Goal: Task Accomplishment & Management: Manage account settings

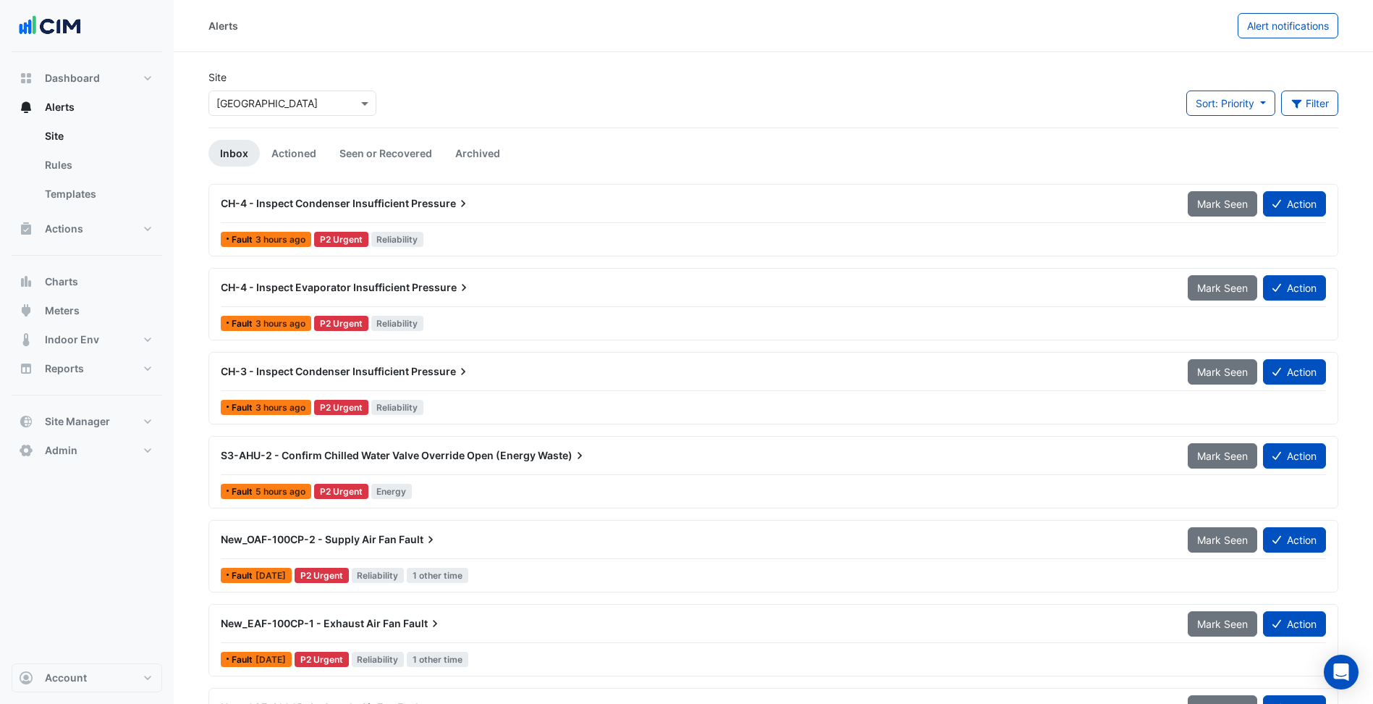
drag, startPoint x: 988, startPoint y: 0, endPoint x: 964, endPoint y: 66, distance: 70.1
click at [459, 92] on div "Site × [GEOGRAPHIC_DATA] Sort: Priority Priority Updated Filter Title Priority …" at bounding box center [773, 99] width 1147 height 58
click at [321, 109] on input "text" at bounding box center [277, 103] width 123 height 15
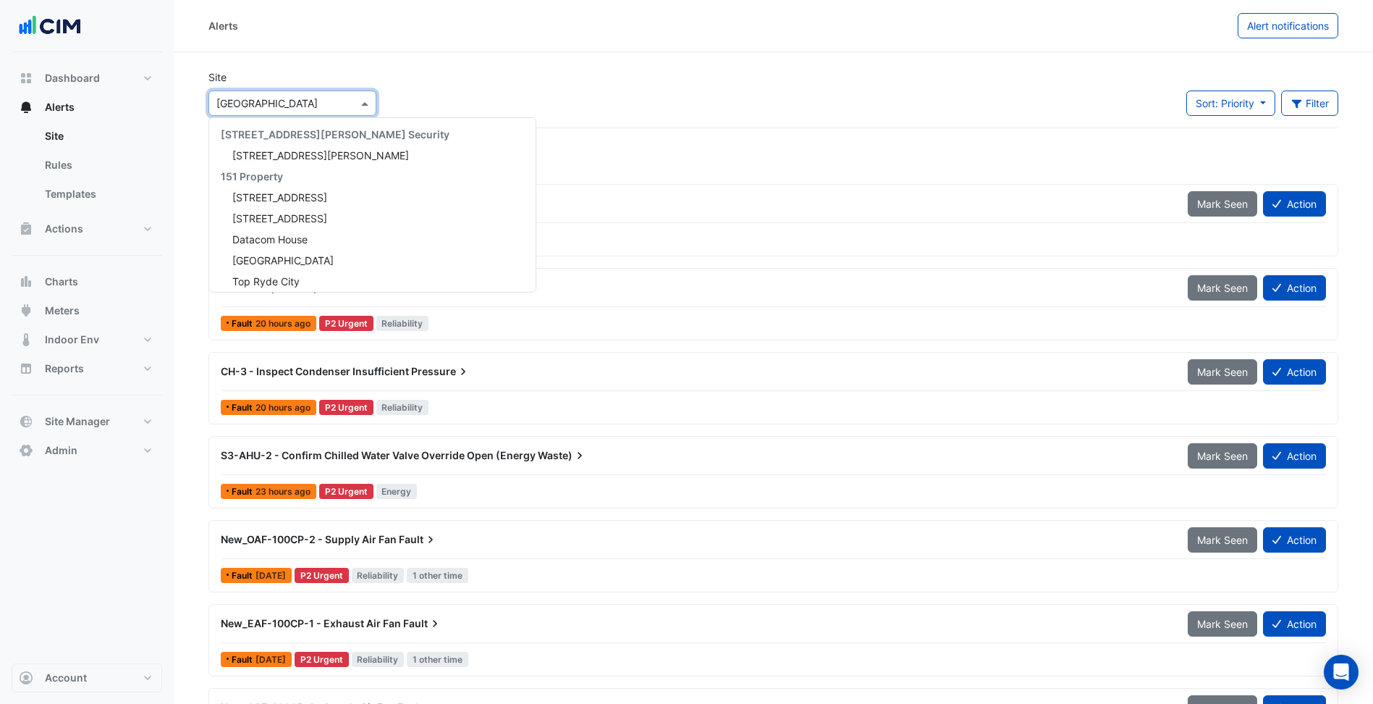
scroll to position [10713, 0]
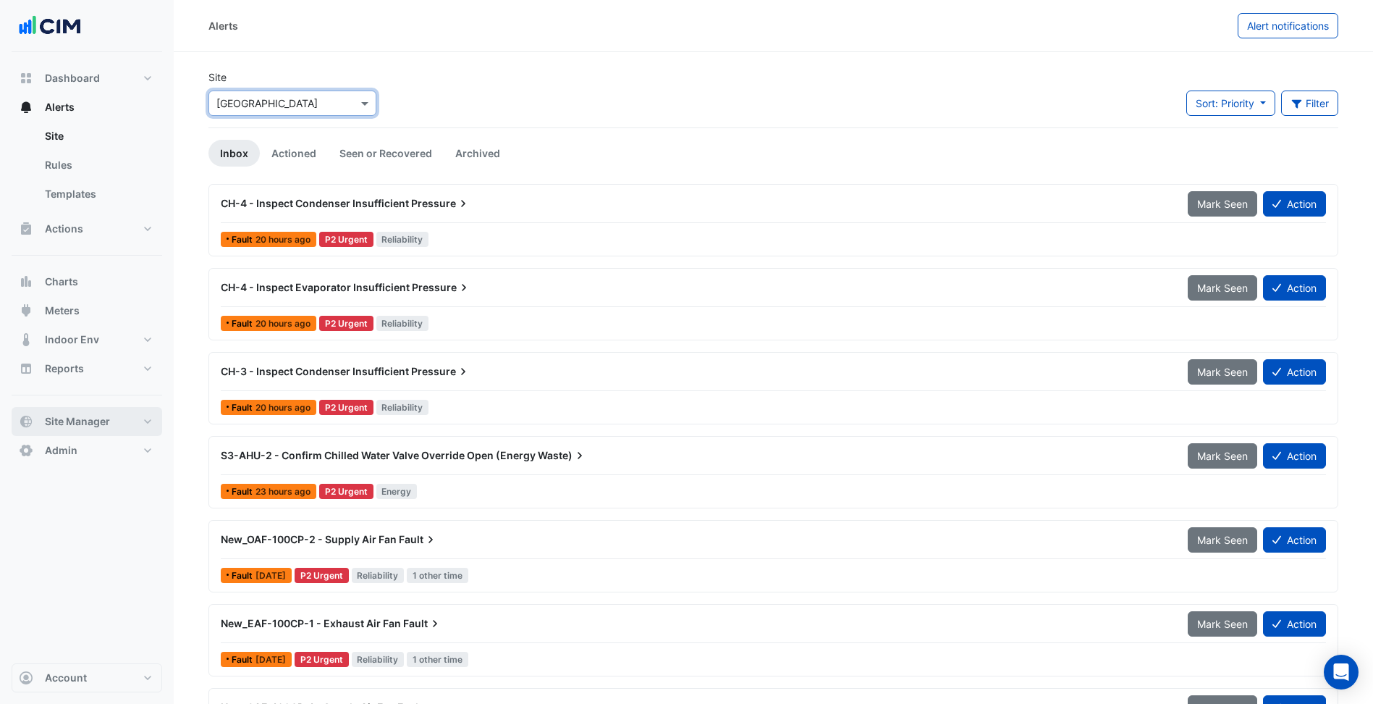
click at [109, 417] on span "Site Manager" at bounding box center [77, 421] width 65 height 14
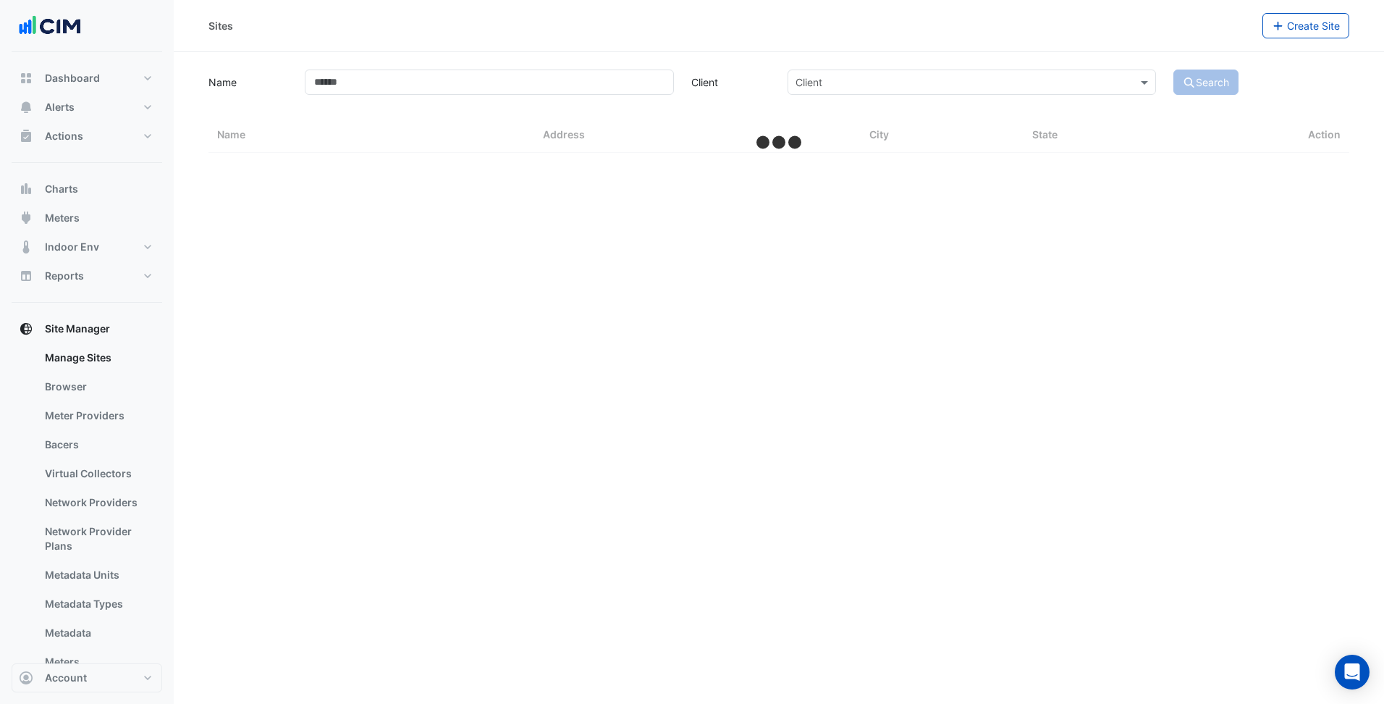
select select "***"
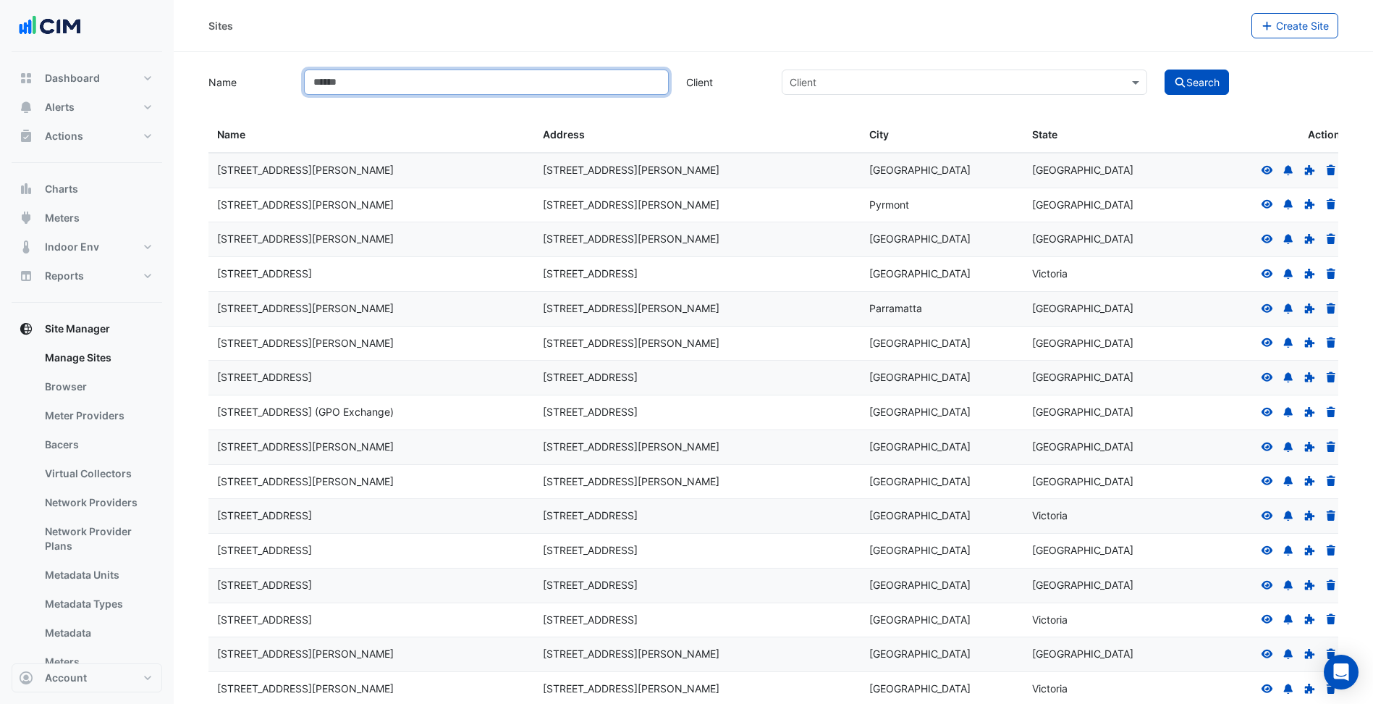
click at [389, 73] on input "Name" at bounding box center [486, 82] width 365 height 25
type input "*****"
click at [1165, 70] on button "Search" at bounding box center [1197, 82] width 65 height 25
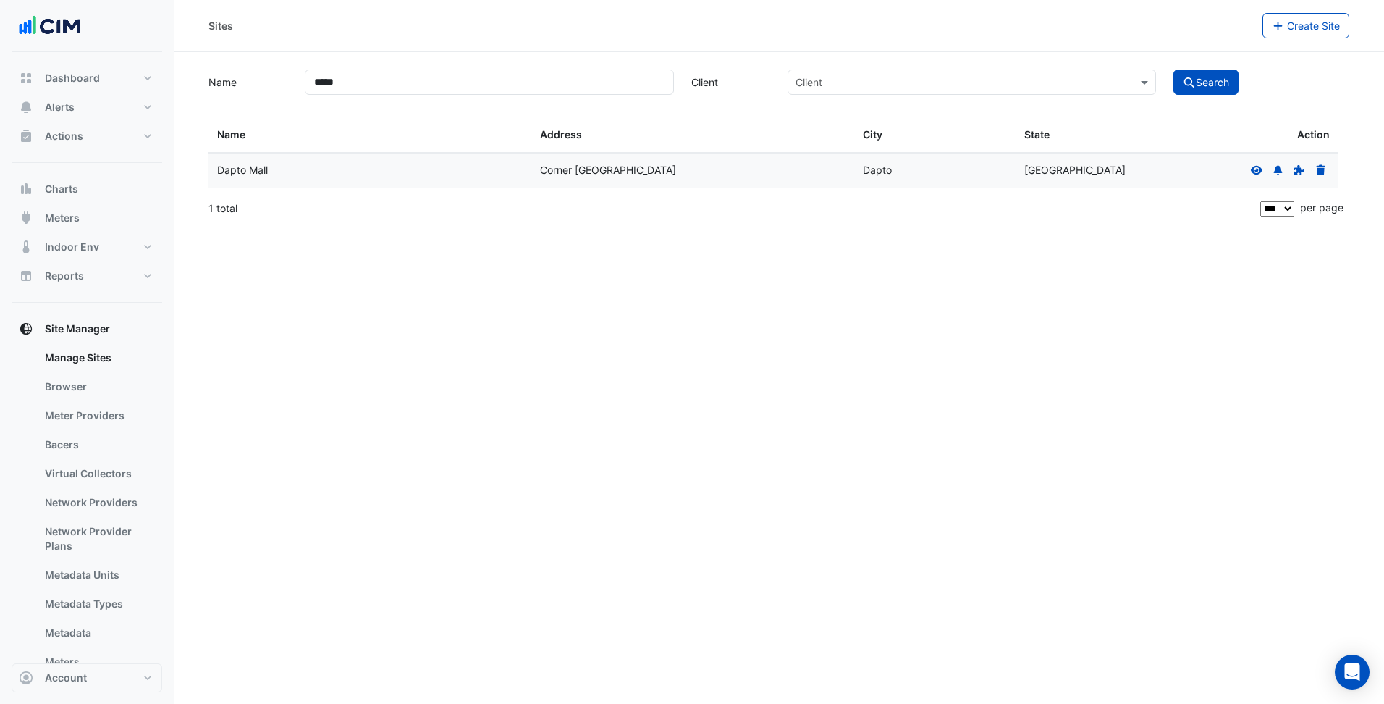
click at [1258, 170] on icon at bounding box center [1257, 169] width 12 height 9
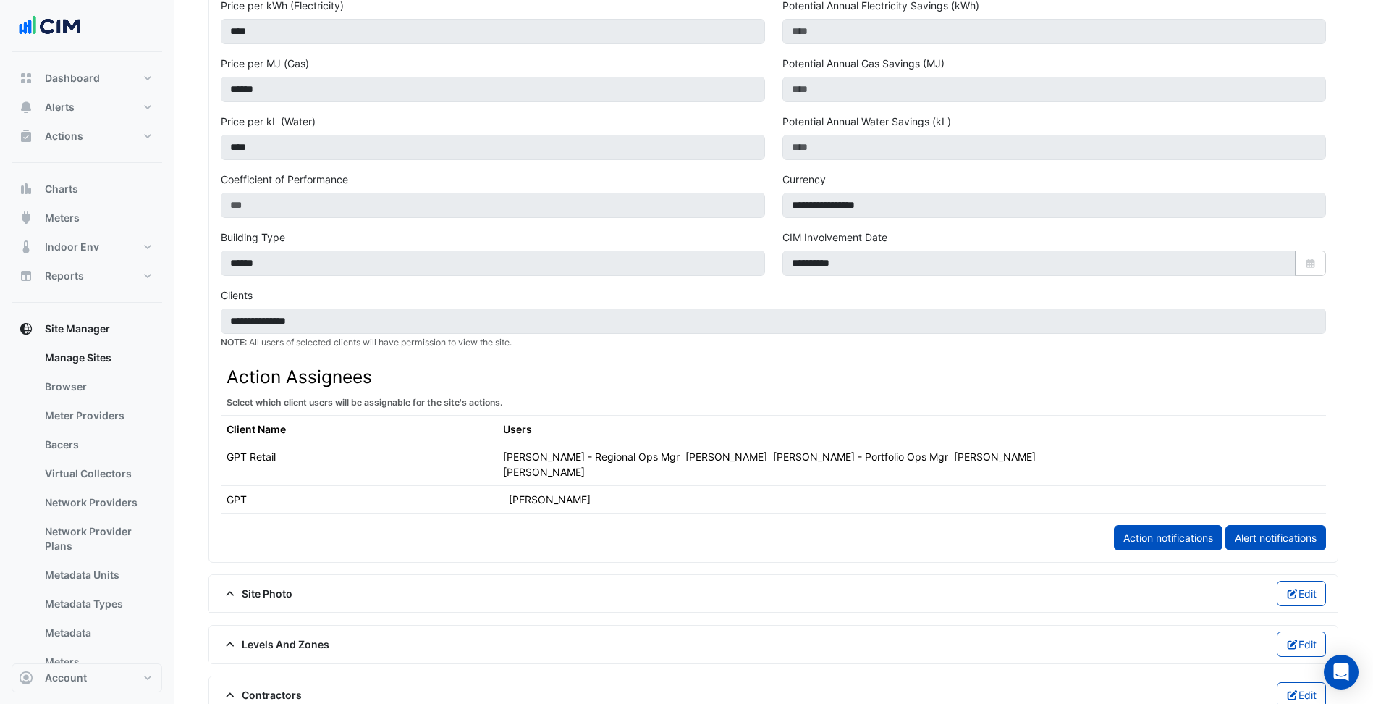
scroll to position [507, 0]
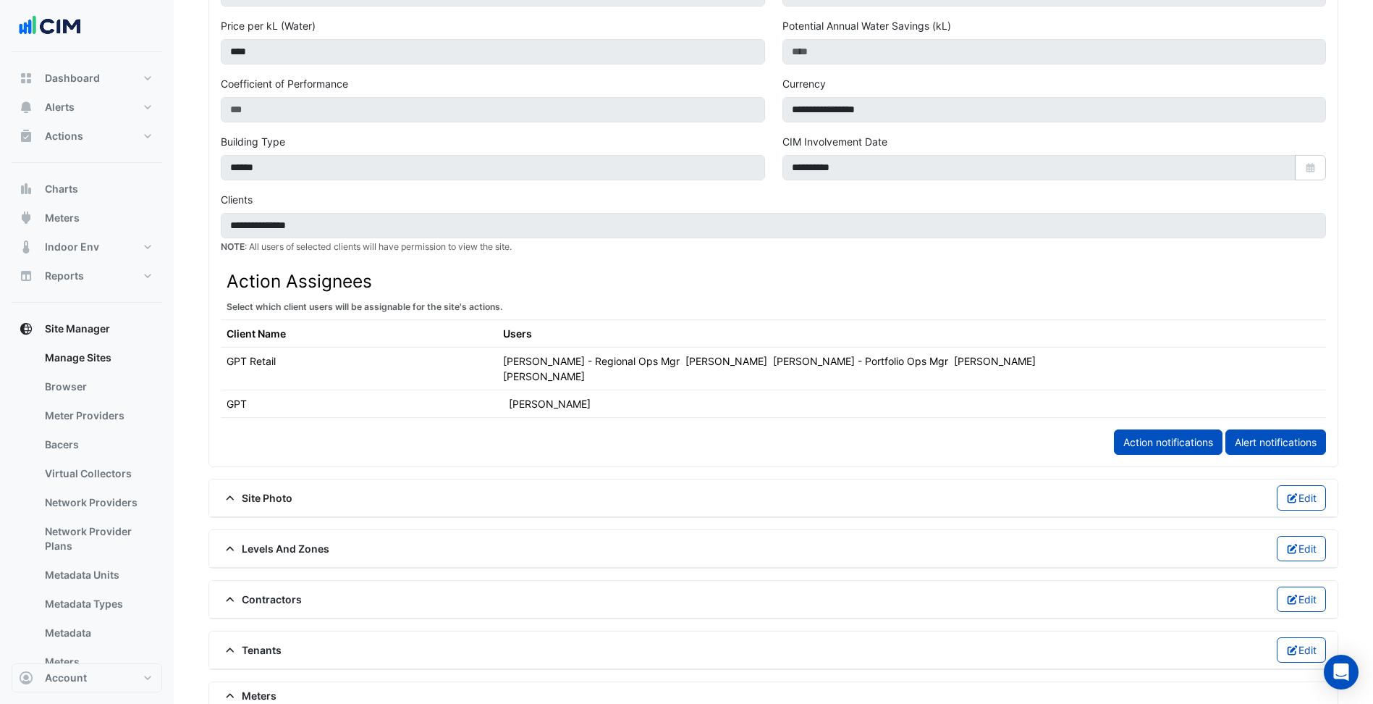
click at [773, 366] on div "Shane Nolan - Portfolio Ops Mgr" at bounding box center [860, 360] width 175 height 15
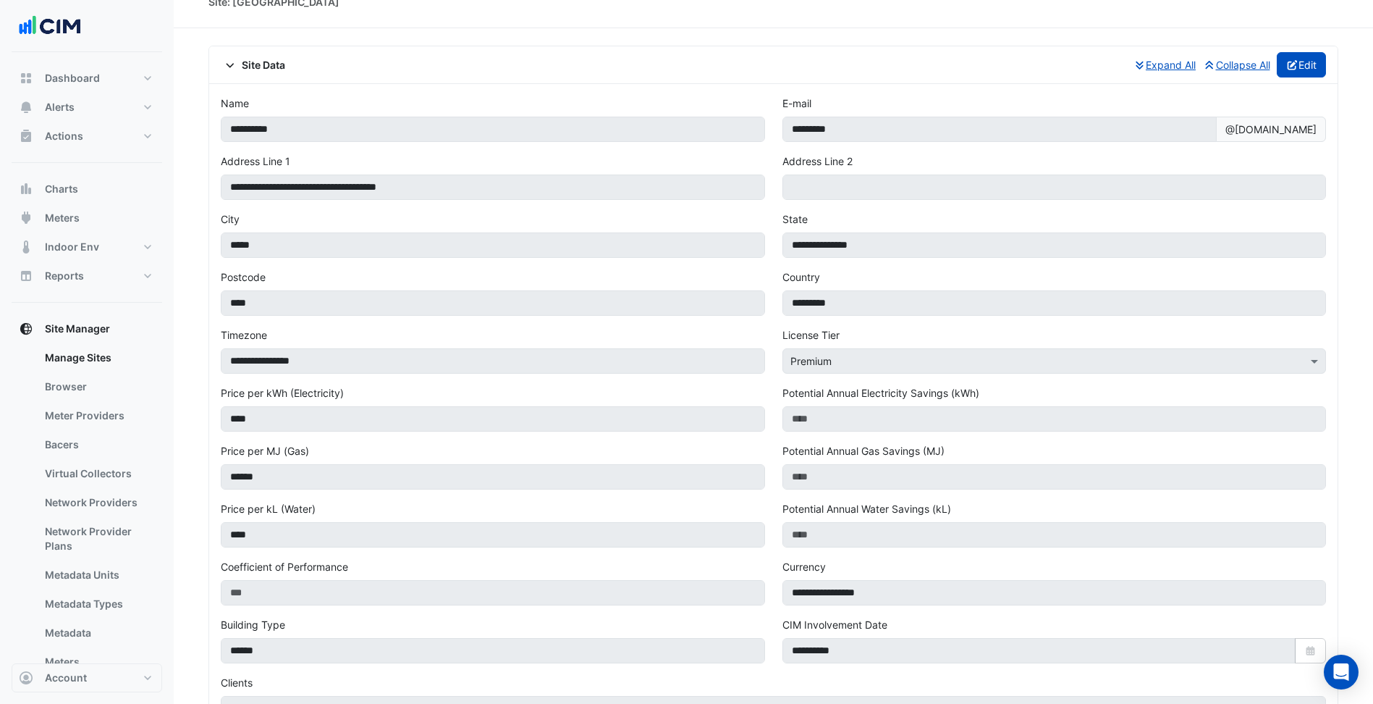
scroll to position [0, 0]
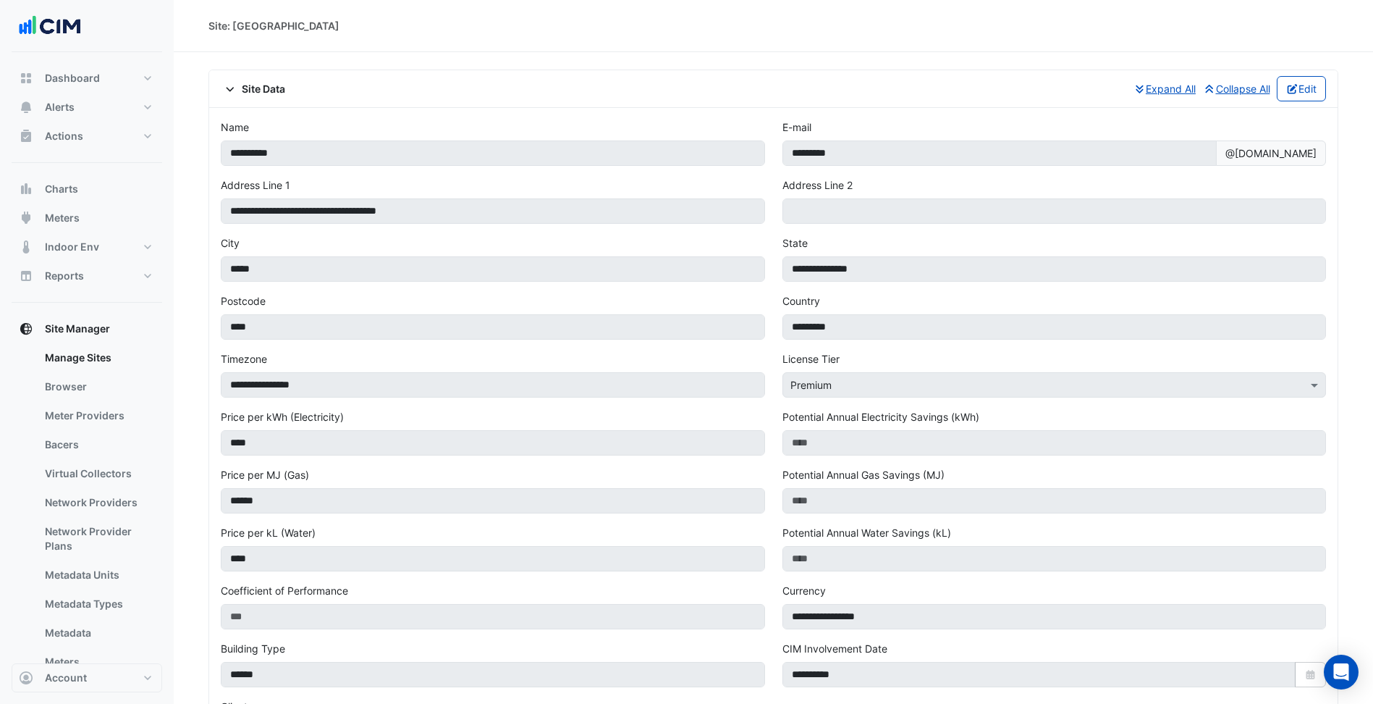
click at [1319, 73] on div "Site Data Expand All Collapse All Edit" at bounding box center [773, 89] width 1129 height 38
click at [1314, 88] on button "Edit" at bounding box center [1302, 88] width 50 height 25
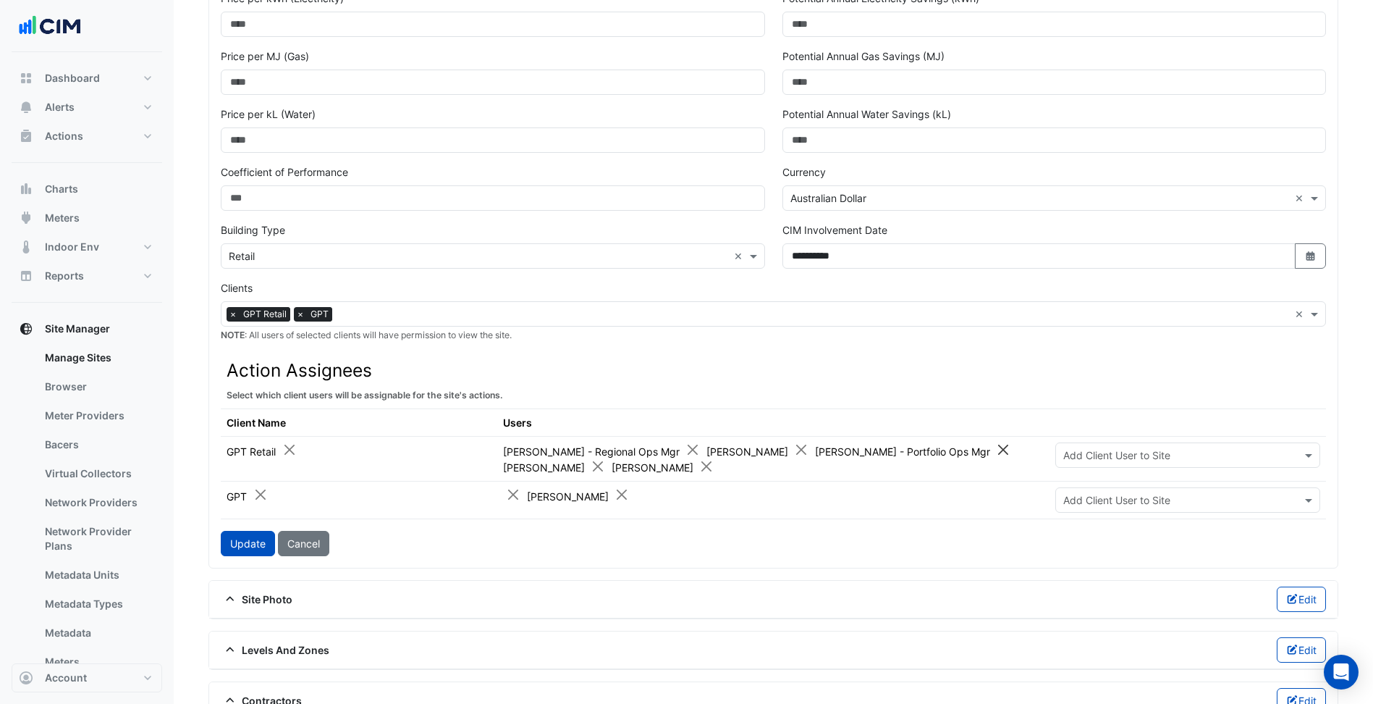
scroll to position [434, 0]
click at [699, 470] on button "Close" at bounding box center [706, 465] width 15 height 15
click at [259, 541] on button "Update" at bounding box center [248, 542] width 54 height 25
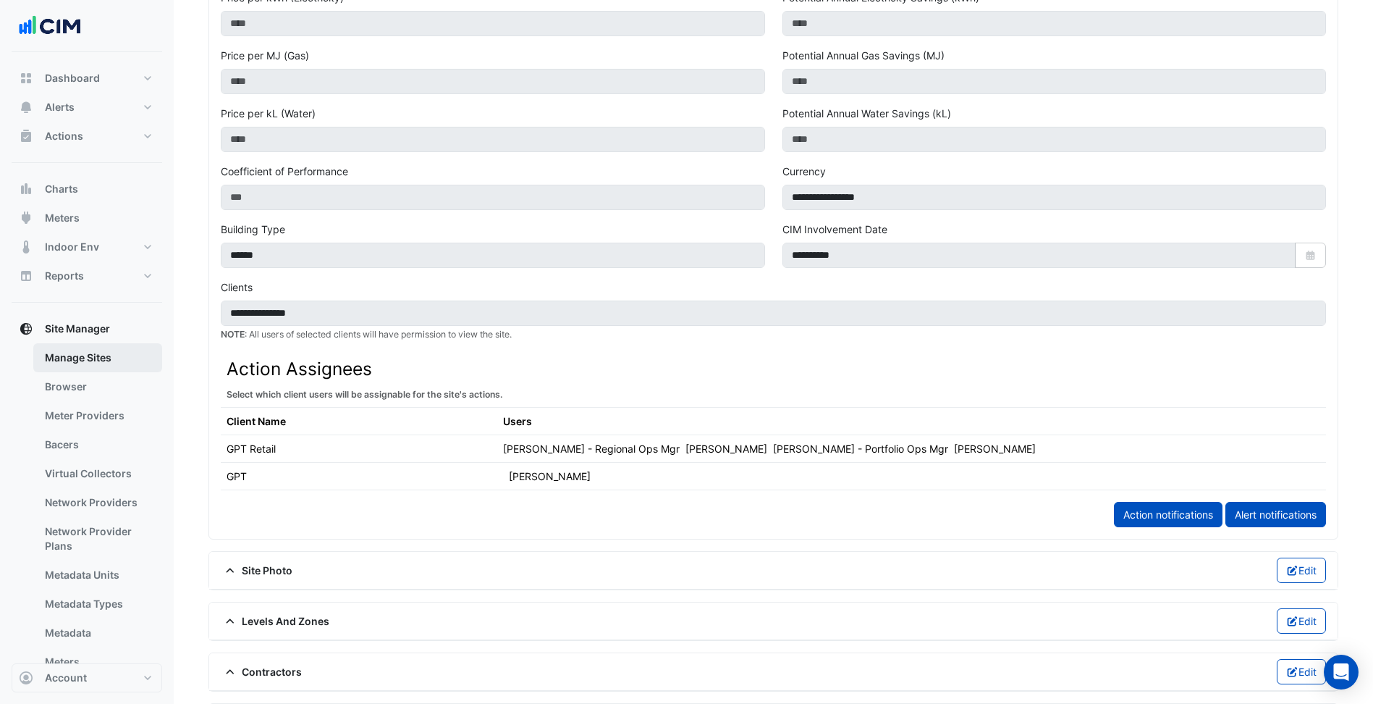
click at [79, 355] on link "Manage Sites" at bounding box center [97, 357] width 129 height 29
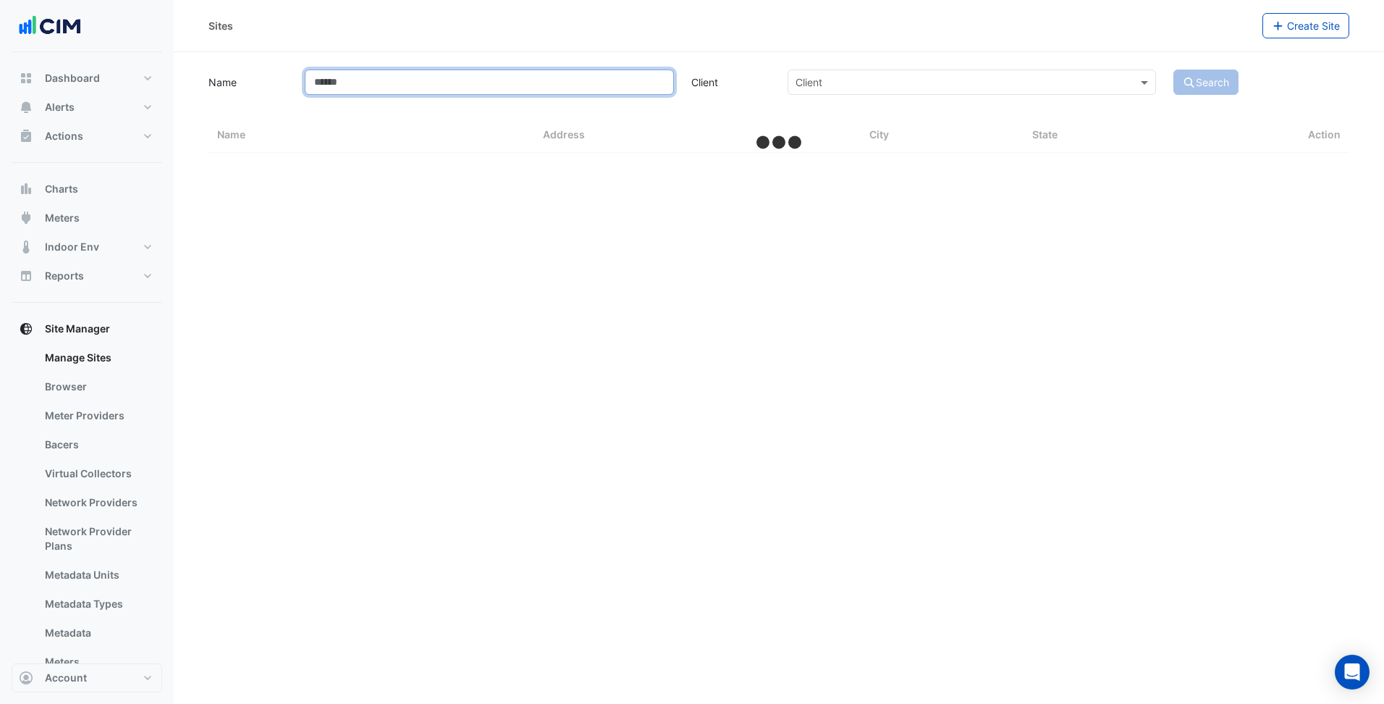
click at [377, 87] on input "Name" at bounding box center [489, 82] width 368 height 25
select select "***"
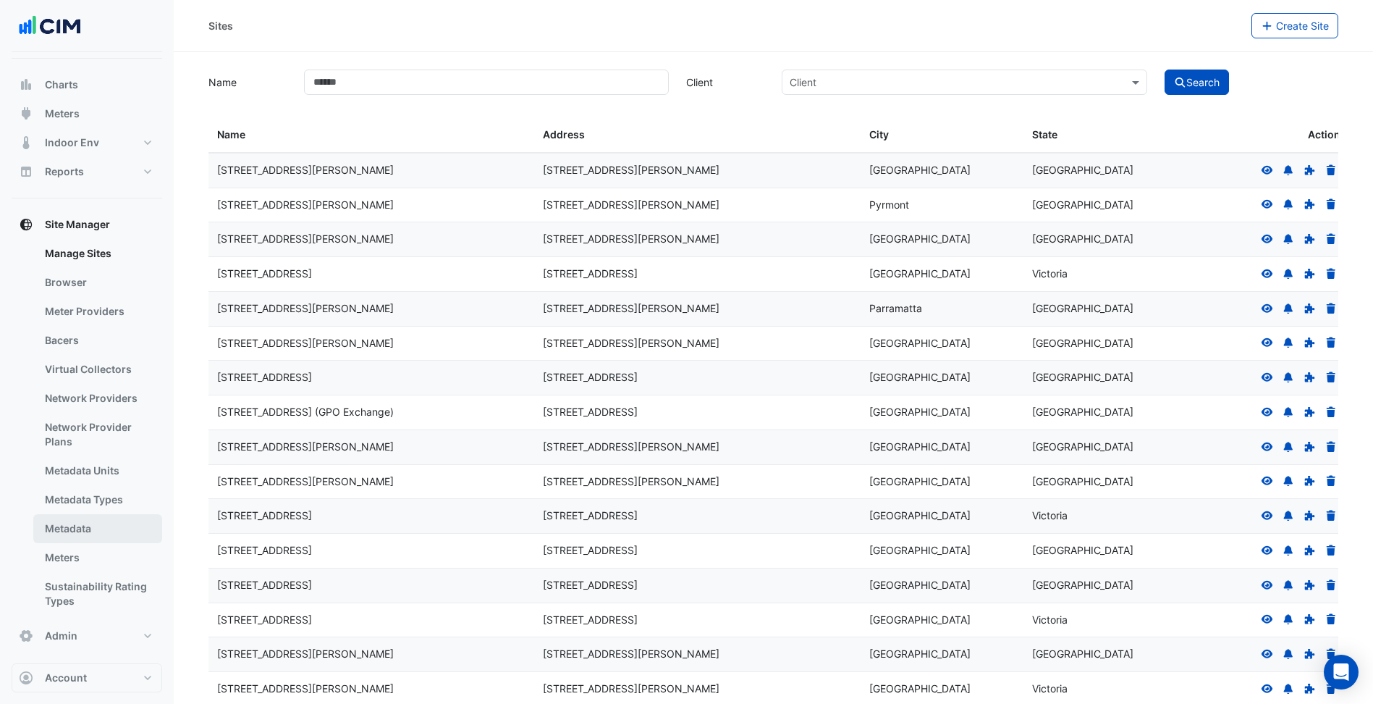
scroll to position [109, 0]
click at [102, 628] on button "Admin" at bounding box center [87, 631] width 151 height 29
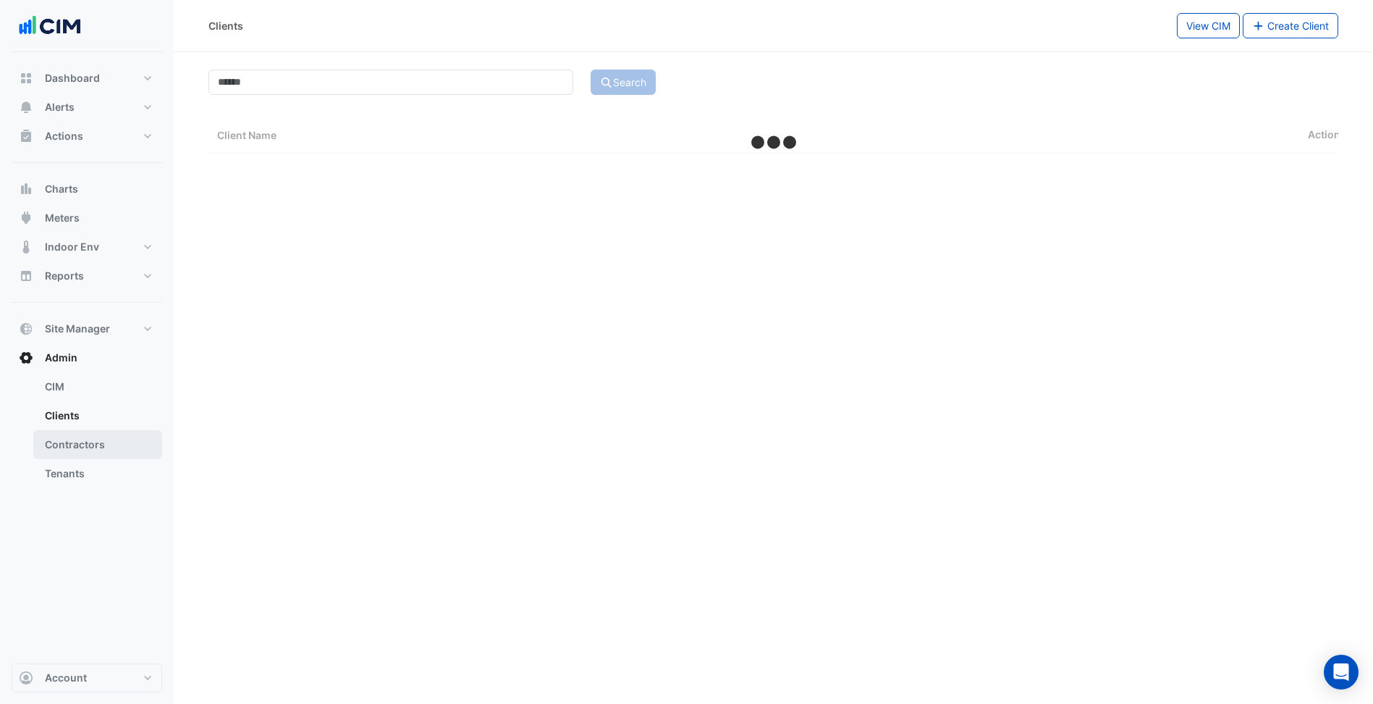
select select "***"
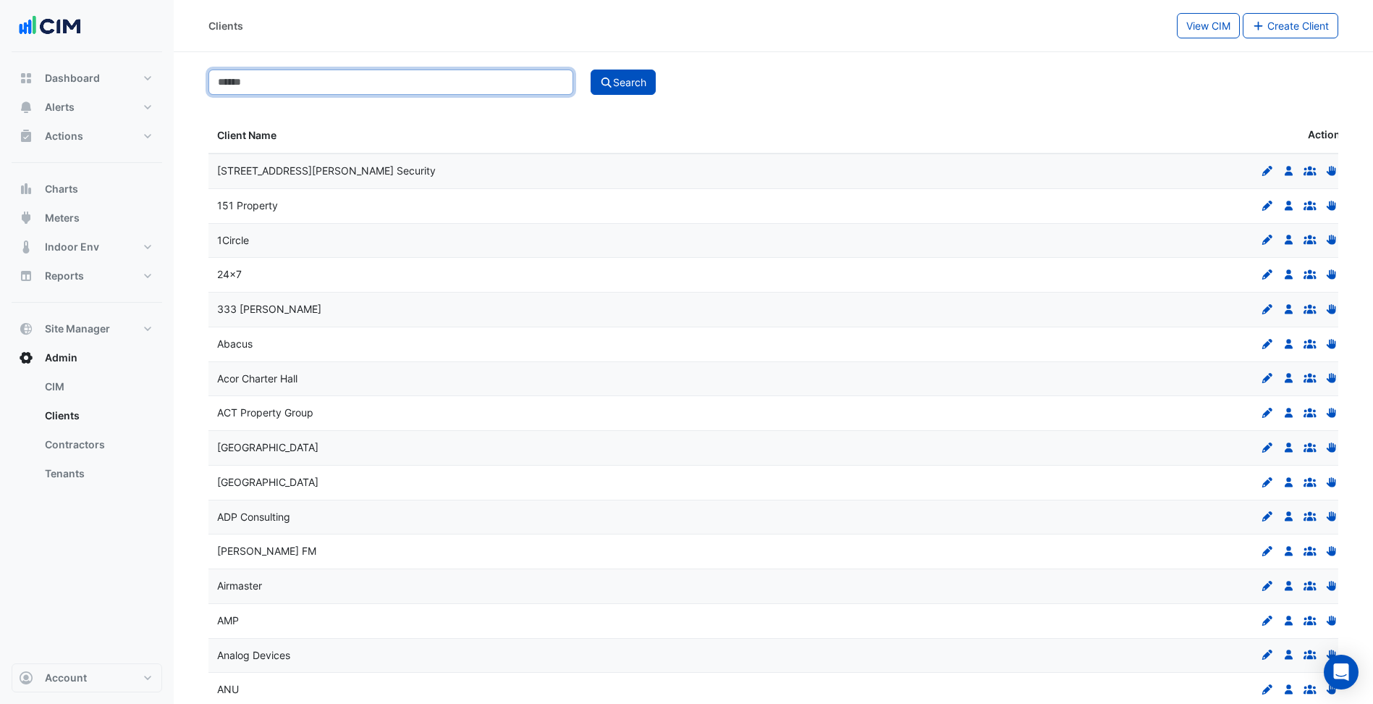
click at [354, 83] on input at bounding box center [391, 82] width 365 height 25
type input "***"
click at [591, 70] on button "Search" at bounding box center [623, 82] width 65 height 25
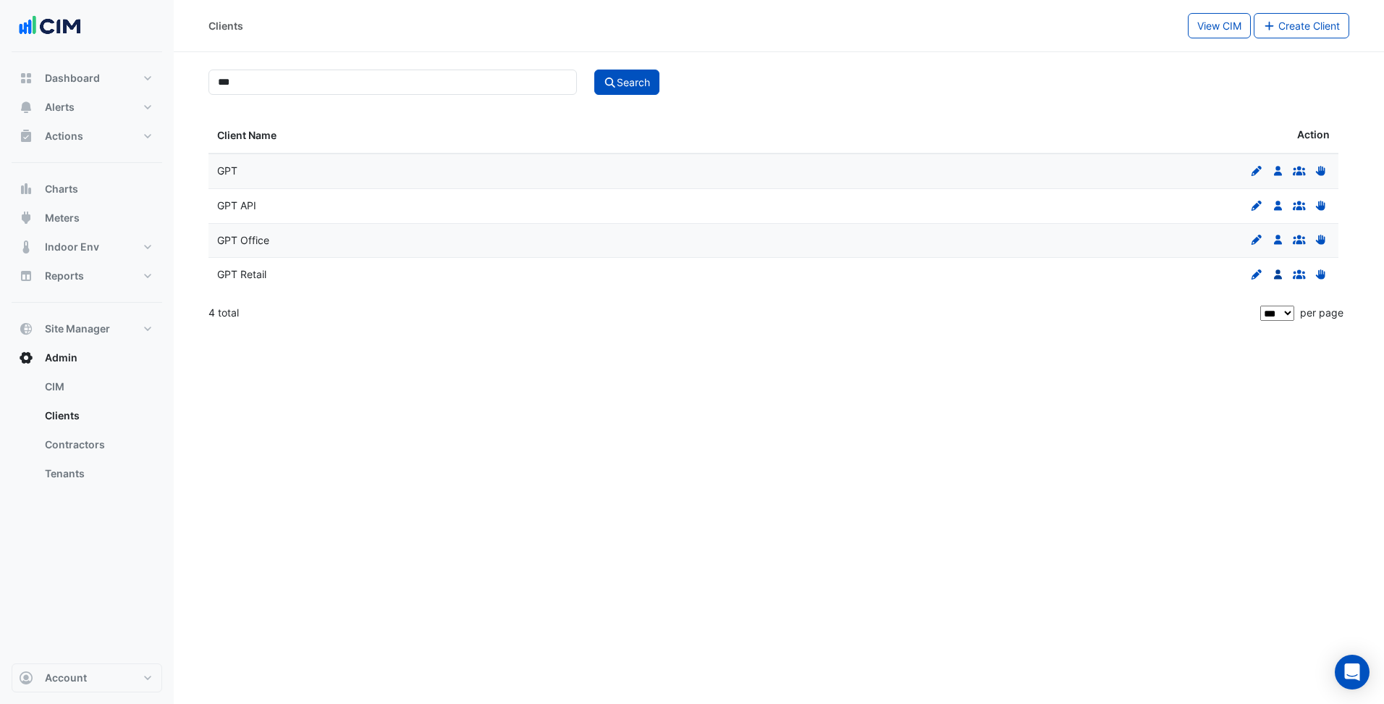
click at [1282, 277] on icon "Users" at bounding box center [1278, 274] width 13 height 10
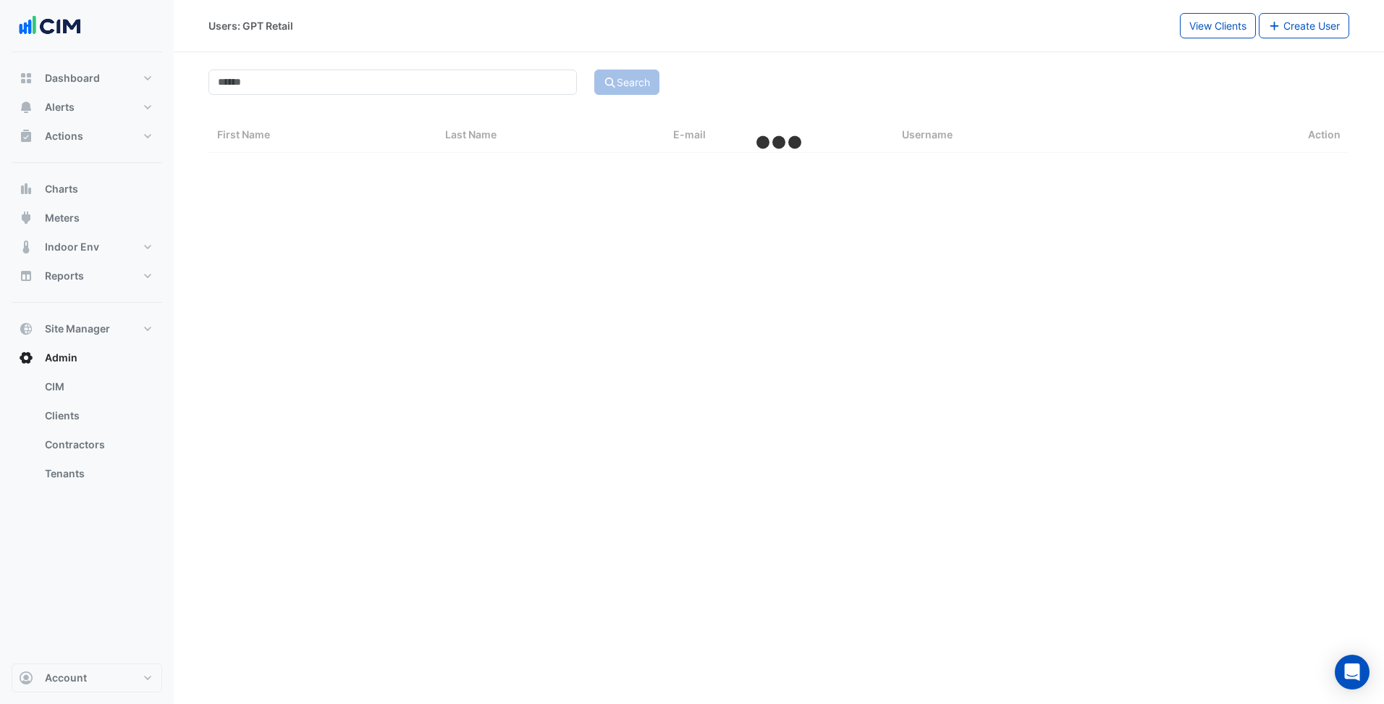
select select "***"
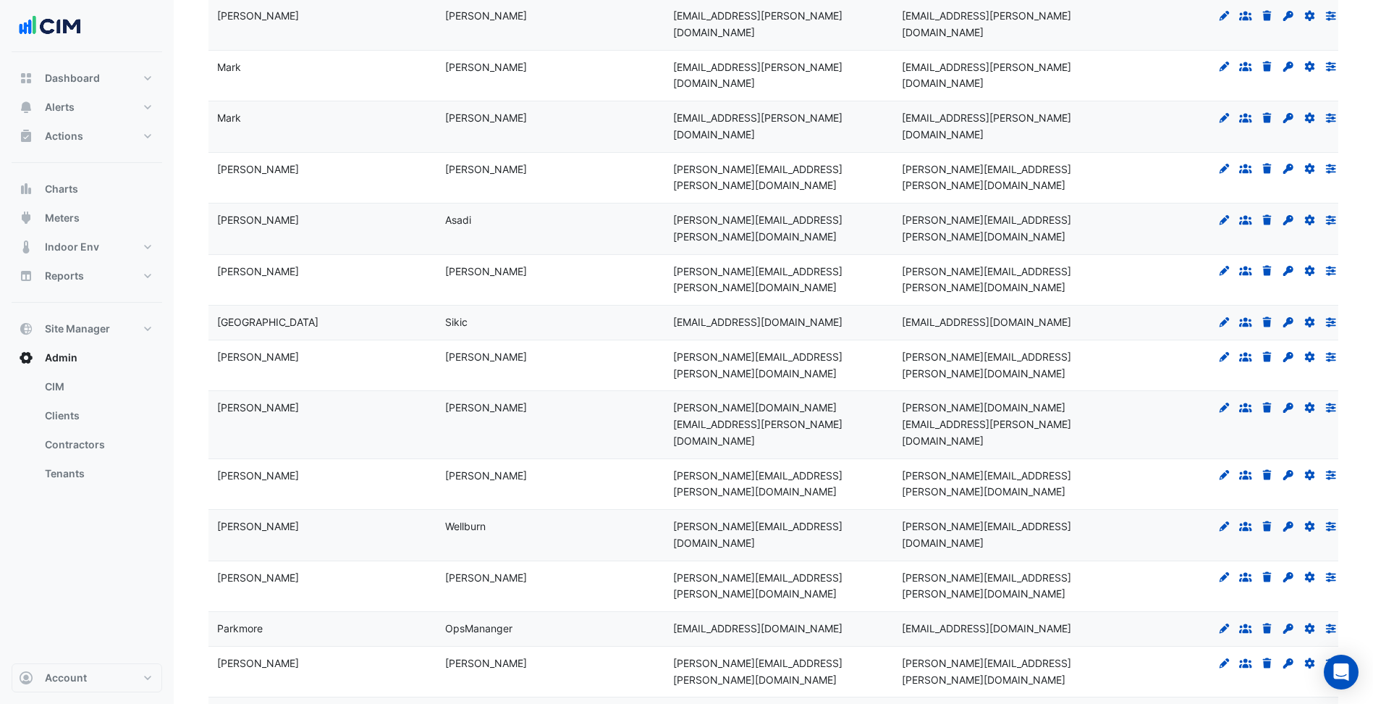
scroll to position [1424, 0]
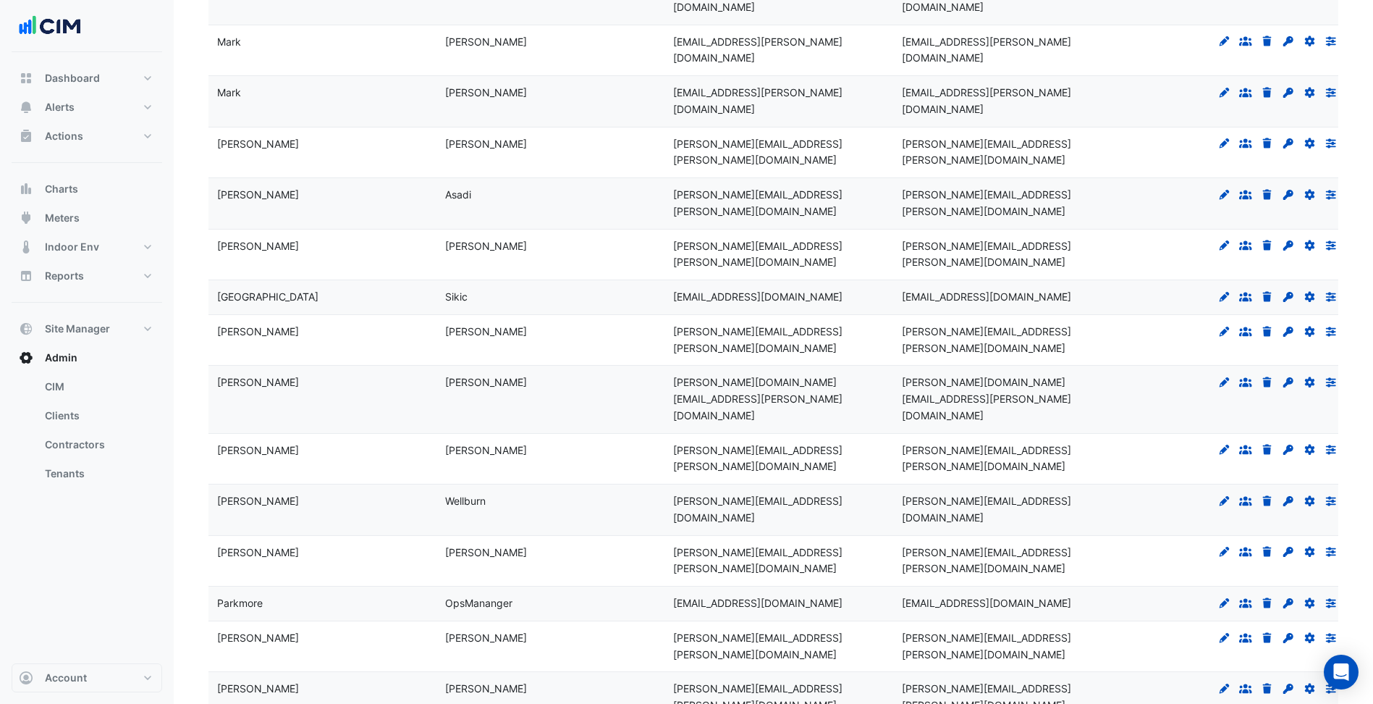
drag, startPoint x: 445, startPoint y: 612, endPoint x: 806, endPoint y: 609, distance: 361.3
drag, startPoint x: 806, startPoint y: 609, endPoint x: 902, endPoint y: 600, distance: 96.0
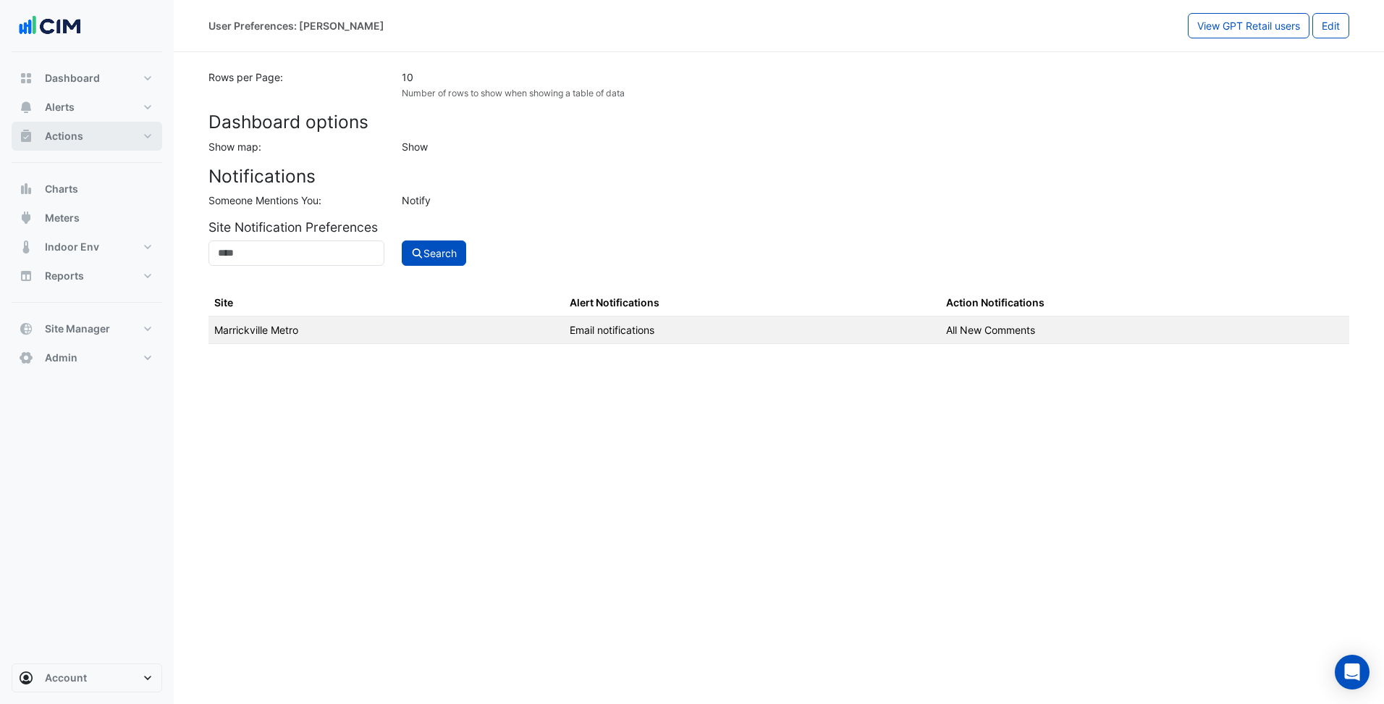
click at [151, 124] on button "Actions" at bounding box center [87, 136] width 151 height 29
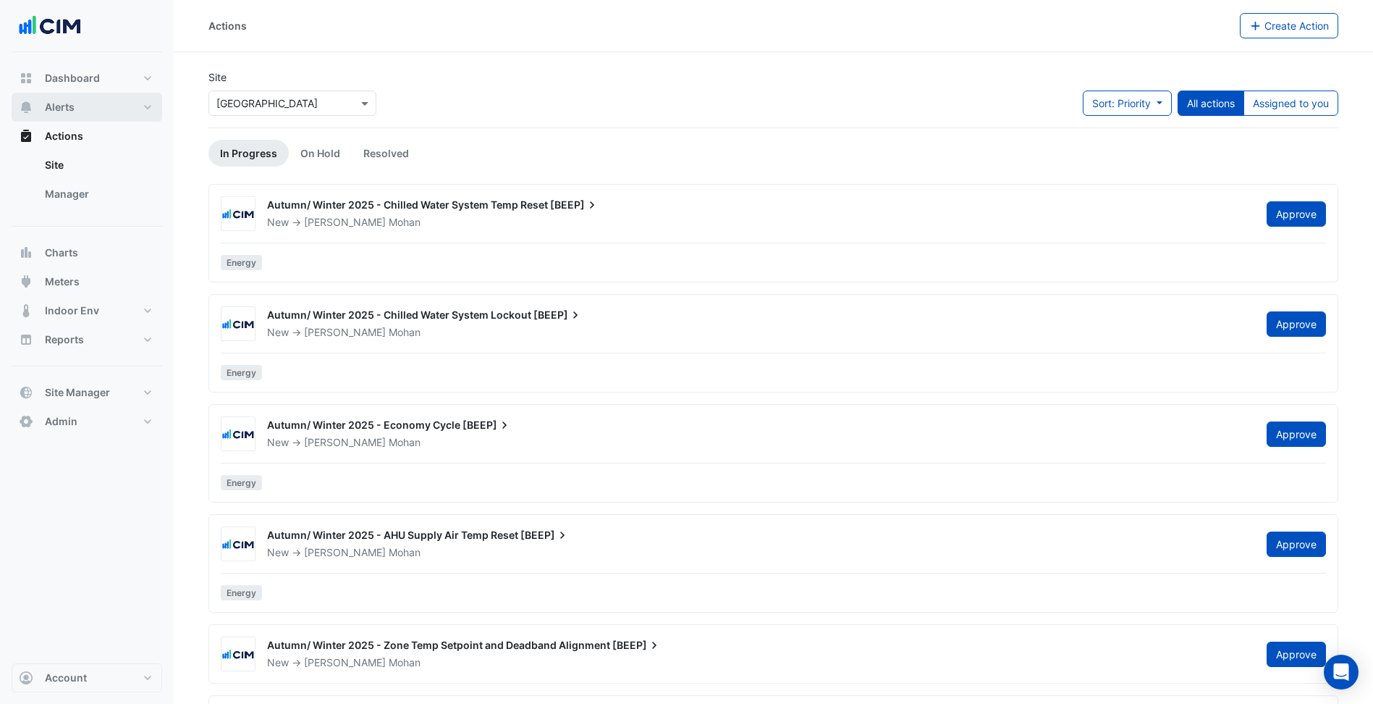
click at [94, 117] on button "Alerts" at bounding box center [87, 107] width 151 height 29
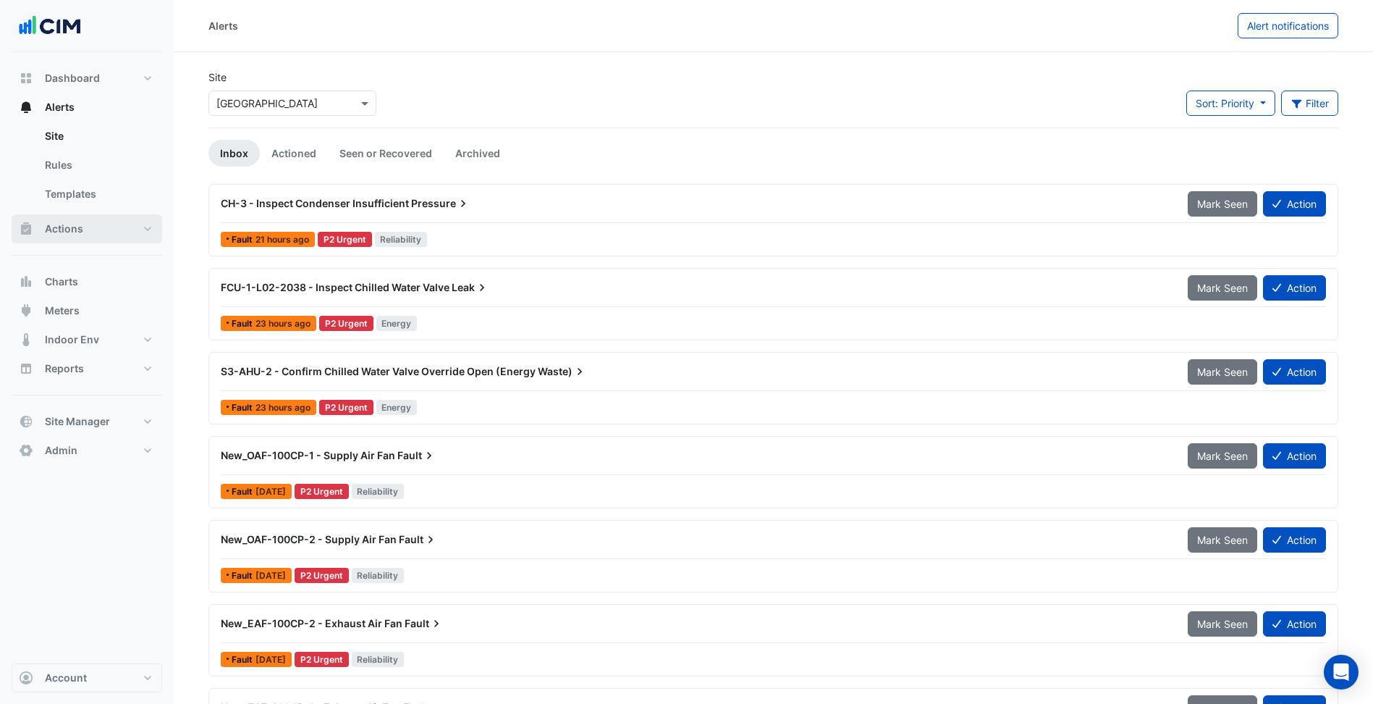
click at [119, 232] on button "Actions" at bounding box center [87, 228] width 151 height 29
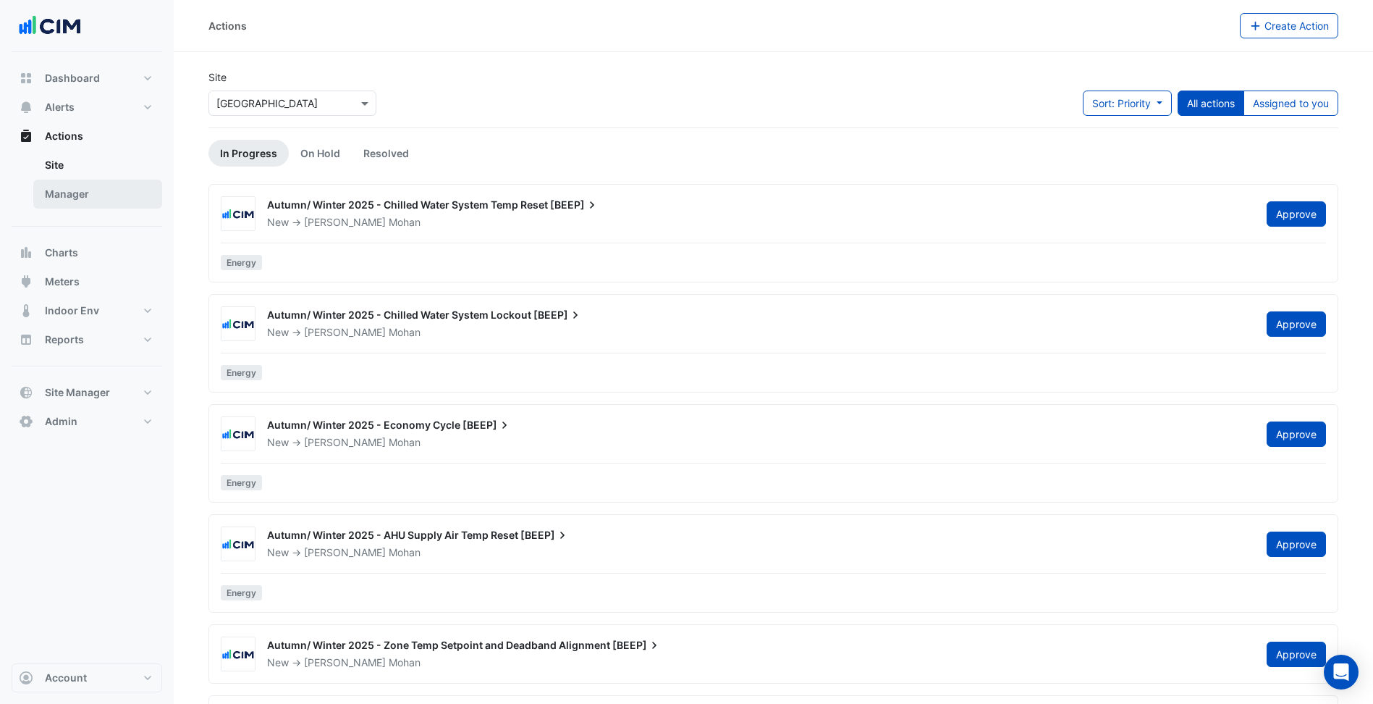
click at [101, 207] on link "Manager" at bounding box center [97, 194] width 129 height 29
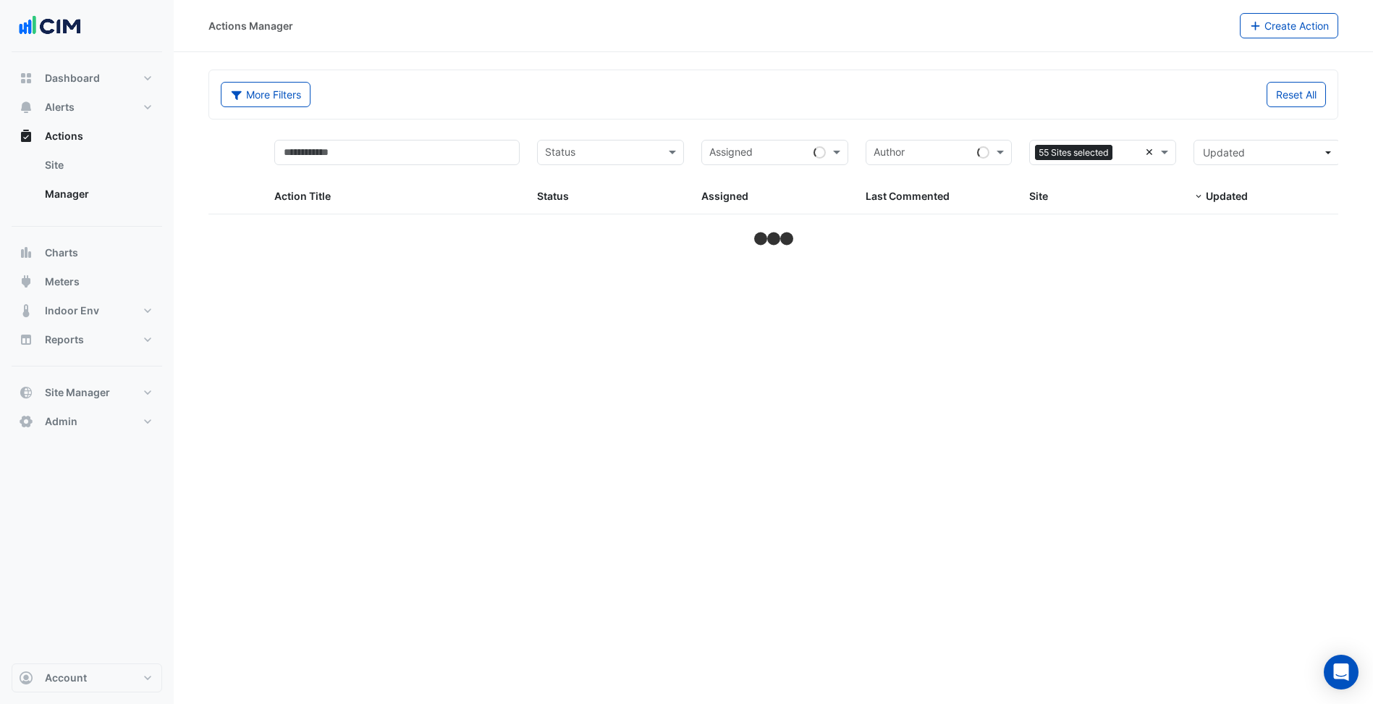
select select "***"
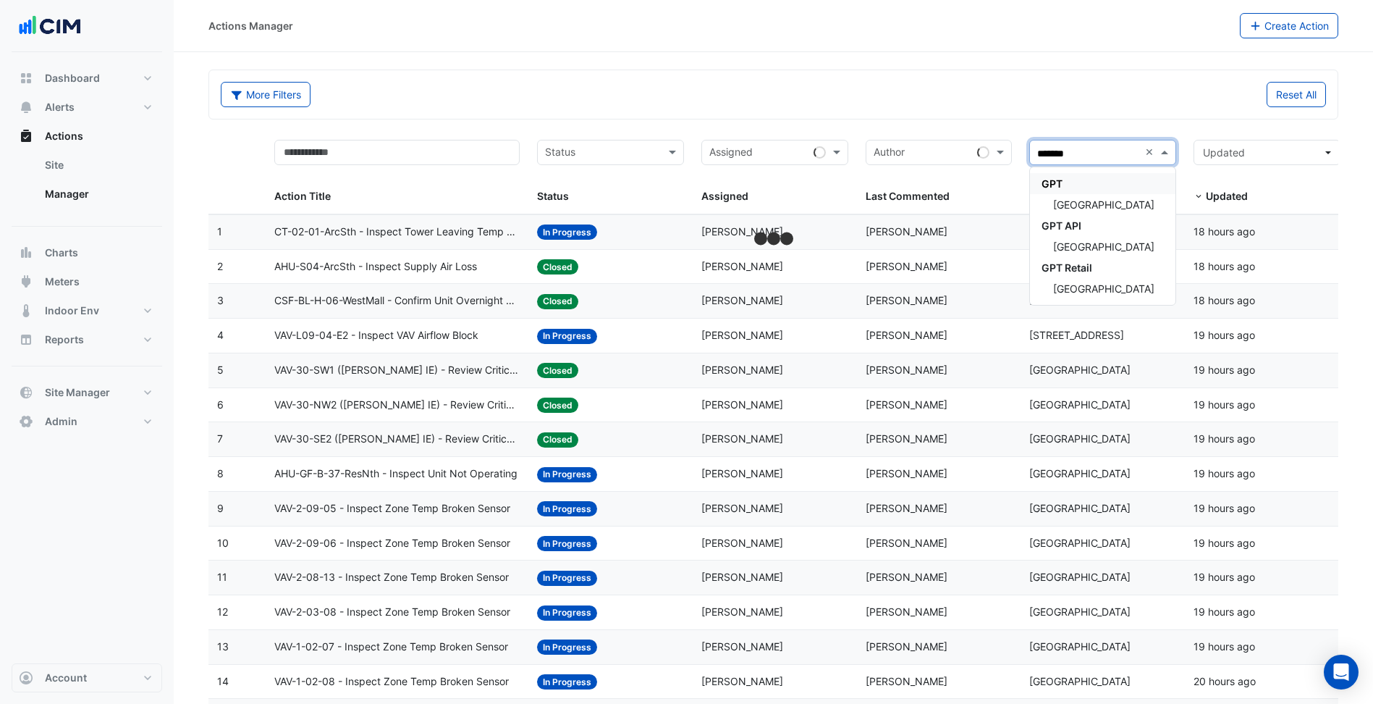
type input "********"
click at [1141, 199] on span "[GEOGRAPHIC_DATA]" at bounding box center [1103, 204] width 101 height 12
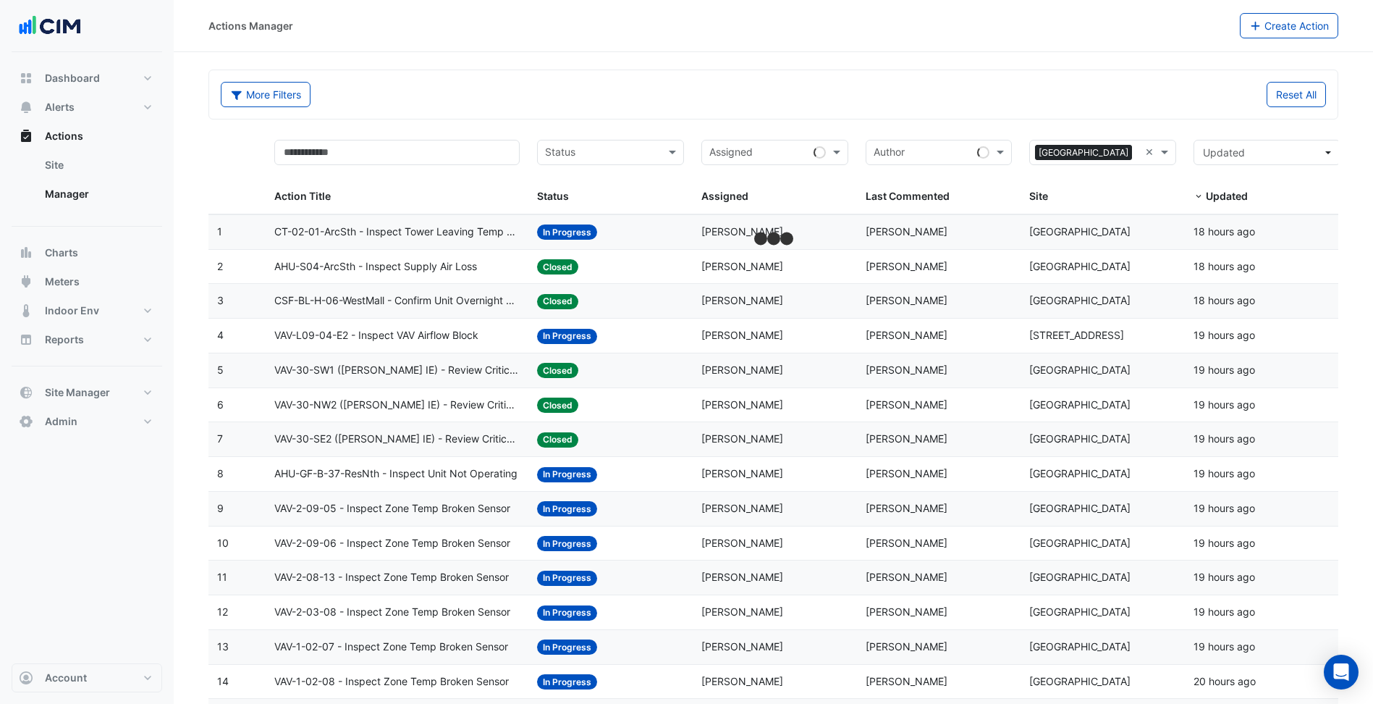
click at [1022, 96] on div "Reset All" at bounding box center [1055, 94] width 562 height 25
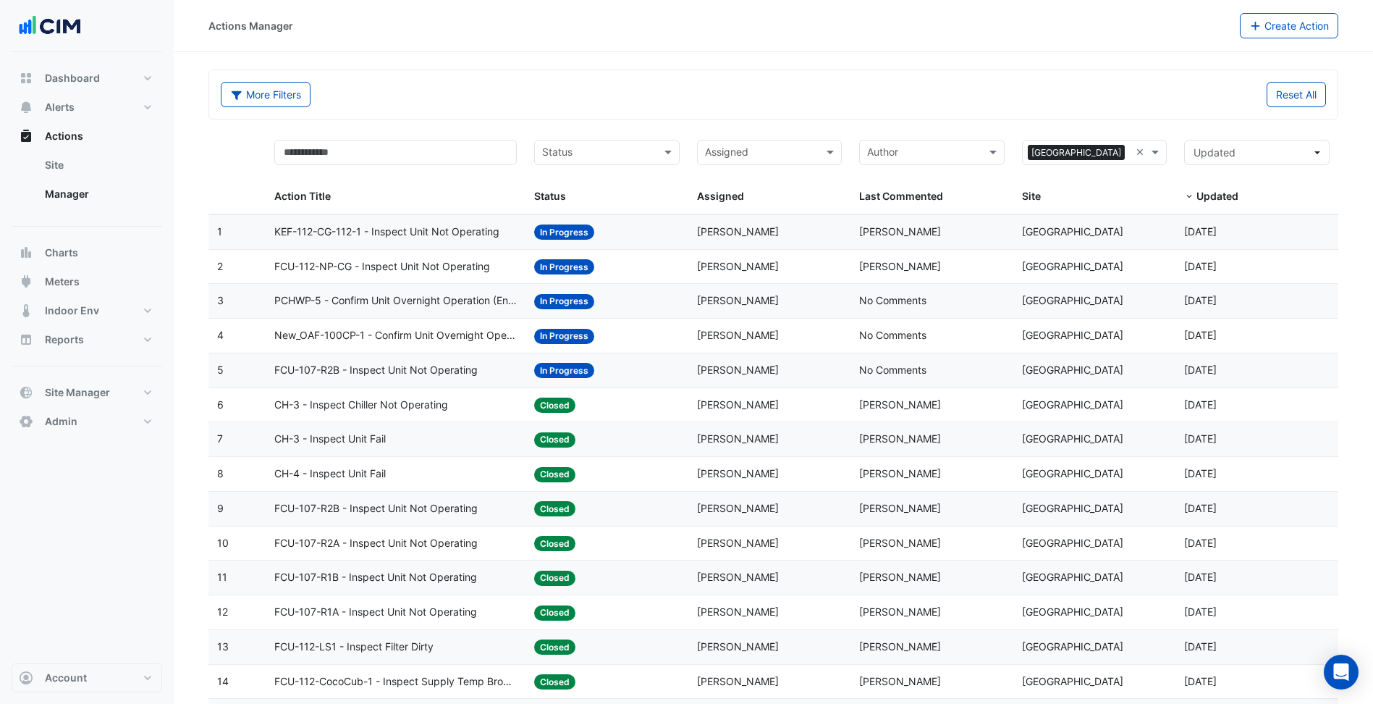
click at [724, 230] on span "Cayle Pevy" at bounding box center [738, 231] width 82 height 12
click at [824, 340] on div "Assigned: Cayle Pevy" at bounding box center [770, 335] width 146 height 17
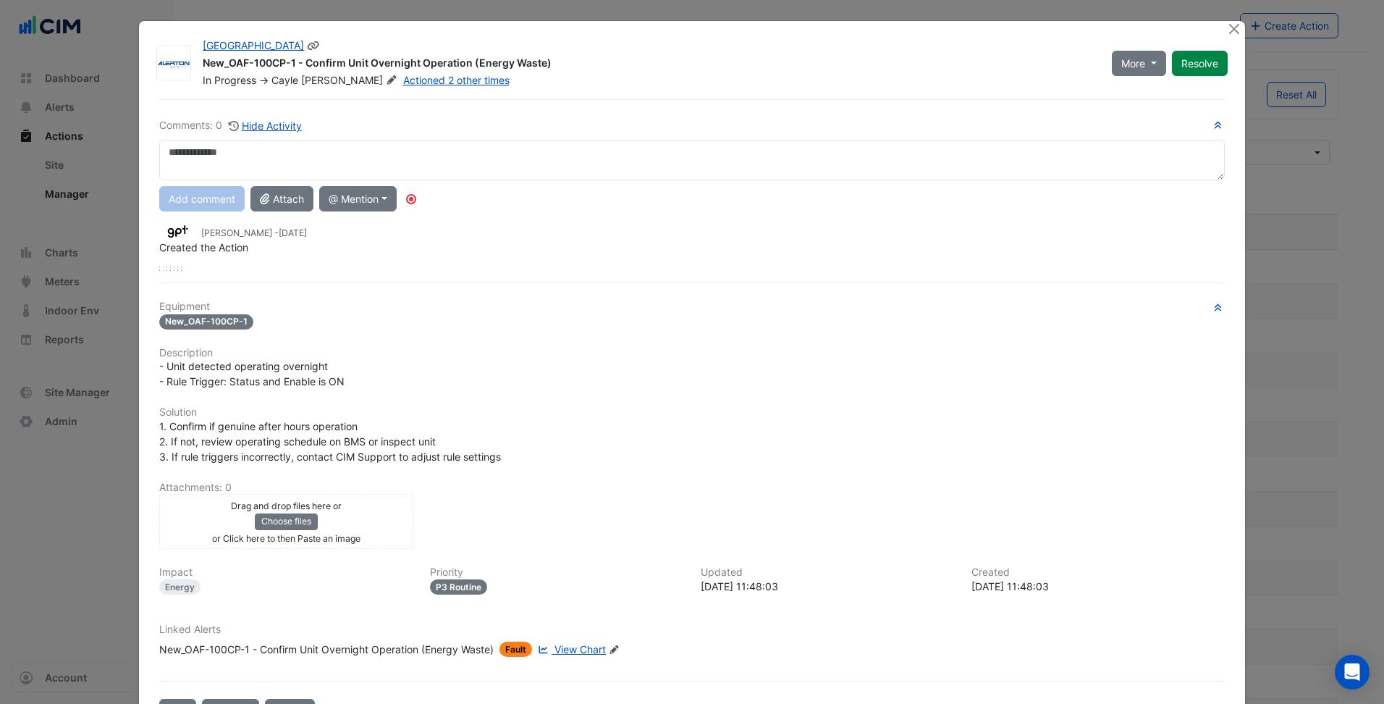
click at [402, 87] on div "Actioned 2 other times" at bounding box center [456, 80] width 109 height 14
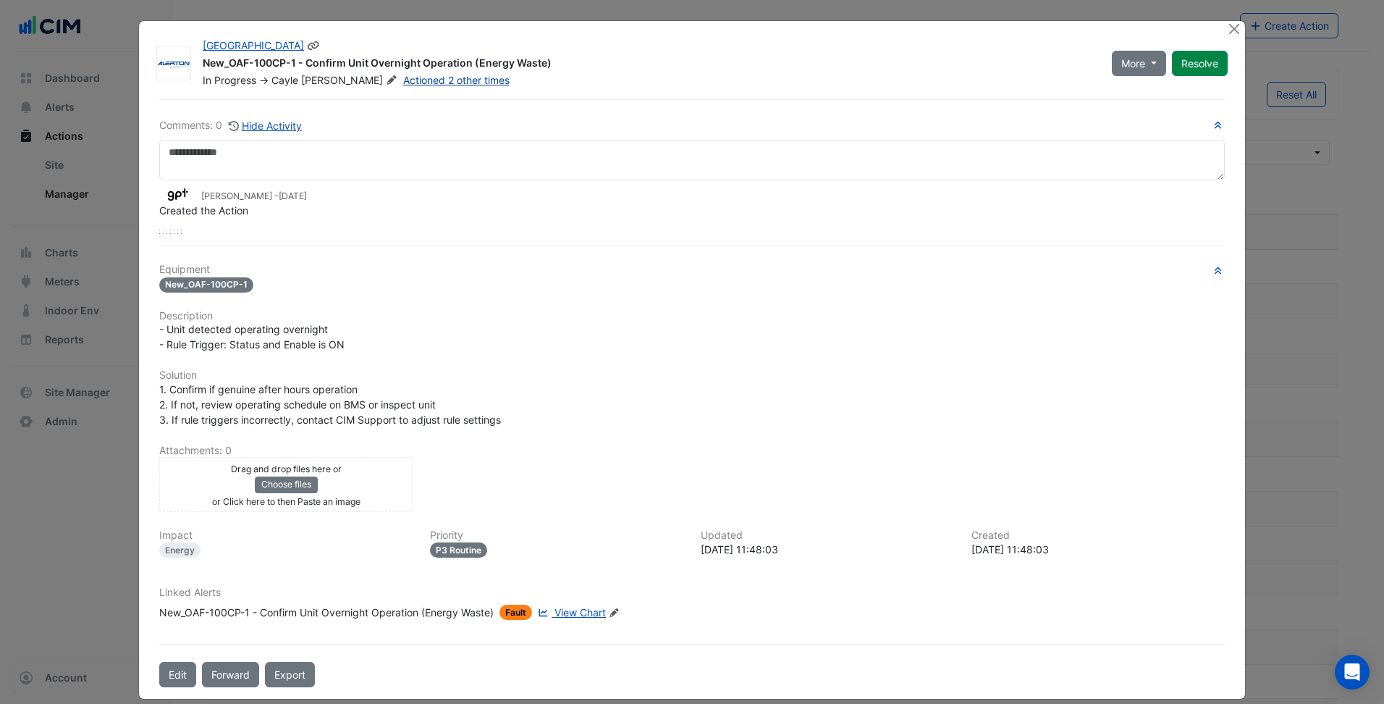
click at [405, 77] on link "Actioned 2 other times" at bounding box center [456, 80] width 106 height 12
click at [586, 612] on span "View Chart" at bounding box center [580, 612] width 51 height 12
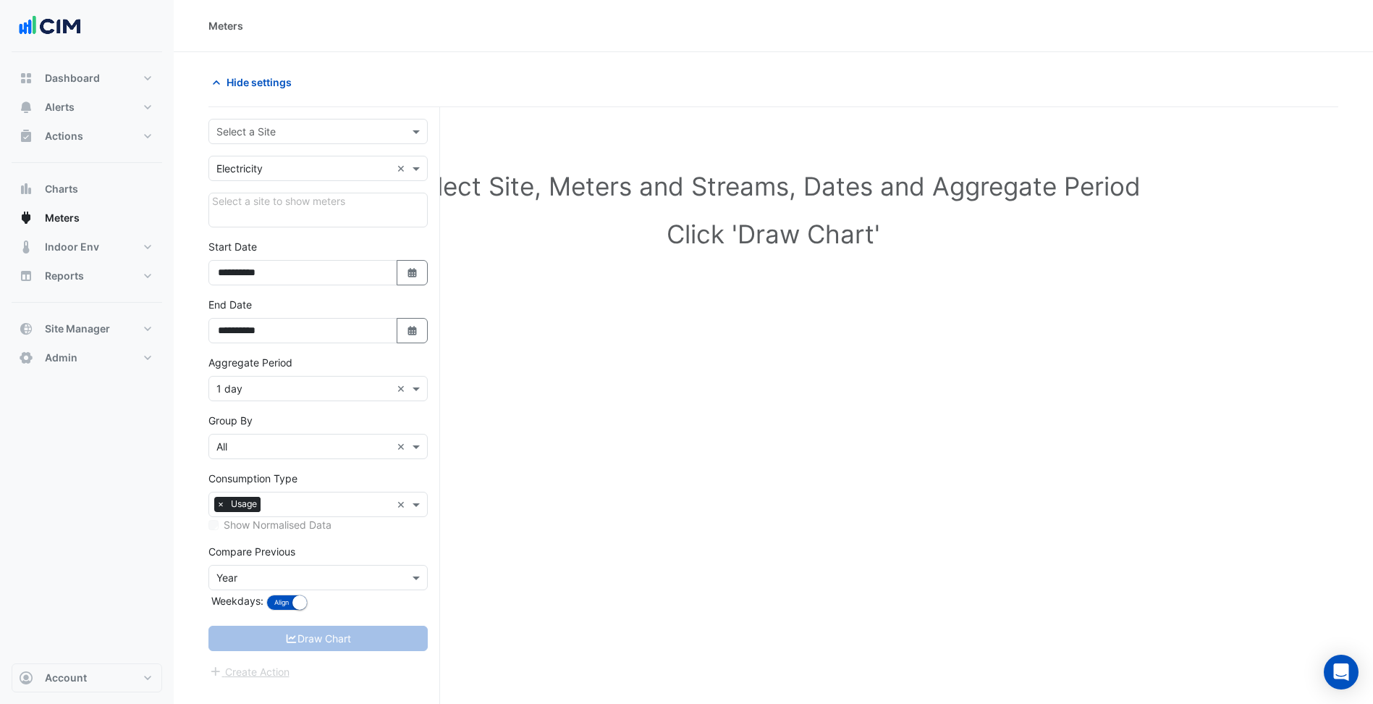
scroll to position [55, 0]
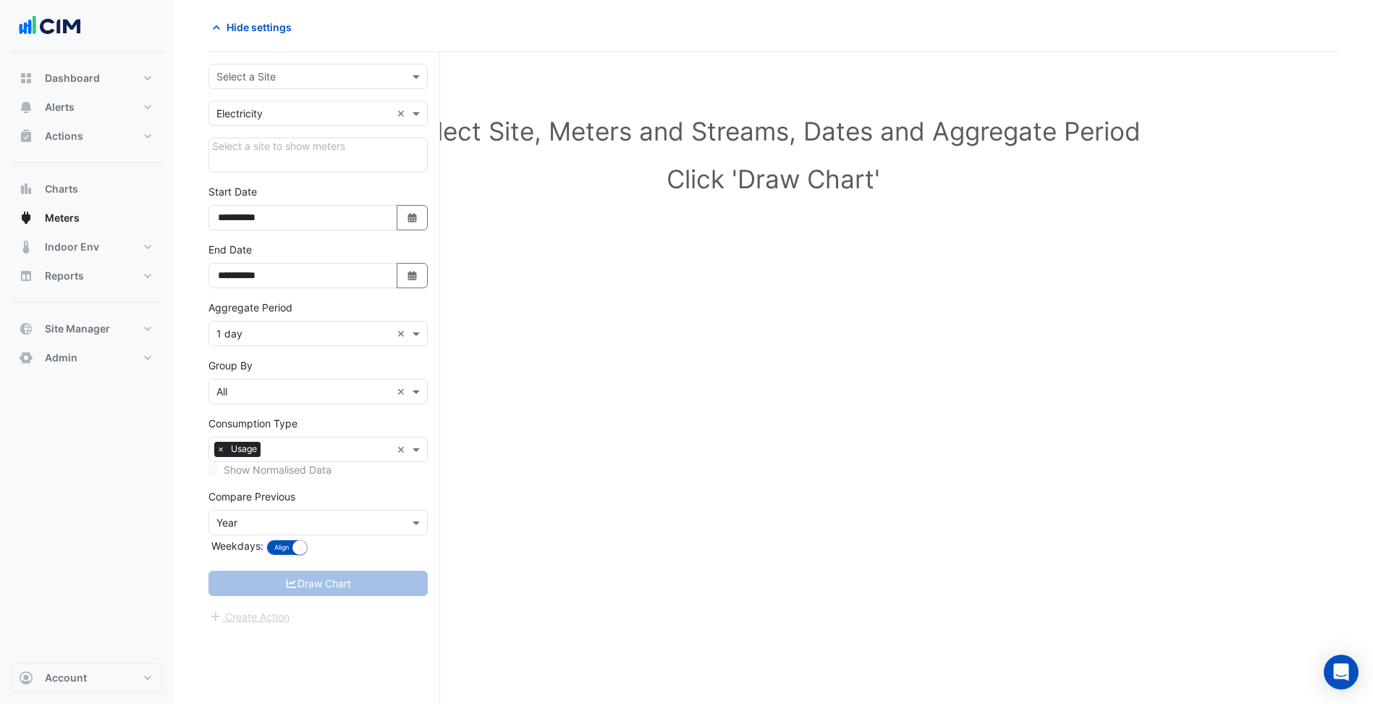
click at [319, 75] on input "text" at bounding box center [303, 77] width 174 height 15
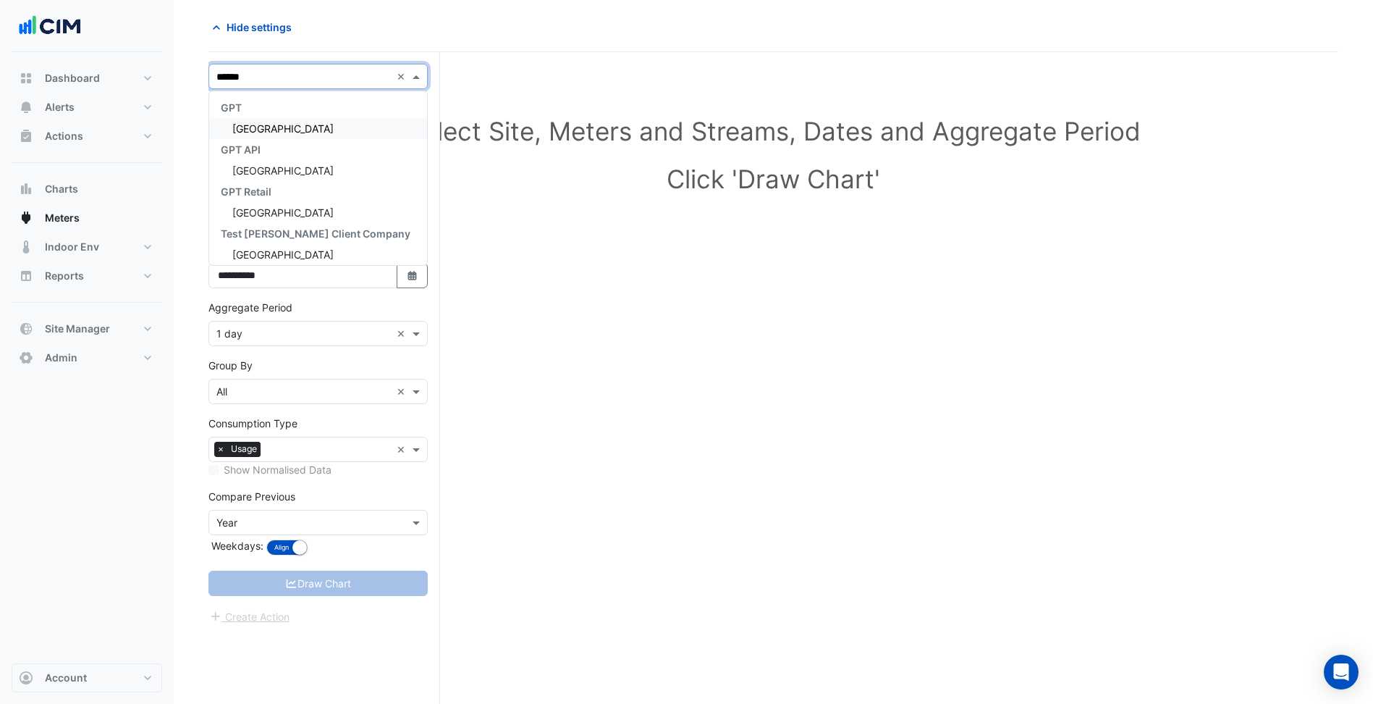
type input "*******"
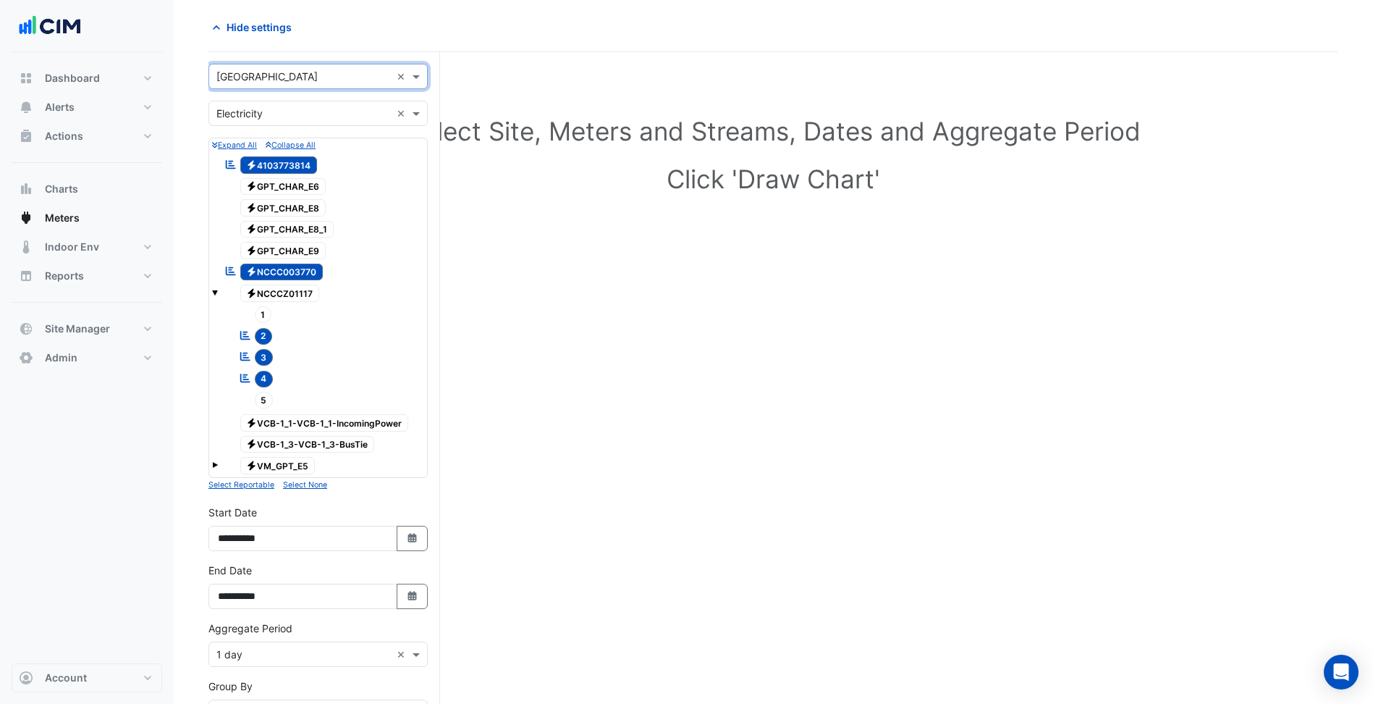
click at [302, 112] on input "text" at bounding box center [303, 113] width 174 height 15
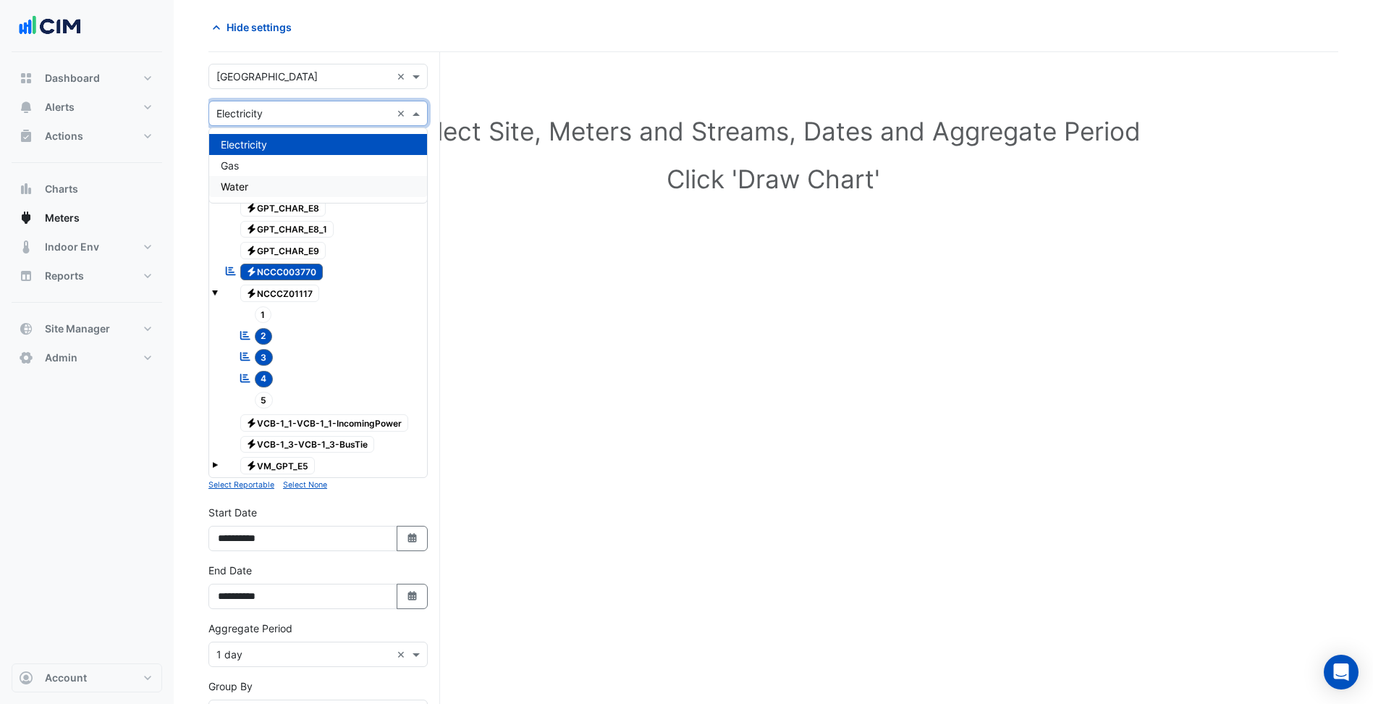
click at [257, 187] on div "Water" at bounding box center [318, 186] width 218 height 21
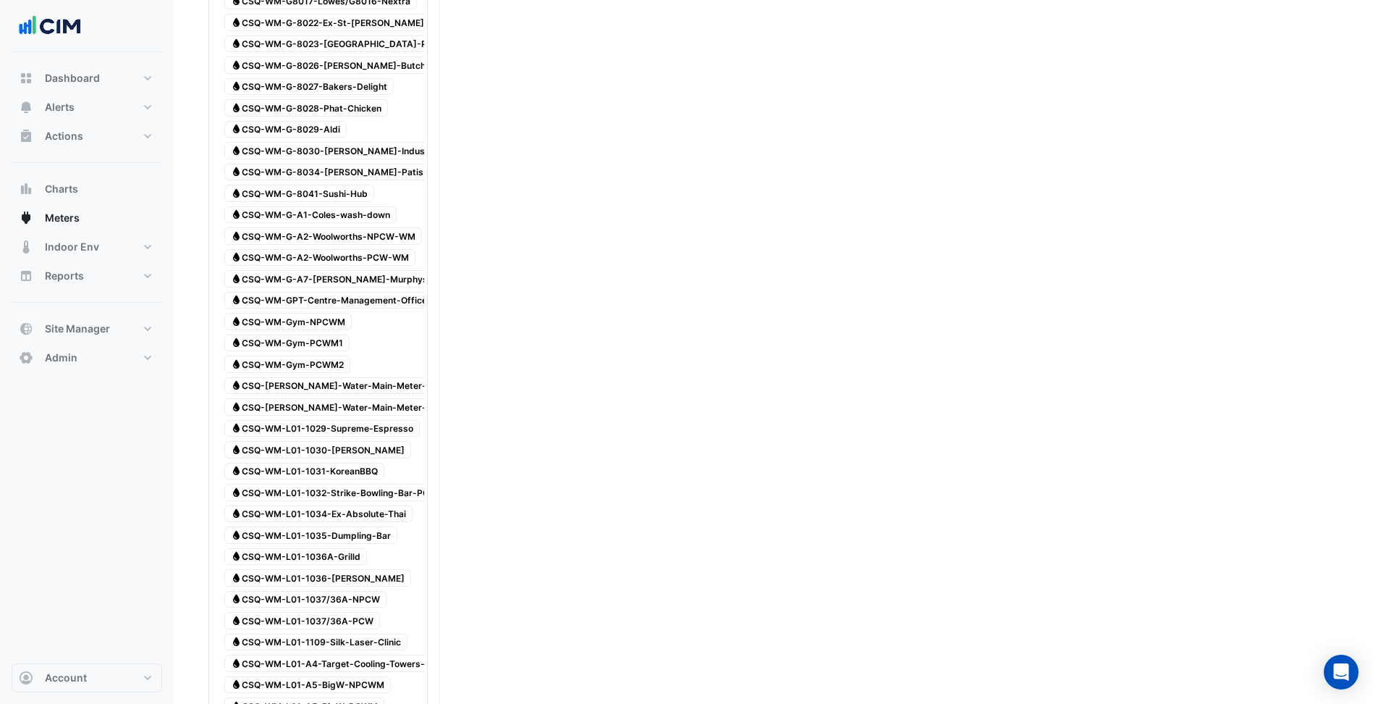
scroll to position [417, 0]
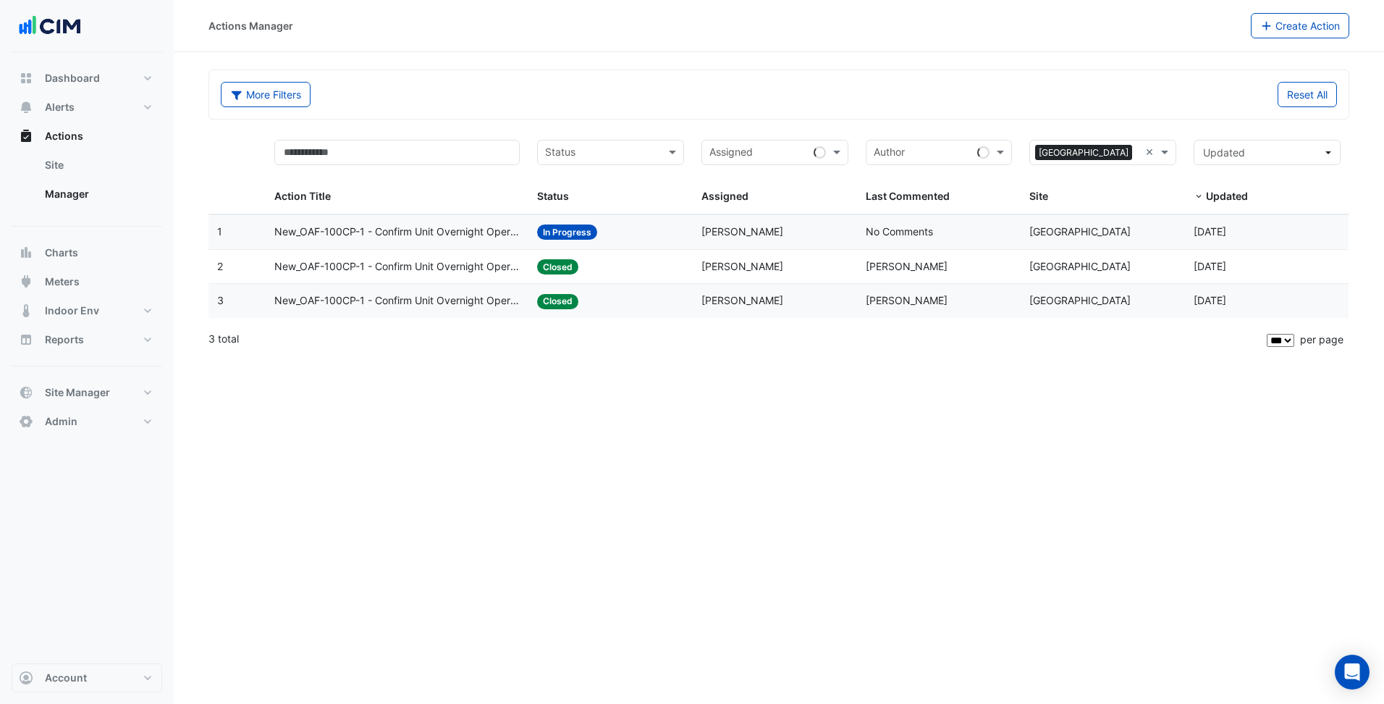
select select "***"
click at [878, 245] on datatable-body-cell "Last Commented: No Comments" at bounding box center [939, 232] width 164 height 34
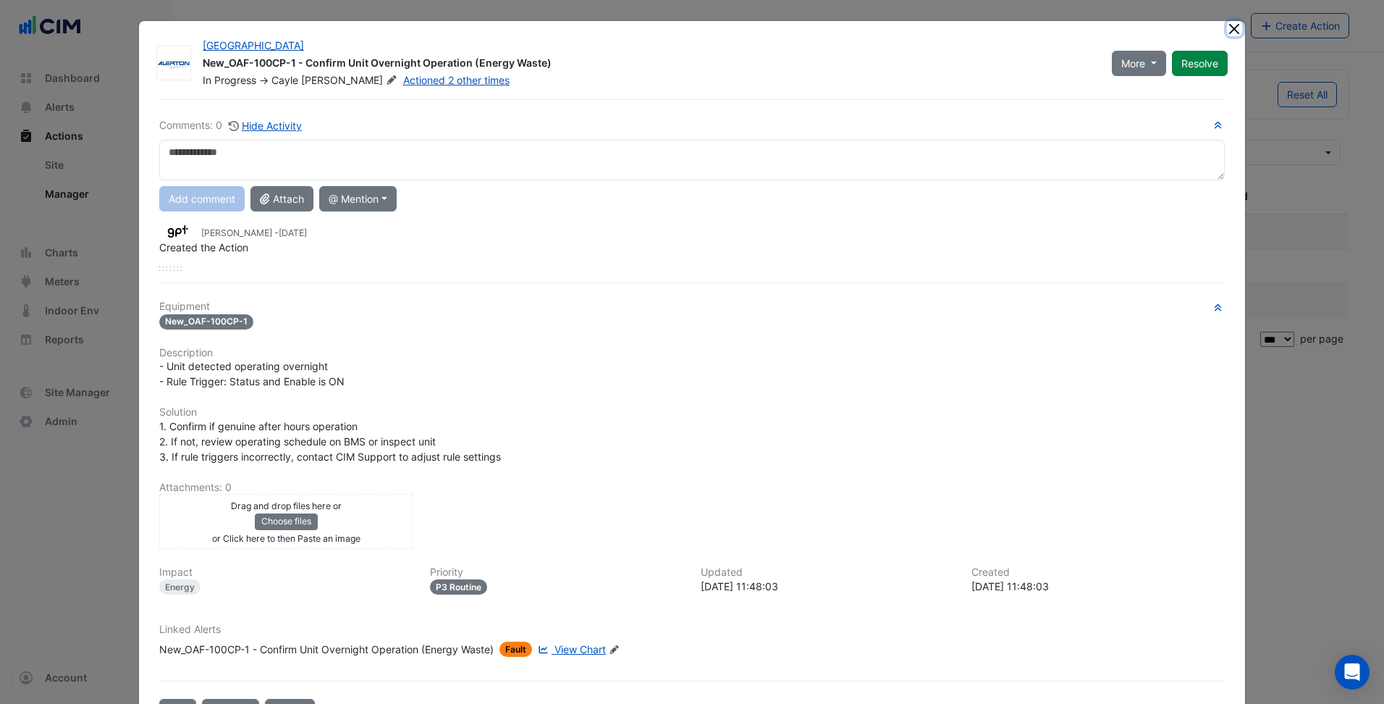
click at [1227, 28] on button "Close" at bounding box center [1234, 28] width 15 height 15
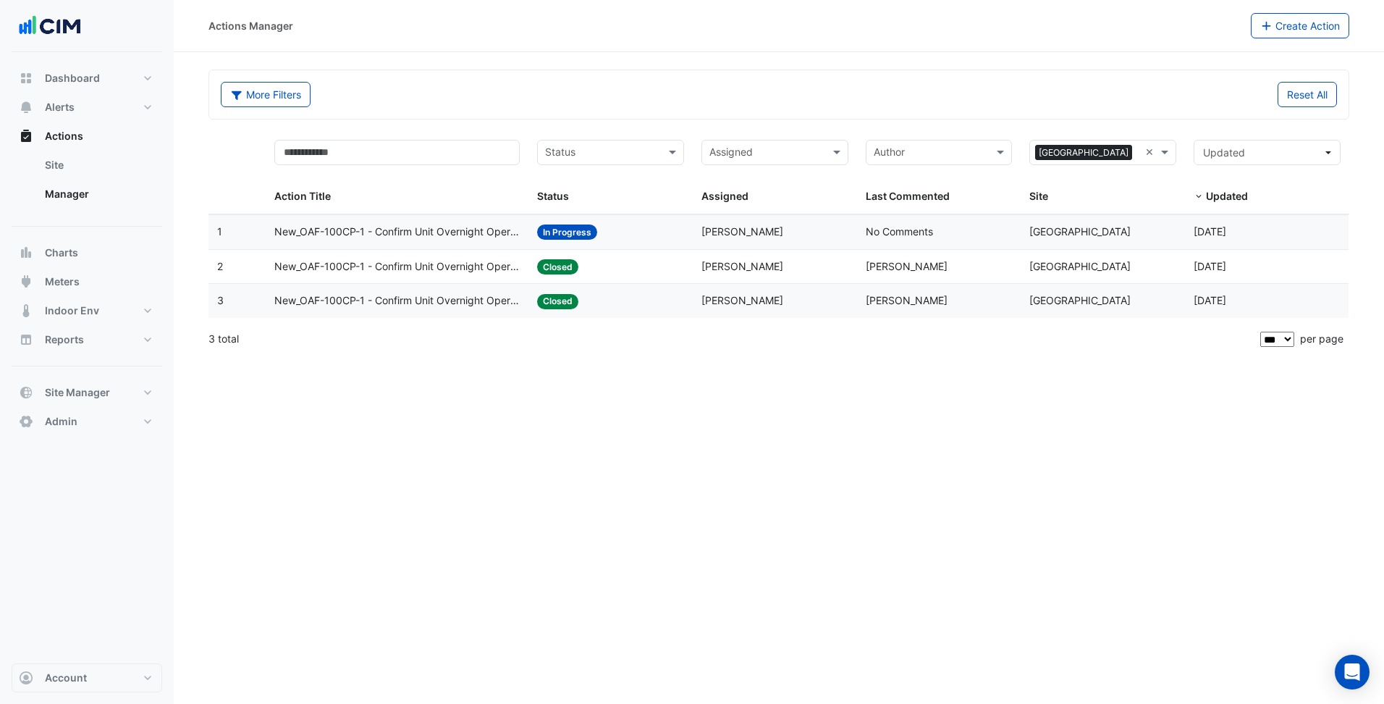
click at [867, 279] on datatable-body-cell "Last Commented: Cayle Pevy" at bounding box center [939, 267] width 164 height 34
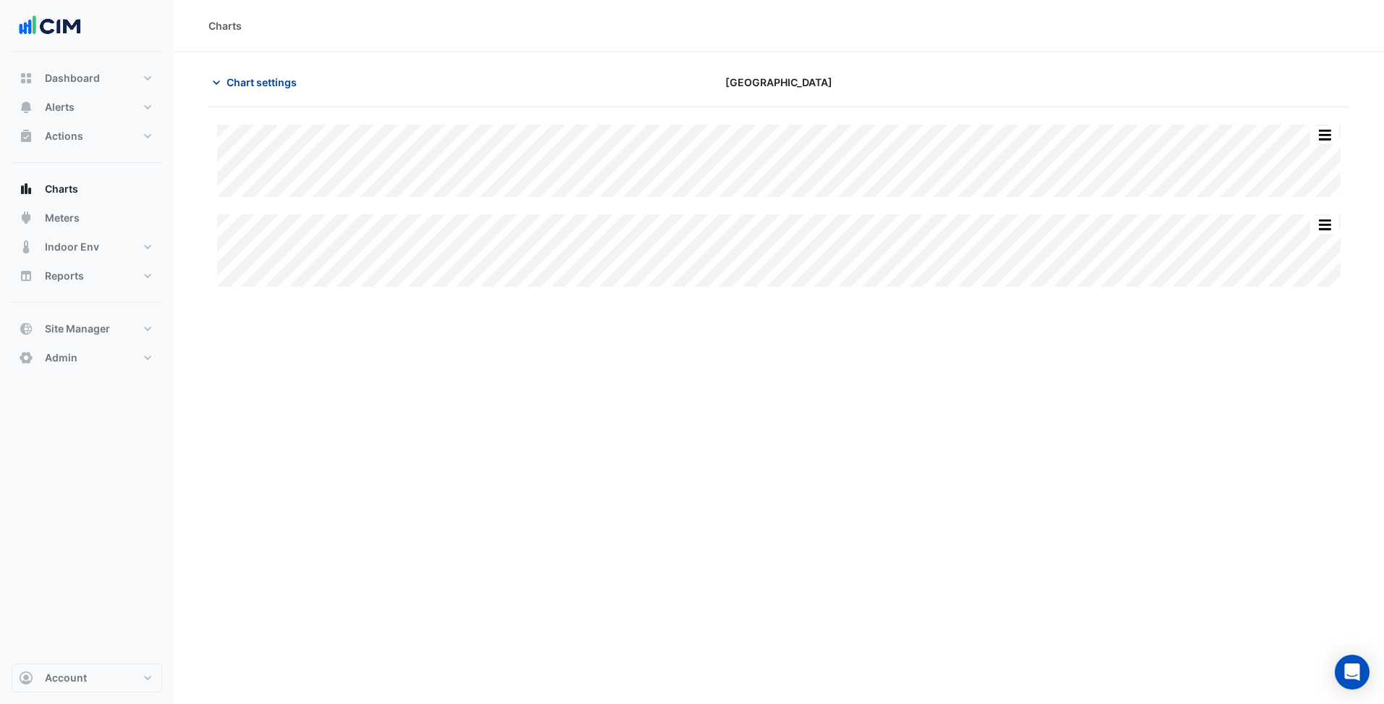
type input "**********"
click at [244, 87] on span "Chart settings" at bounding box center [262, 82] width 70 height 15
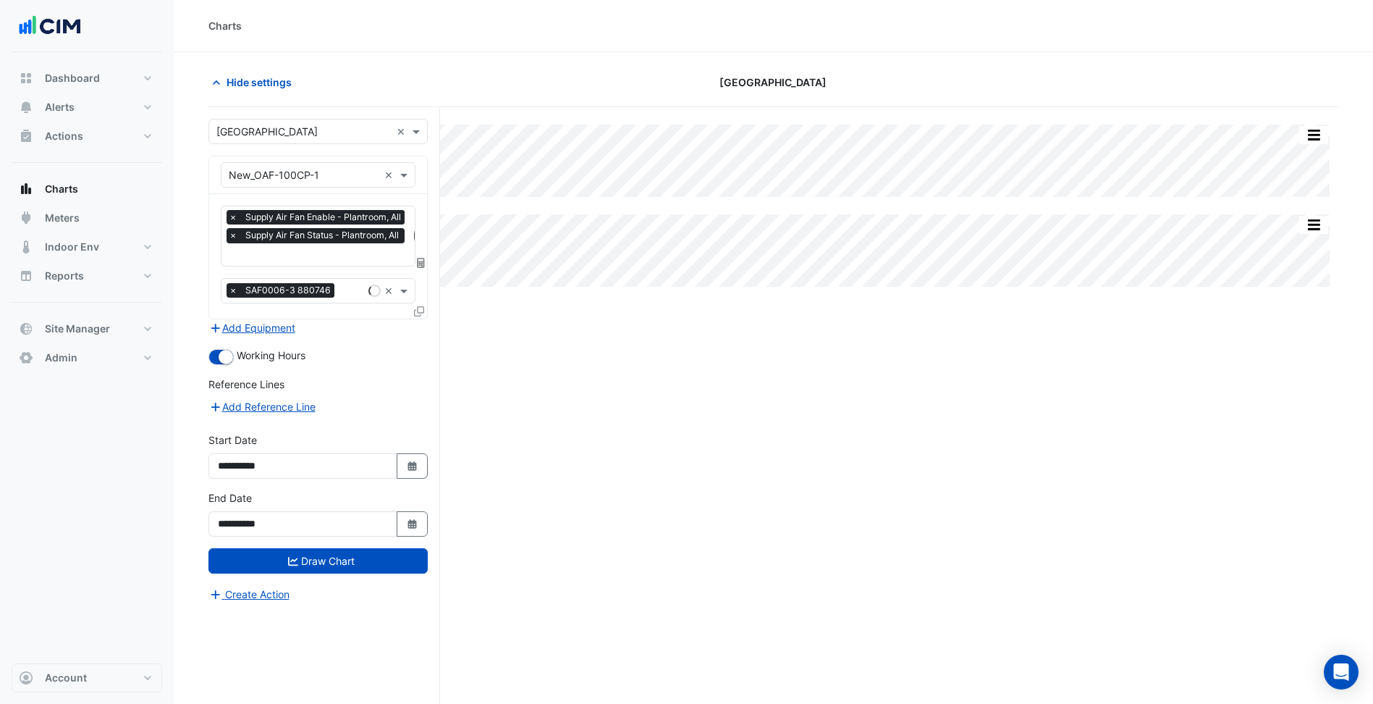
click at [361, 258] on input "text" at bounding box center [319, 255] width 180 height 15
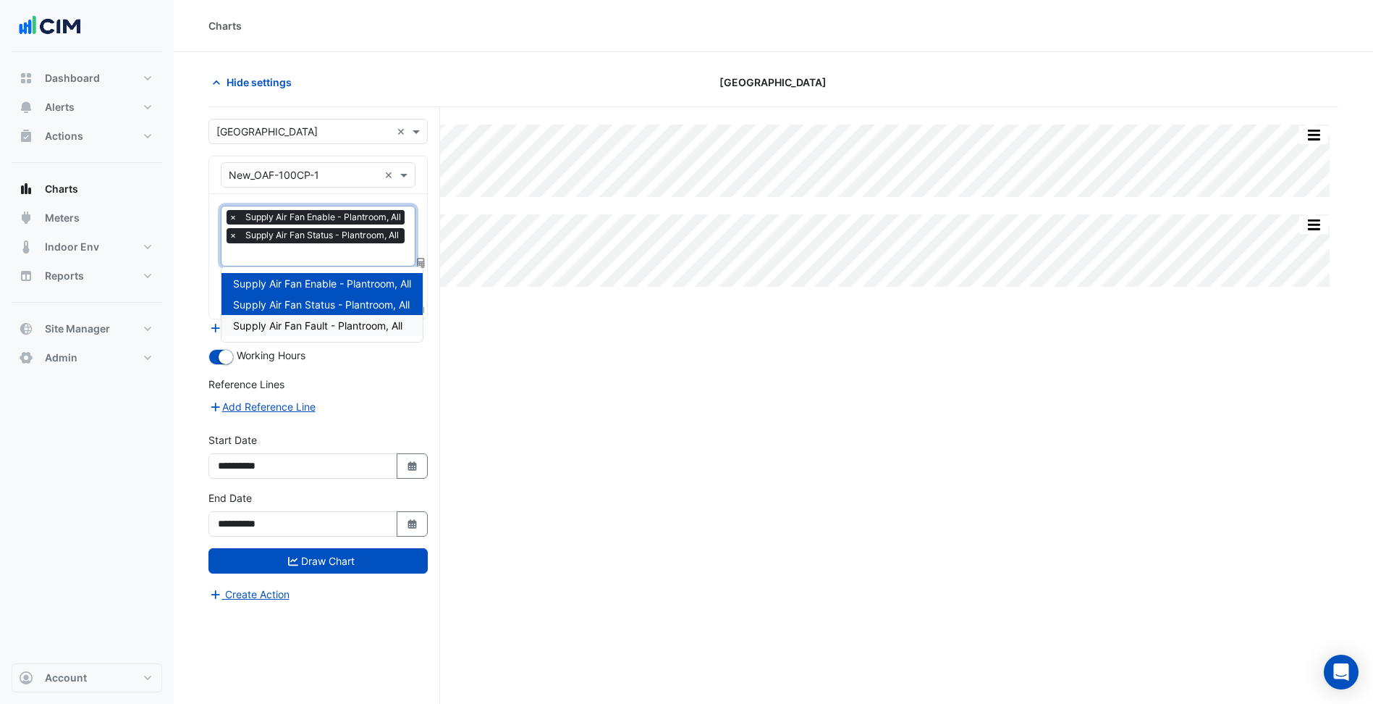
click at [377, 371] on form "**********" at bounding box center [318, 361] width 219 height 484
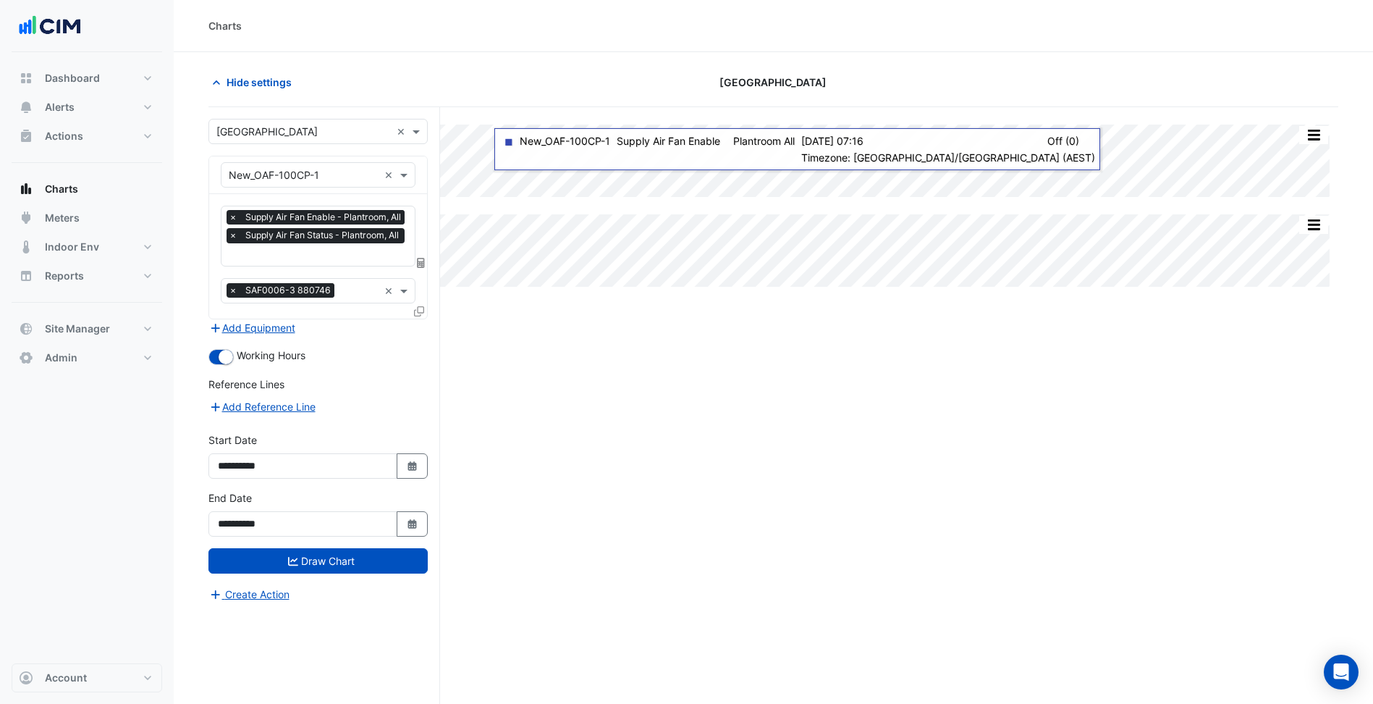
click at [342, 256] on input "text" at bounding box center [319, 255] width 180 height 15
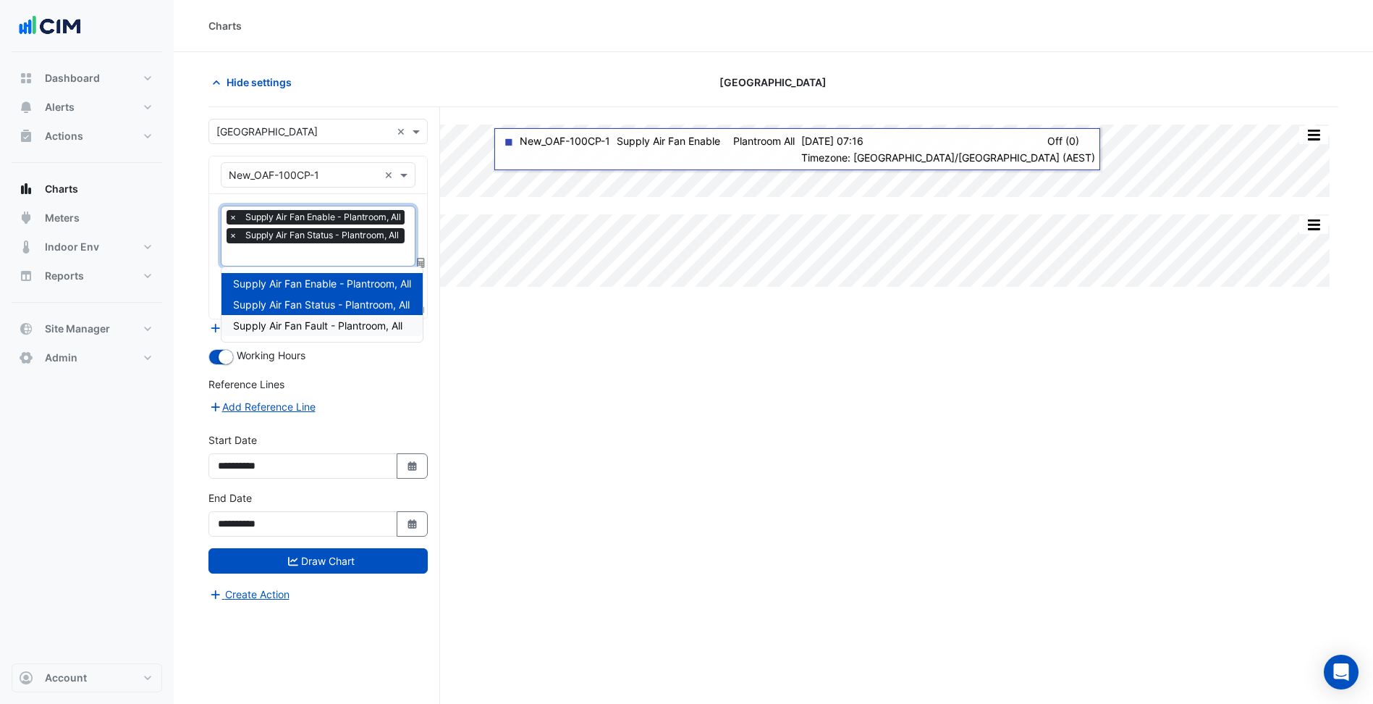
click at [353, 323] on span "Supply Air Fan Fault - Plantroom, All" at bounding box center [317, 325] width 169 height 12
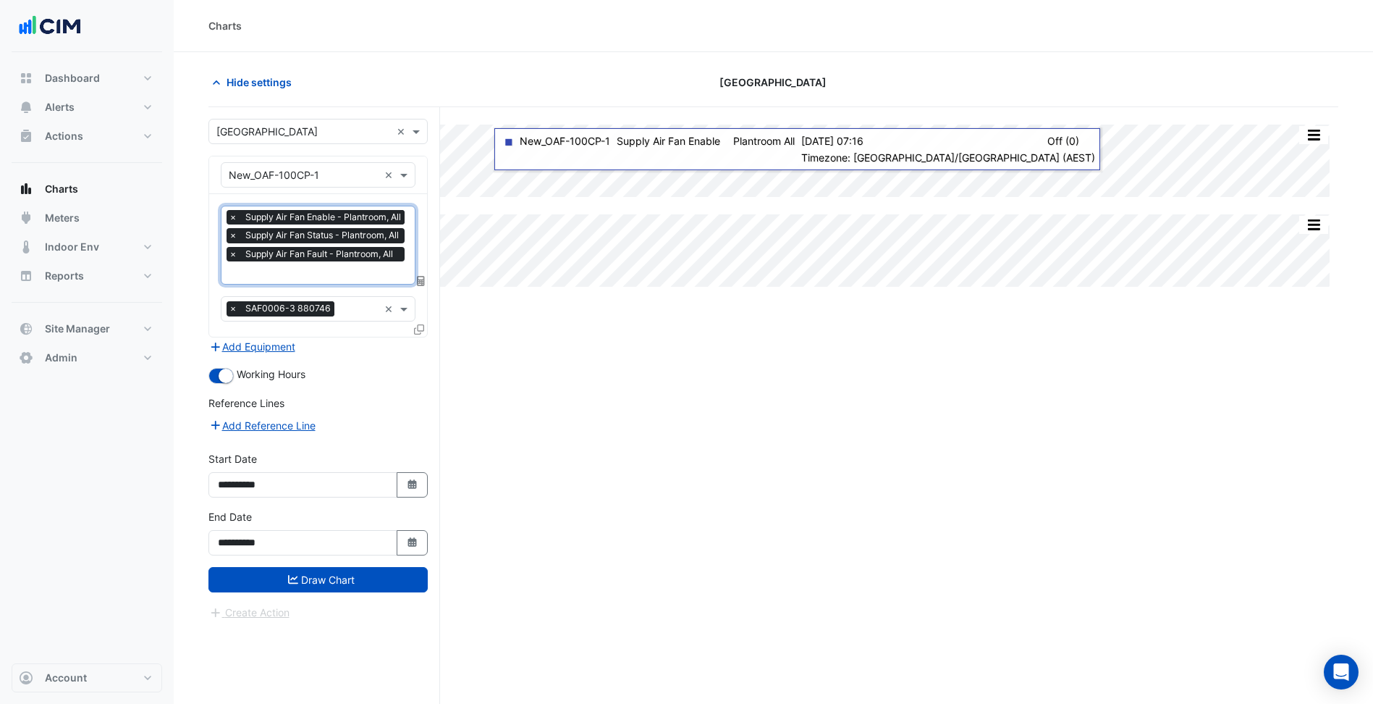
click at [384, 306] on div "× SAF0006-3 880746 ×" at bounding box center [318, 308] width 195 height 25
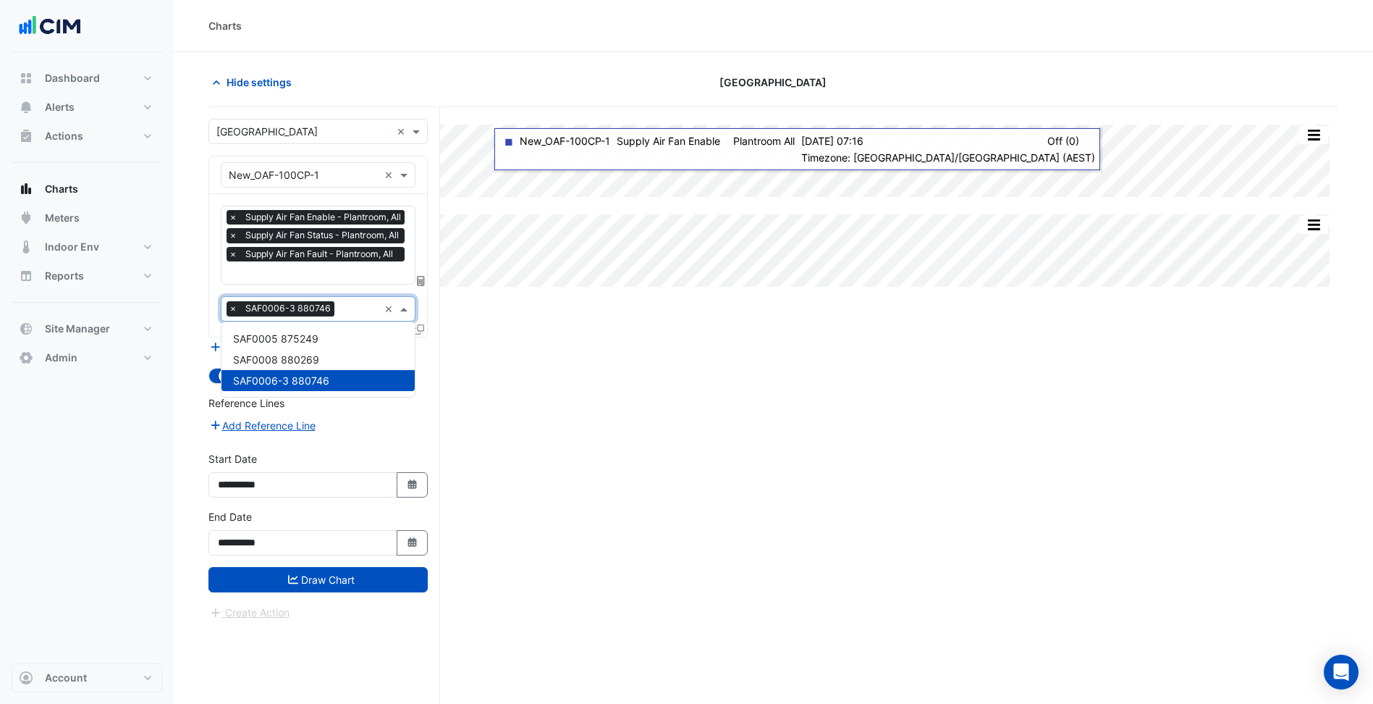
drag, startPoint x: 389, startPoint y: 303, endPoint x: 384, endPoint y: 434, distance: 131.1
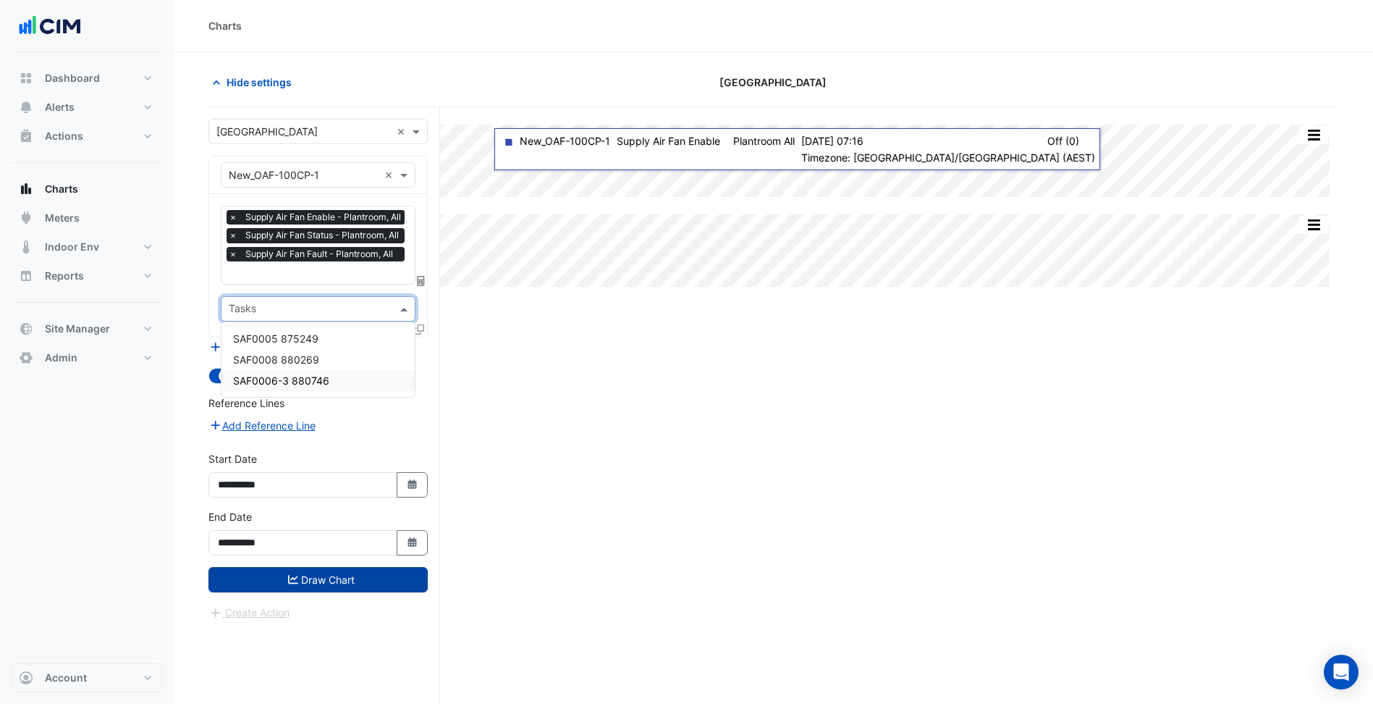
click at [387, 576] on button "Draw Chart" at bounding box center [318, 579] width 219 height 25
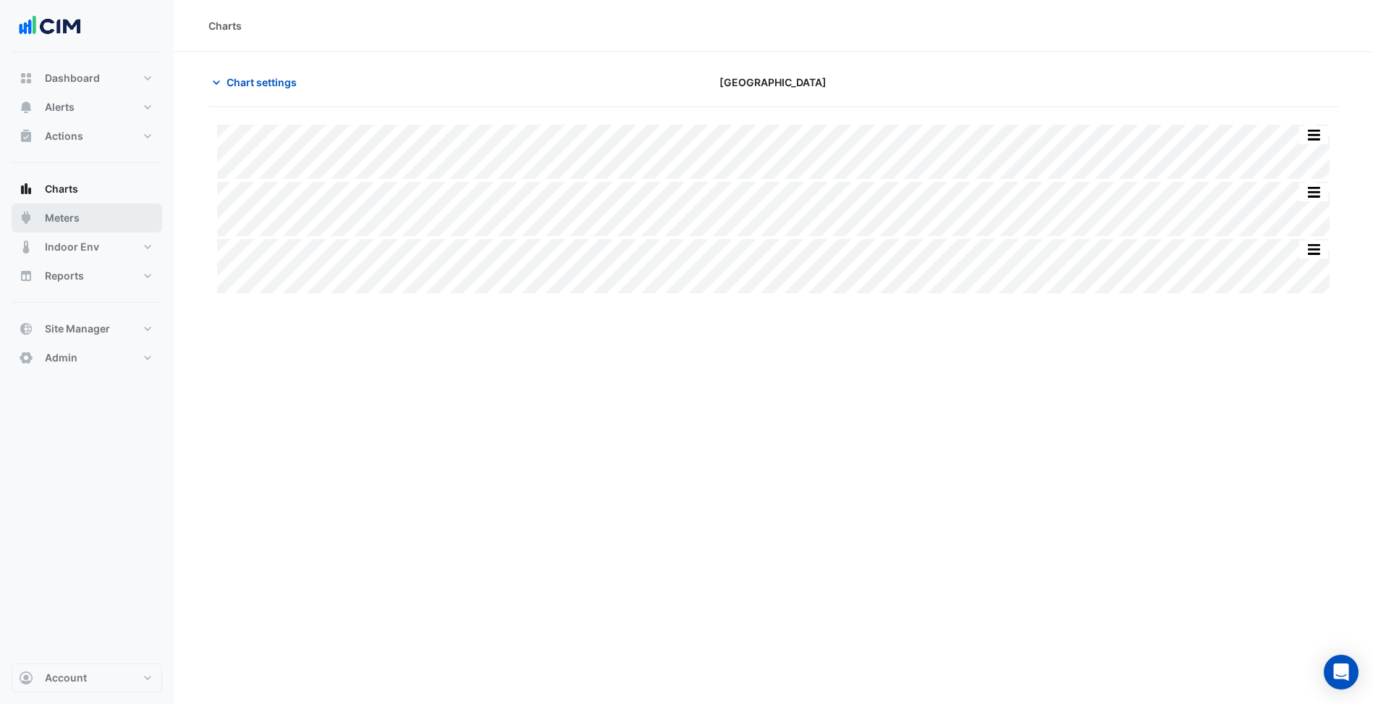
click at [86, 219] on button "Meters" at bounding box center [87, 217] width 151 height 29
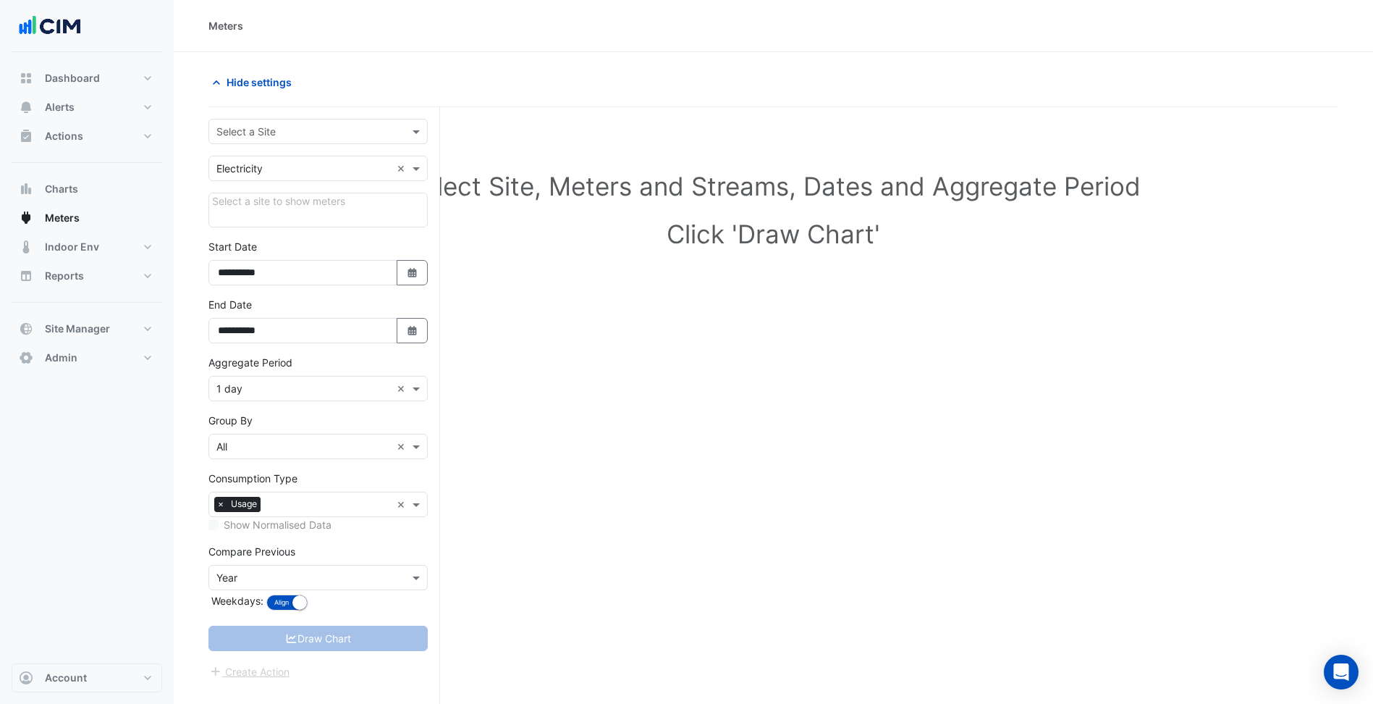
click at [329, 137] on input "text" at bounding box center [303, 132] width 174 height 15
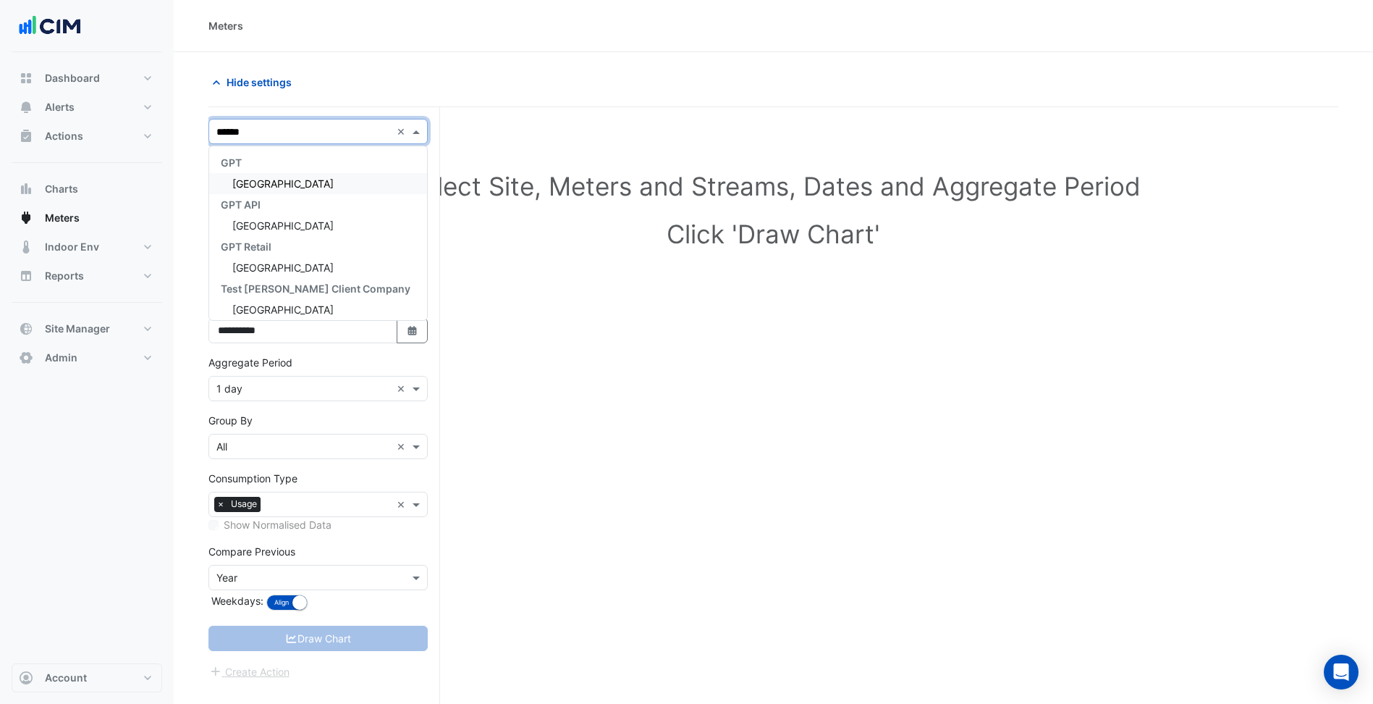
type input "*******"
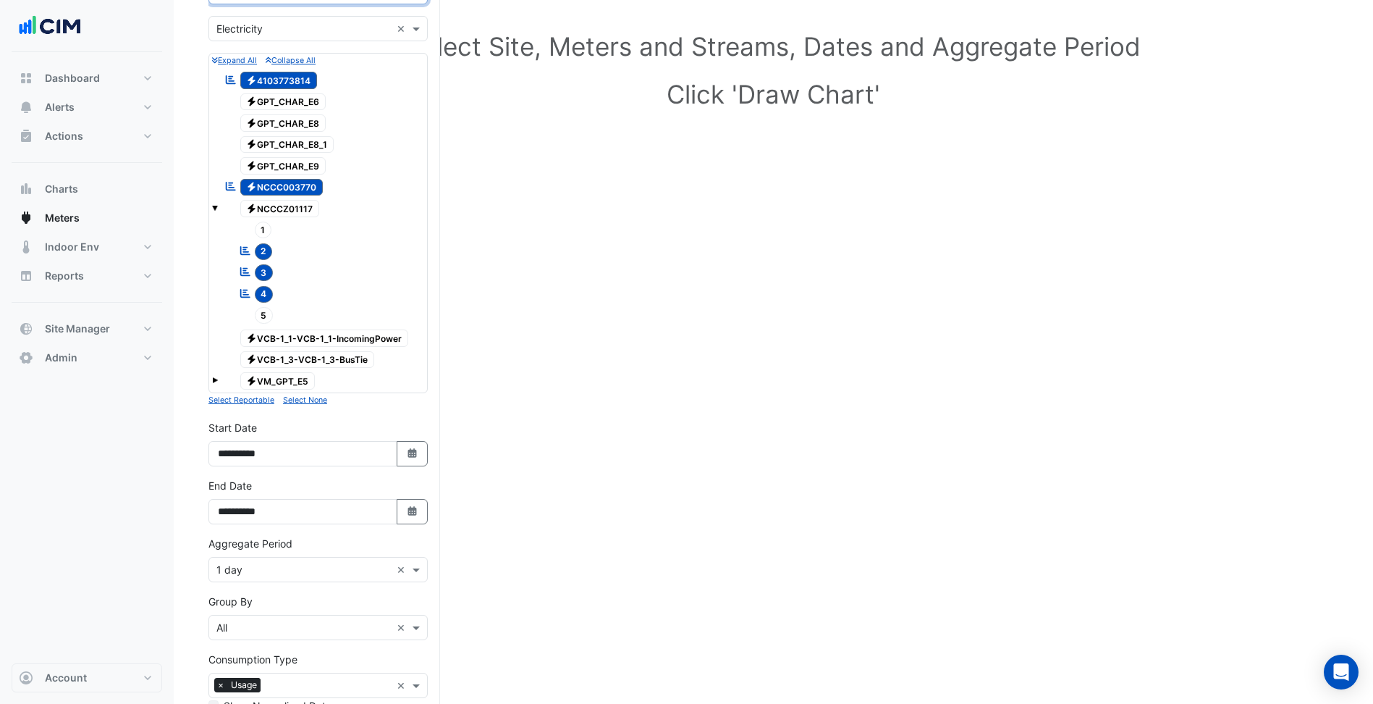
scroll to position [217, 0]
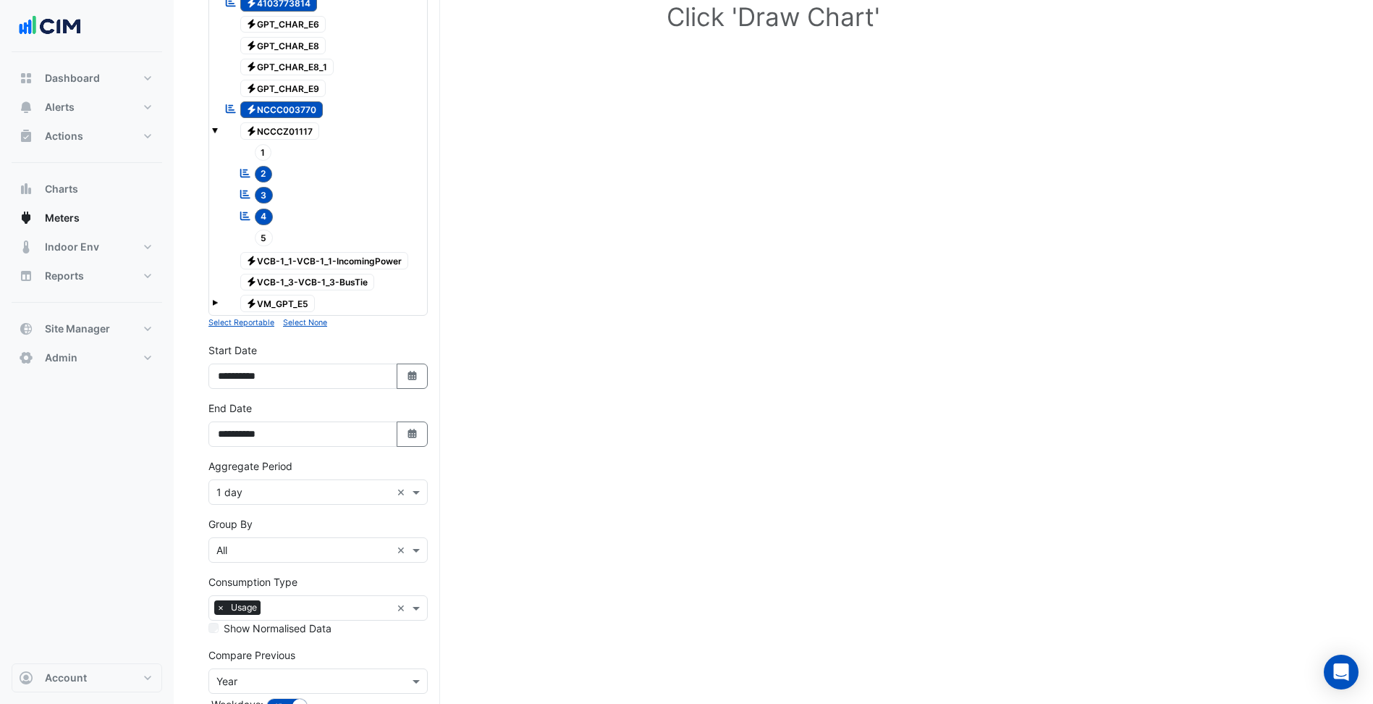
click at [374, 496] on input "text" at bounding box center [303, 492] width 174 height 15
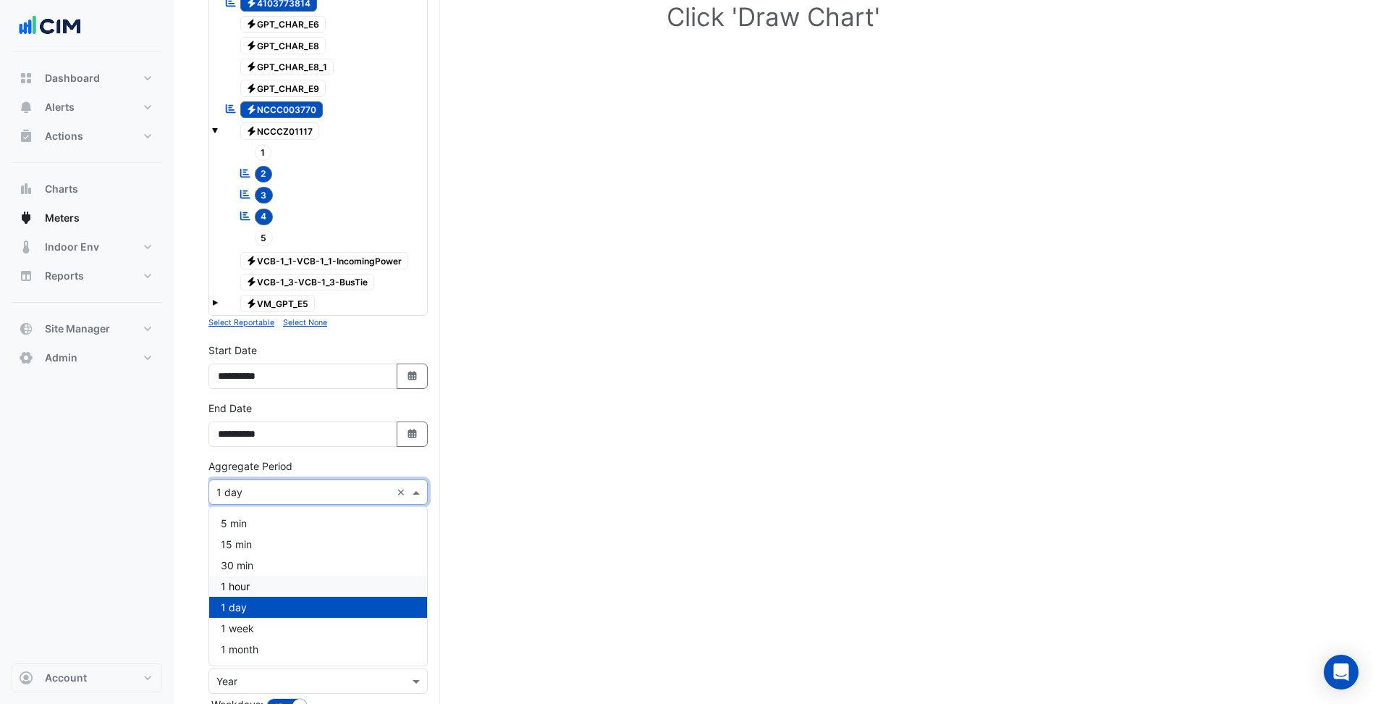
click at [289, 576] on div "1 hour" at bounding box center [318, 586] width 218 height 21
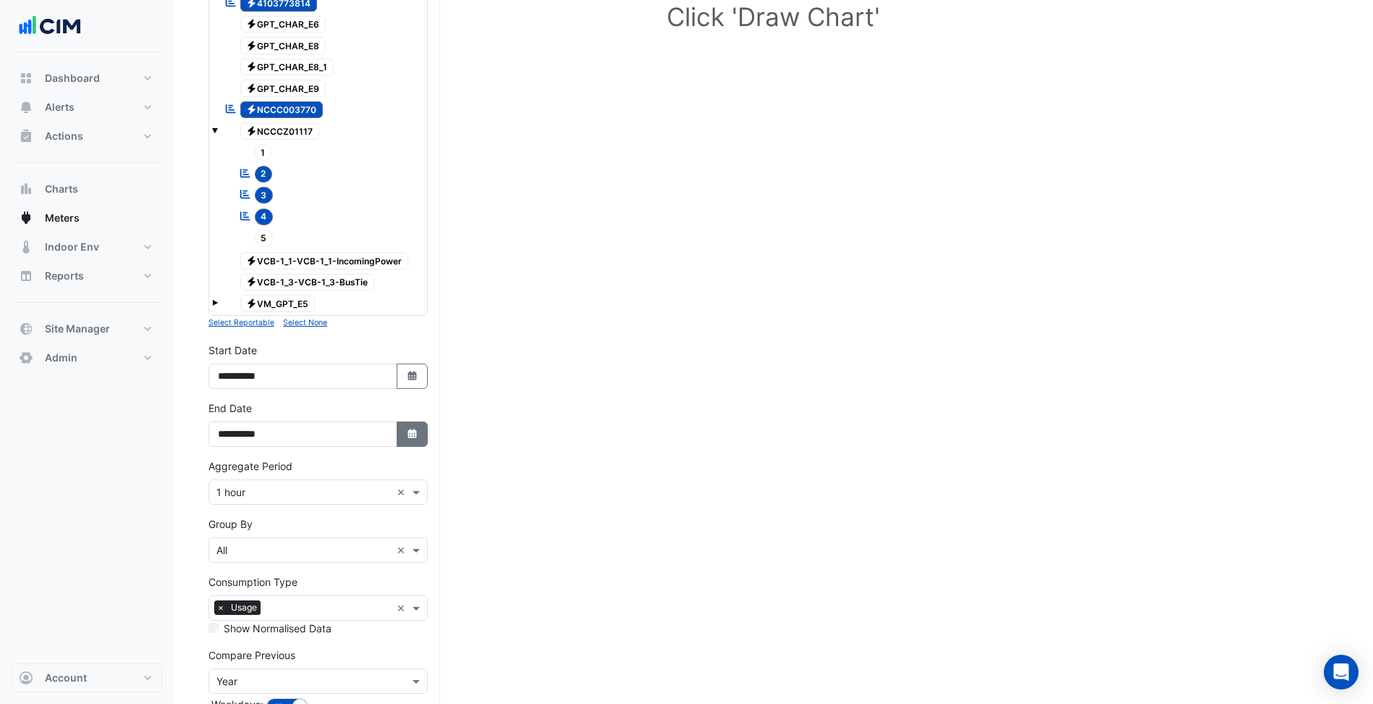
click at [410, 433] on icon "button" at bounding box center [412, 433] width 9 height 9
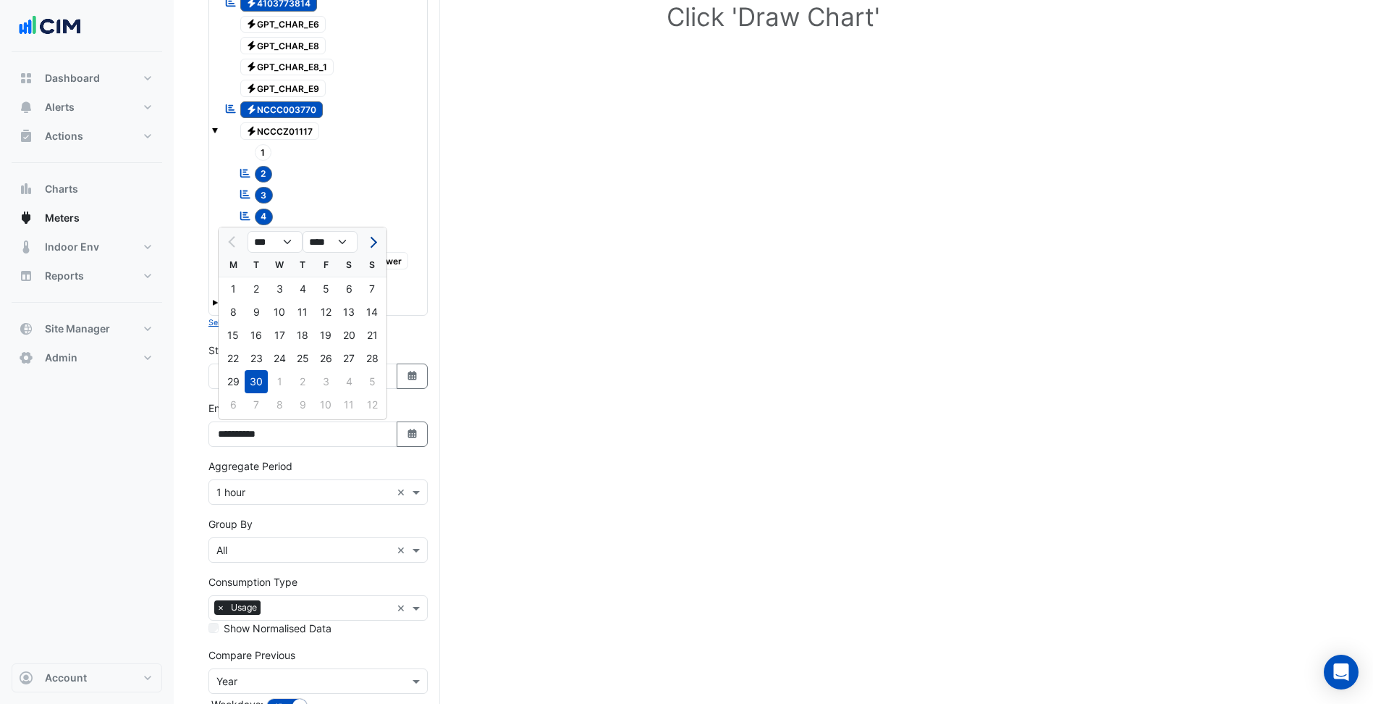
click at [376, 241] on span "Next month" at bounding box center [371, 242] width 11 height 11
select select "**"
click at [306, 319] on div "9" at bounding box center [302, 311] width 23 height 23
type input "**********"
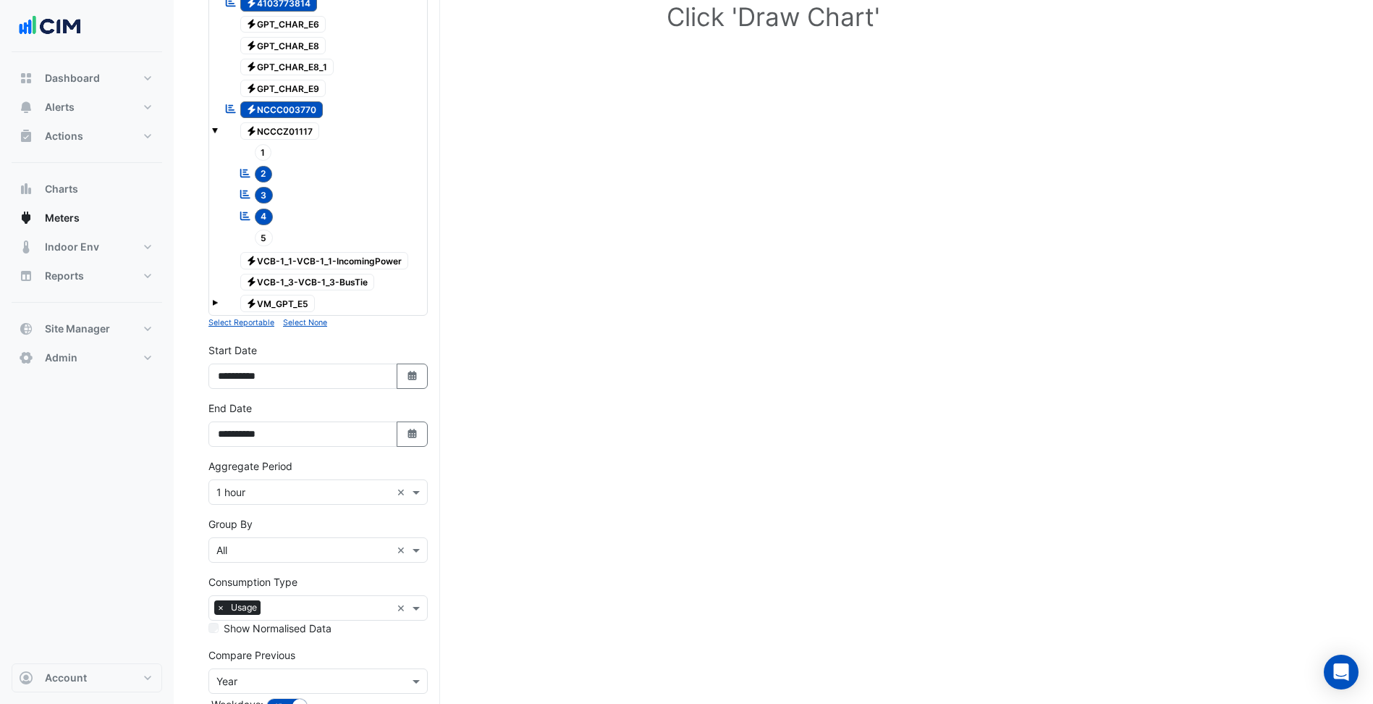
click at [291, 505] on form "× Charlestown Square × × Electricity × Expand All Collapse All Reportable Elect…" at bounding box center [318, 342] width 219 height 881
click at [282, 493] on input "text" at bounding box center [303, 492] width 174 height 15
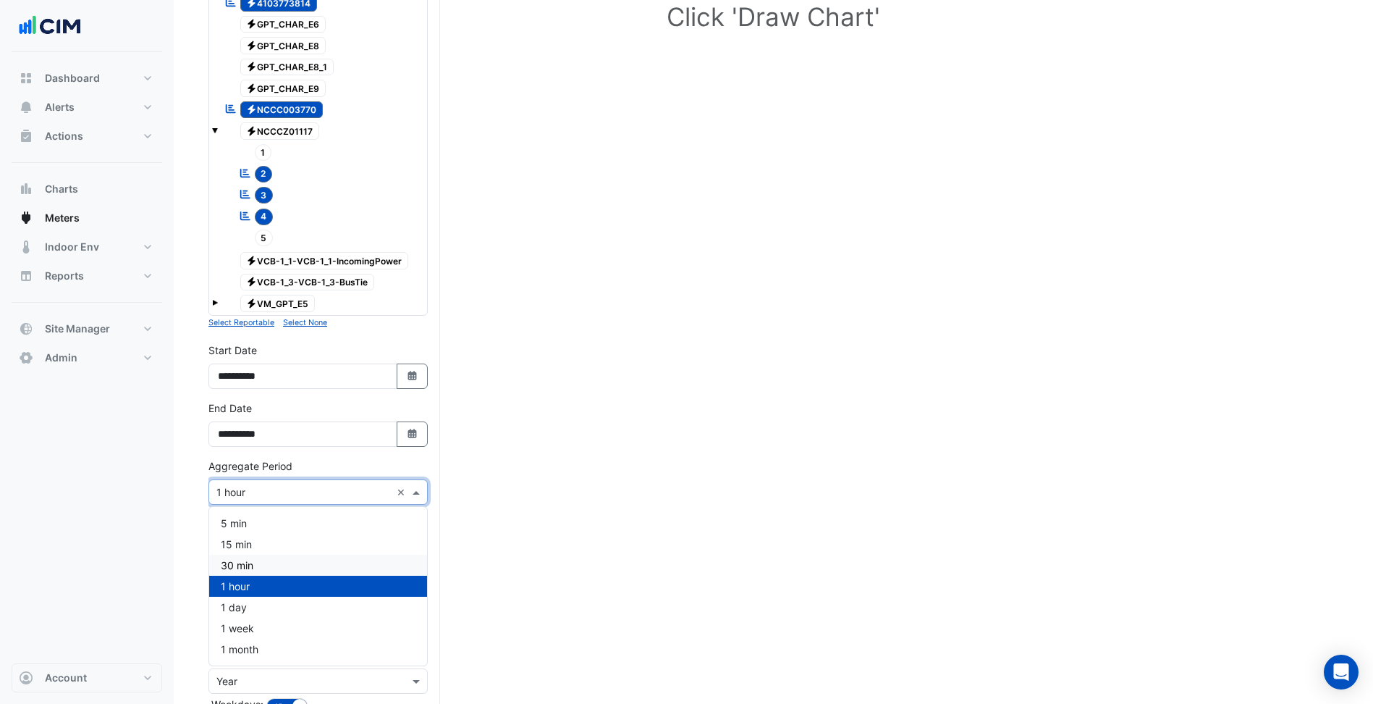
click at [254, 571] on div "30 min" at bounding box center [318, 565] width 218 height 21
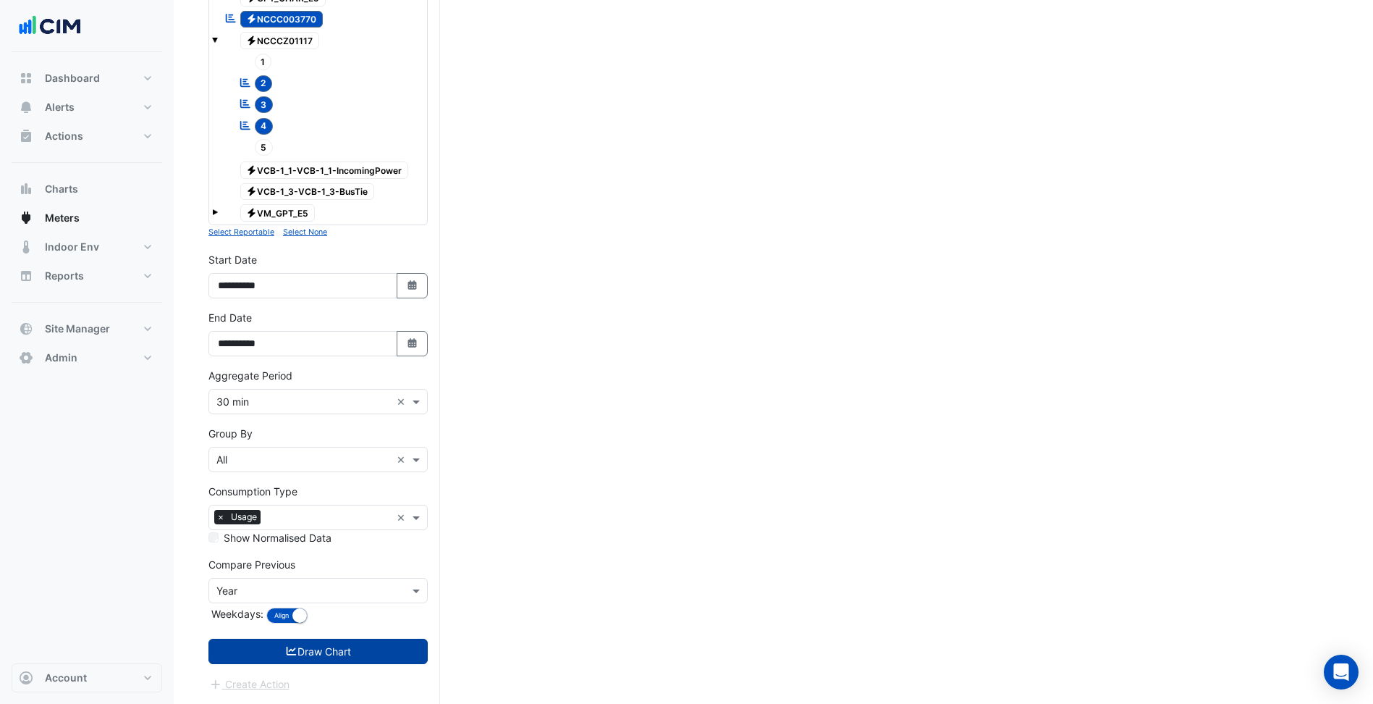
click at [299, 639] on button "Draw Chart" at bounding box center [318, 651] width 219 height 25
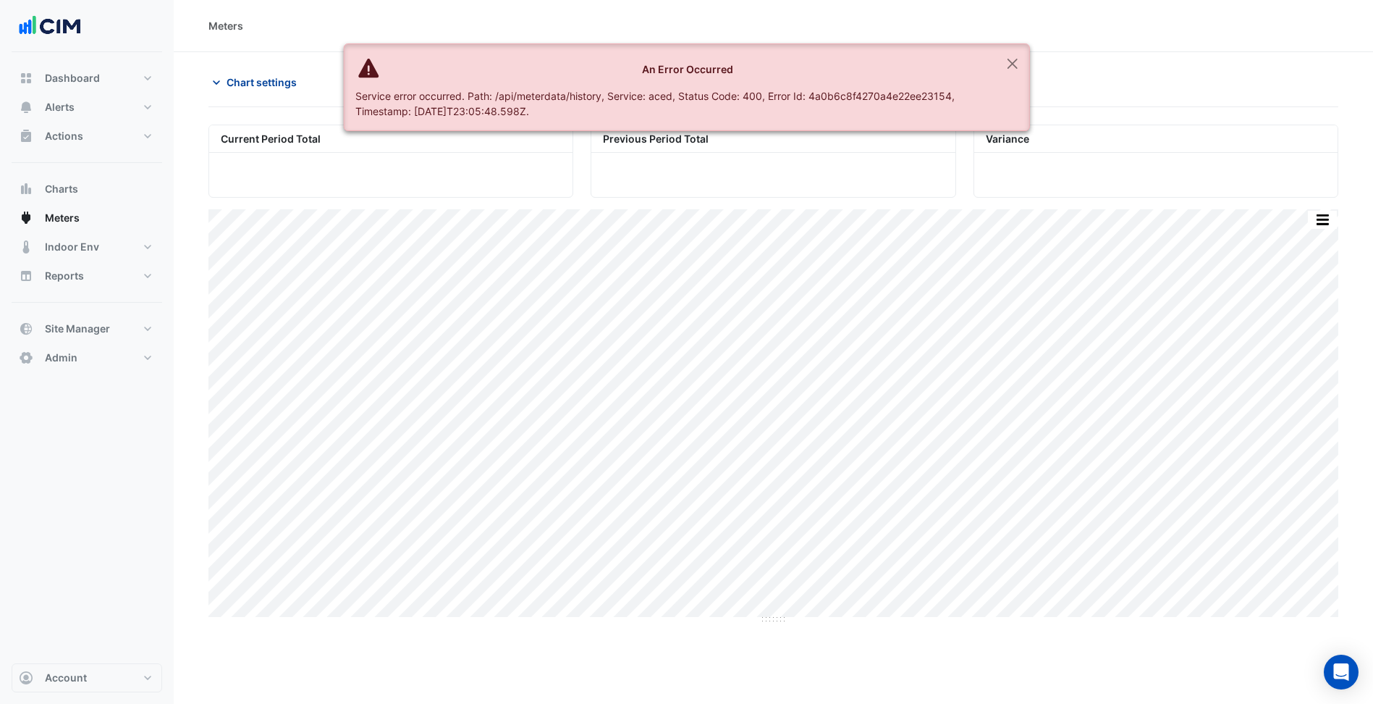
click at [258, 78] on span "Chart settings" at bounding box center [262, 82] width 70 height 15
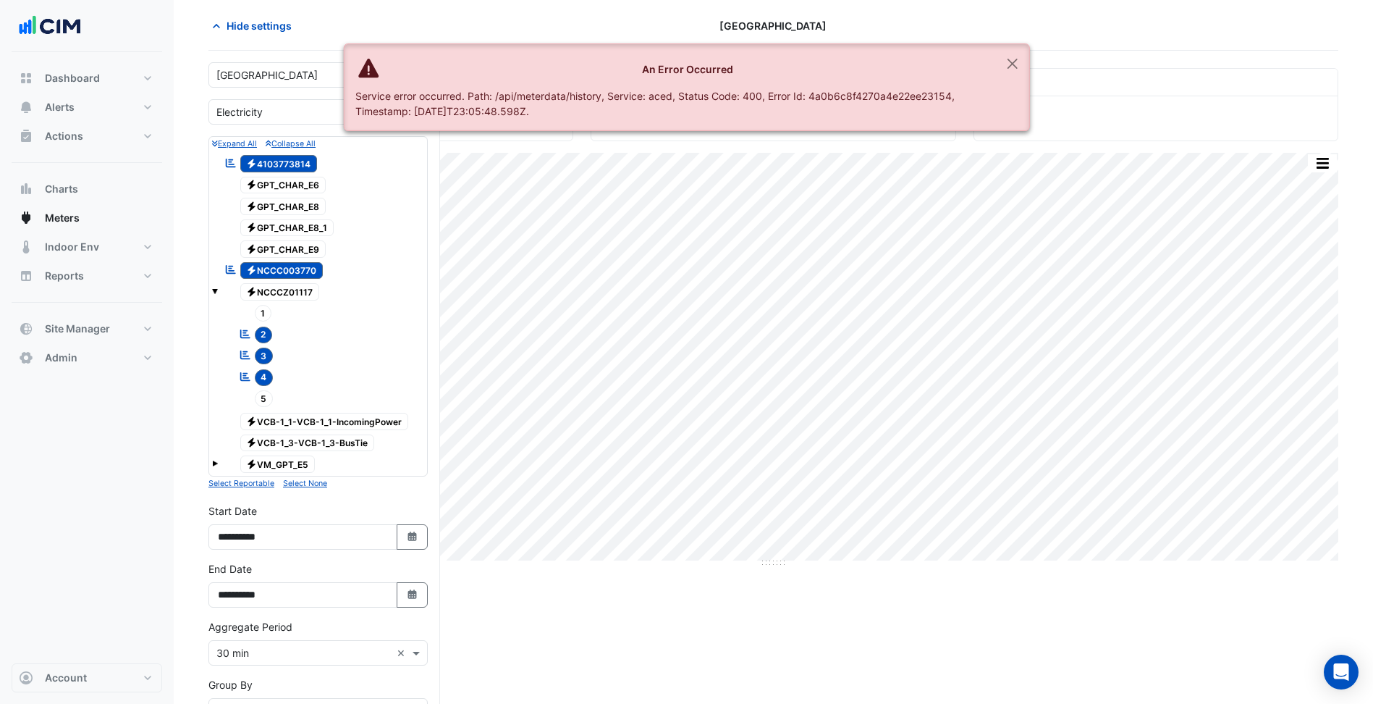
scroll to position [217, 0]
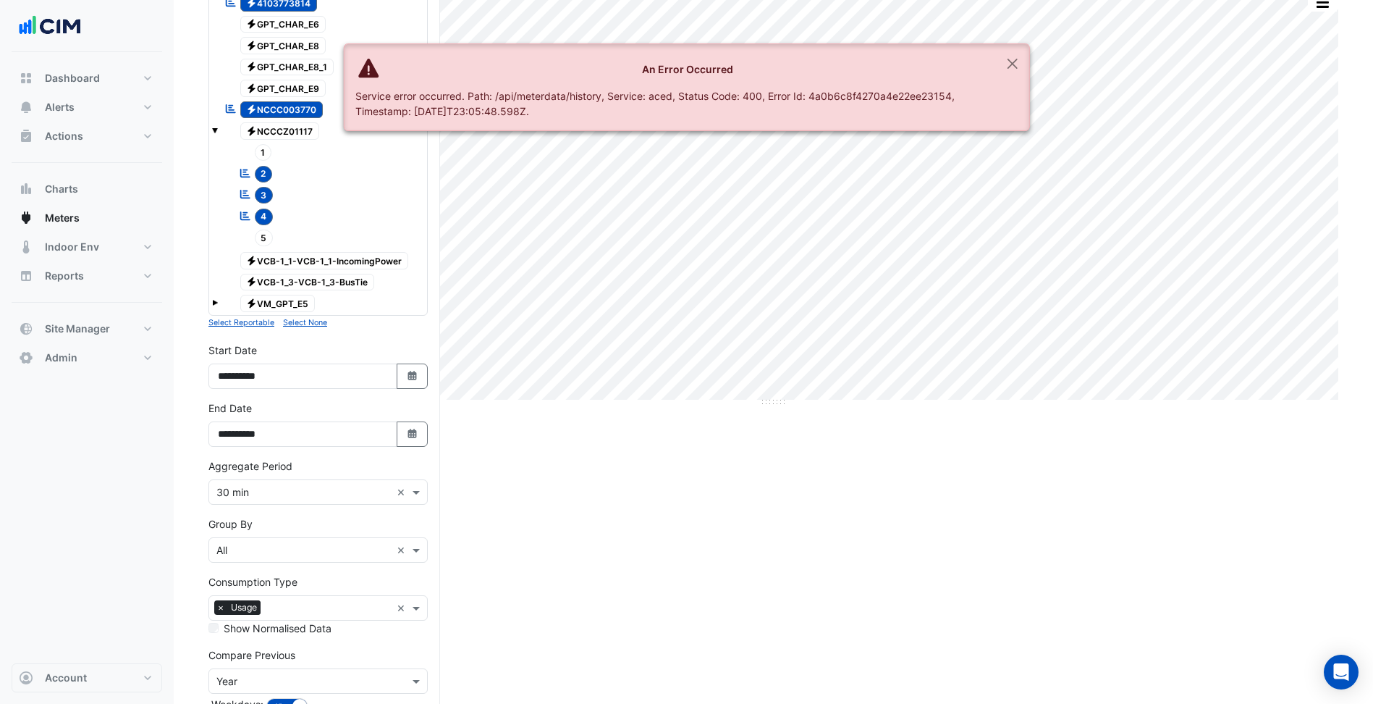
click at [256, 489] on input "text" at bounding box center [303, 492] width 174 height 15
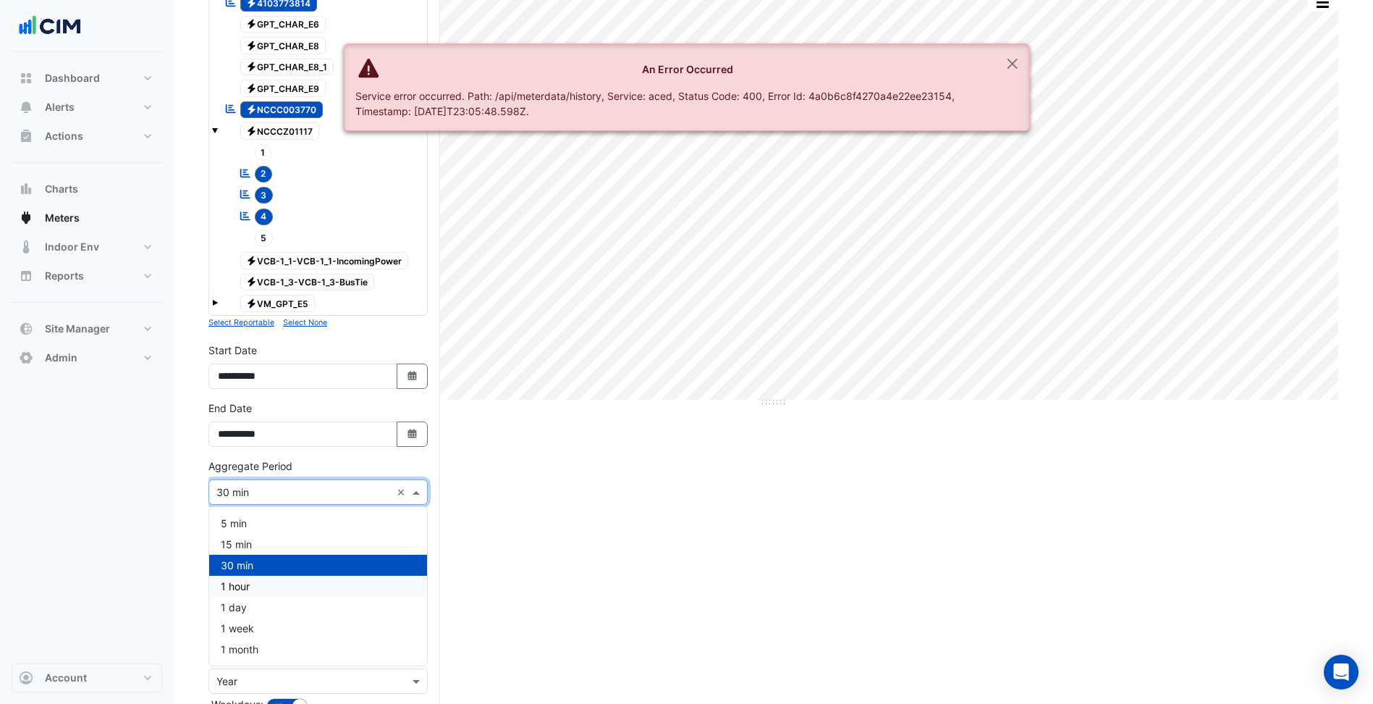
click at [254, 589] on div "1 hour" at bounding box center [318, 586] width 218 height 21
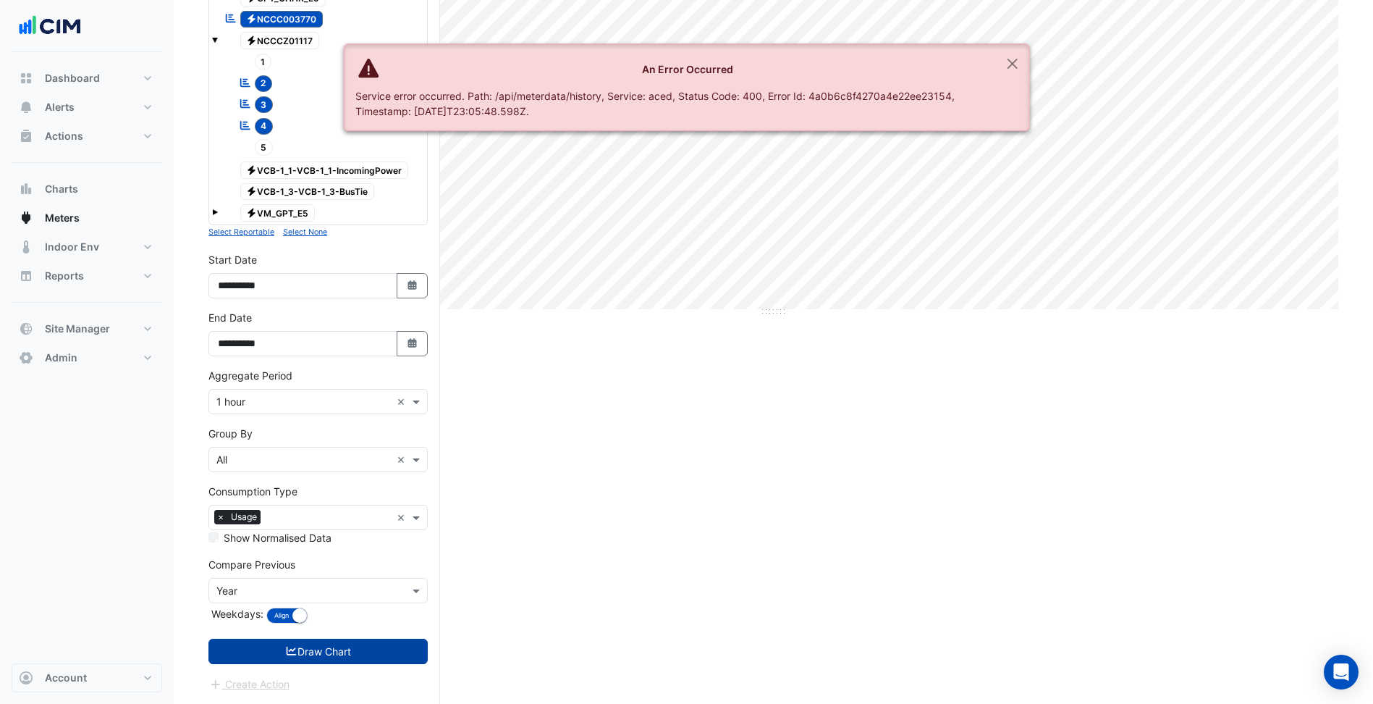
click at [345, 657] on button "Draw Chart" at bounding box center [318, 651] width 219 height 25
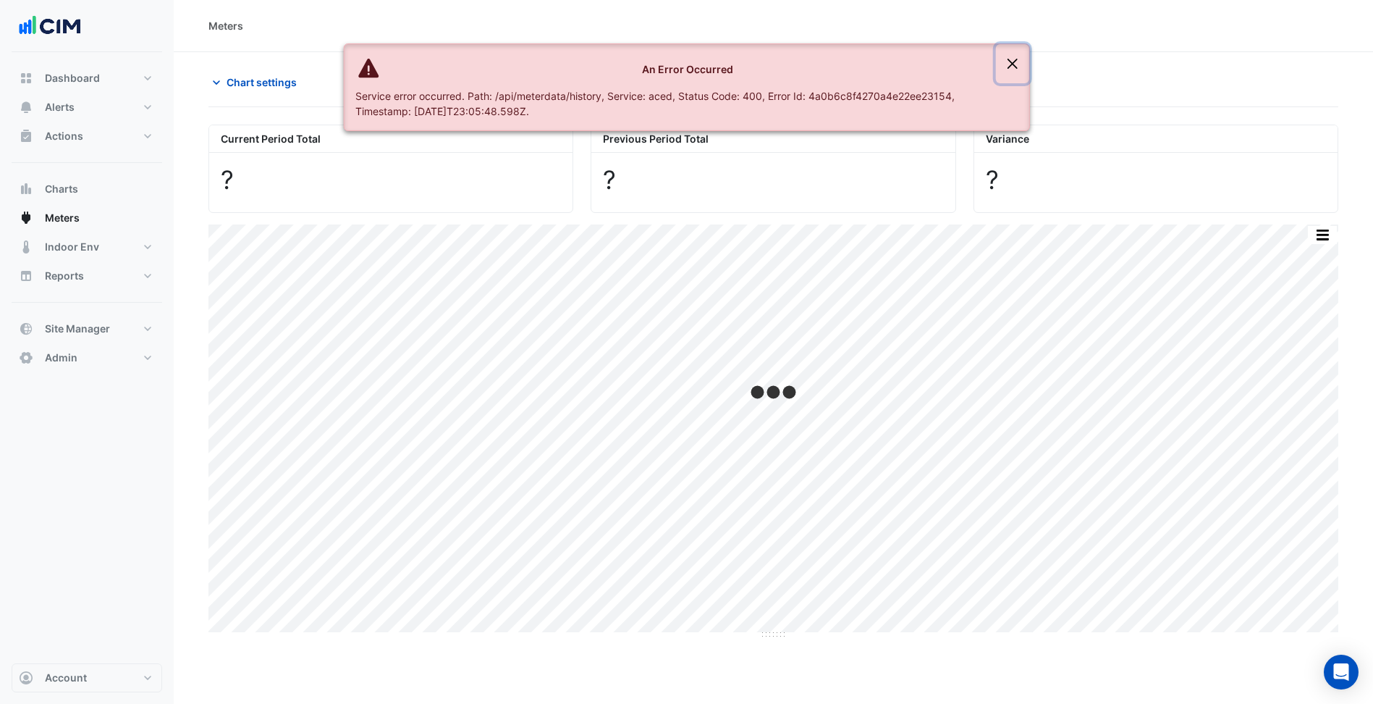
click at [1017, 65] on button "Close" at bounding box center [1012, 63] width 33 height 39
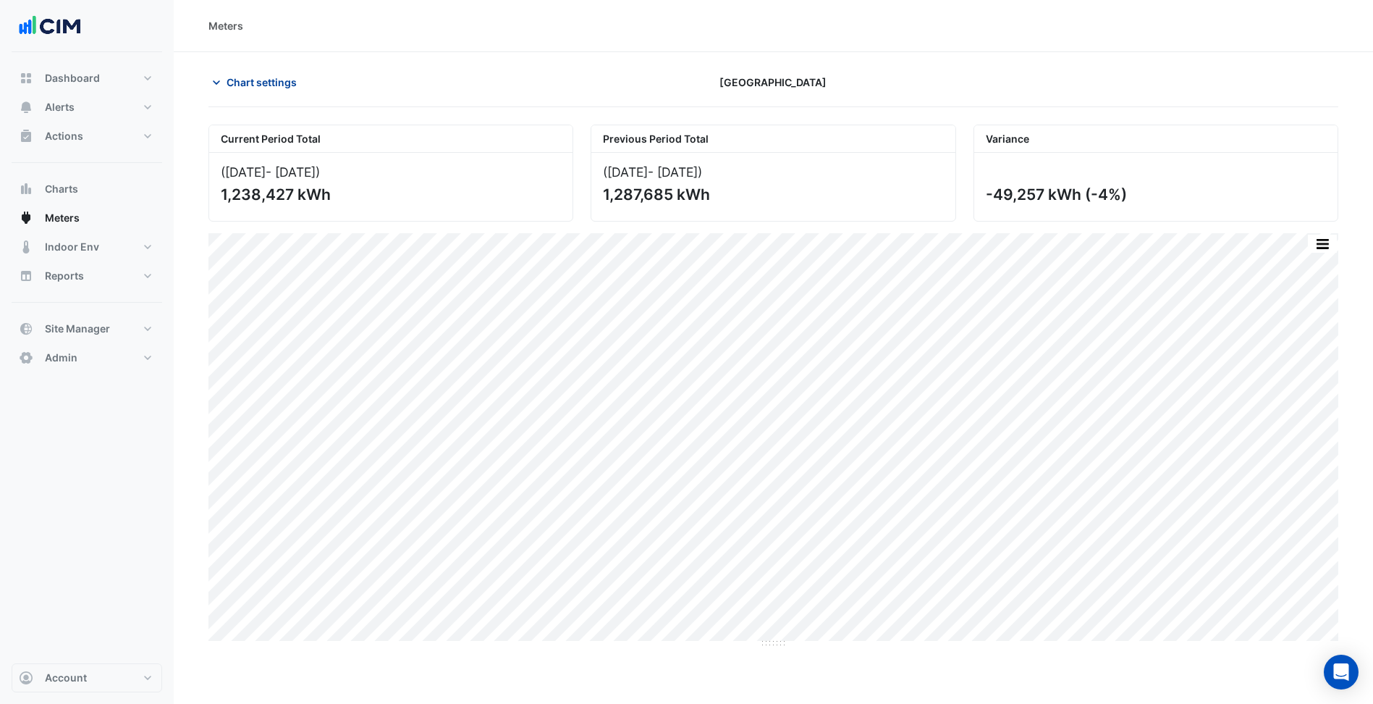
click at [271, 75] on span "Chart settings" at bounding box center [262, 82] width 70 height 15
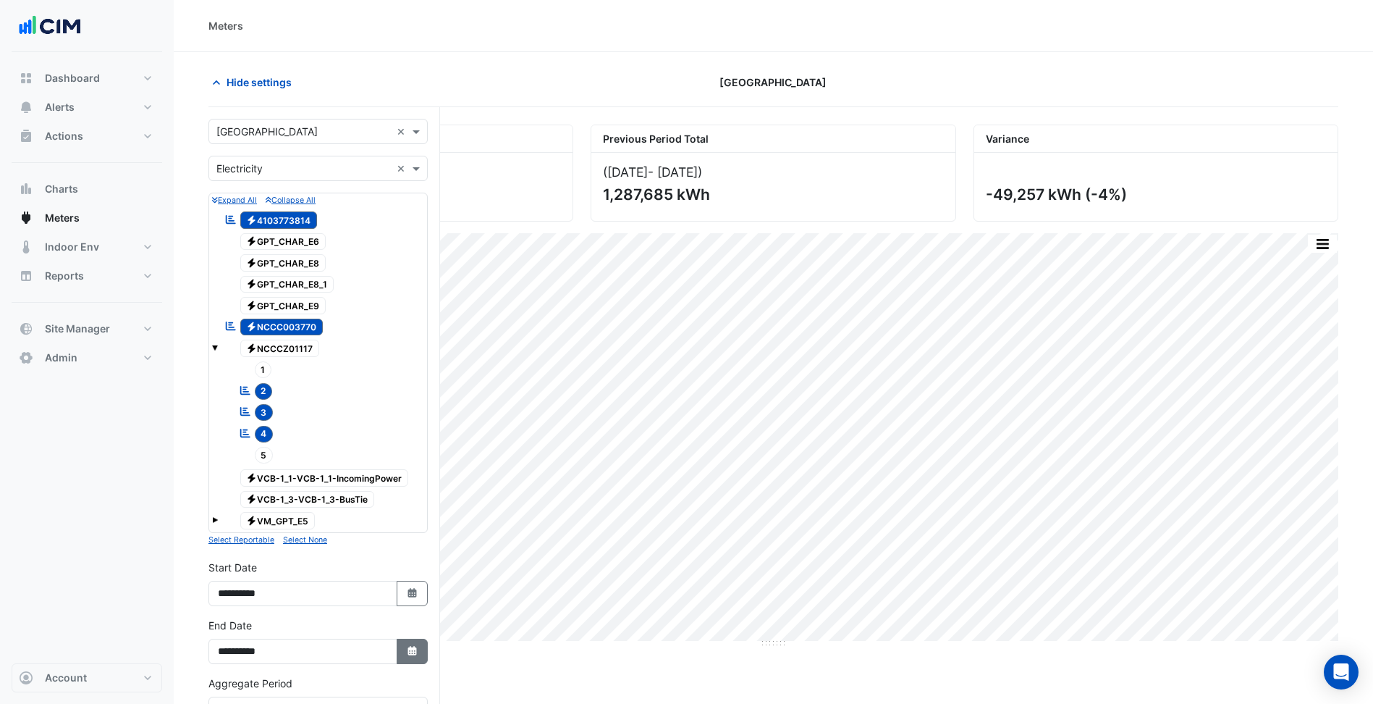
click at [404, 642] on button "Select Date" at bounding box center [413, 651] width 32 height 25
select select "**"
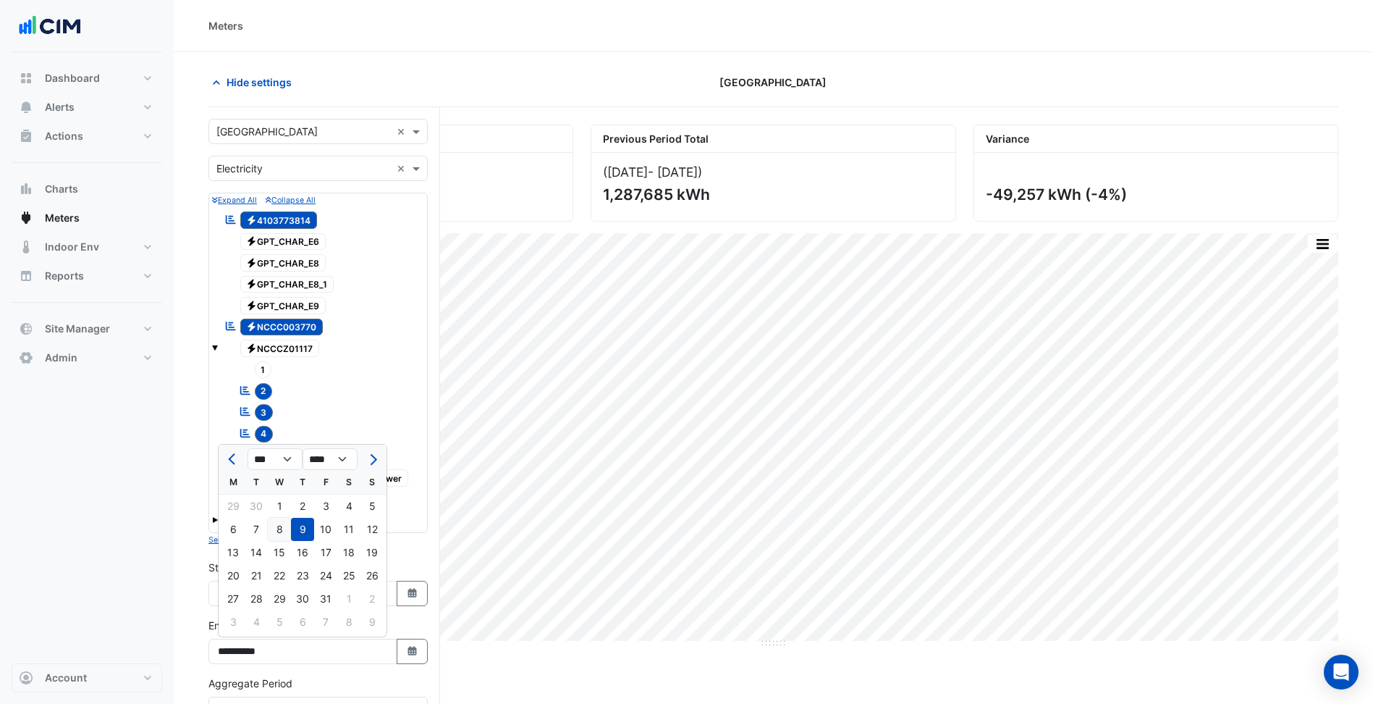
click at [286, 536] on div "8" at bounding box center [279, 529] width 23 height 23
type input "**********"
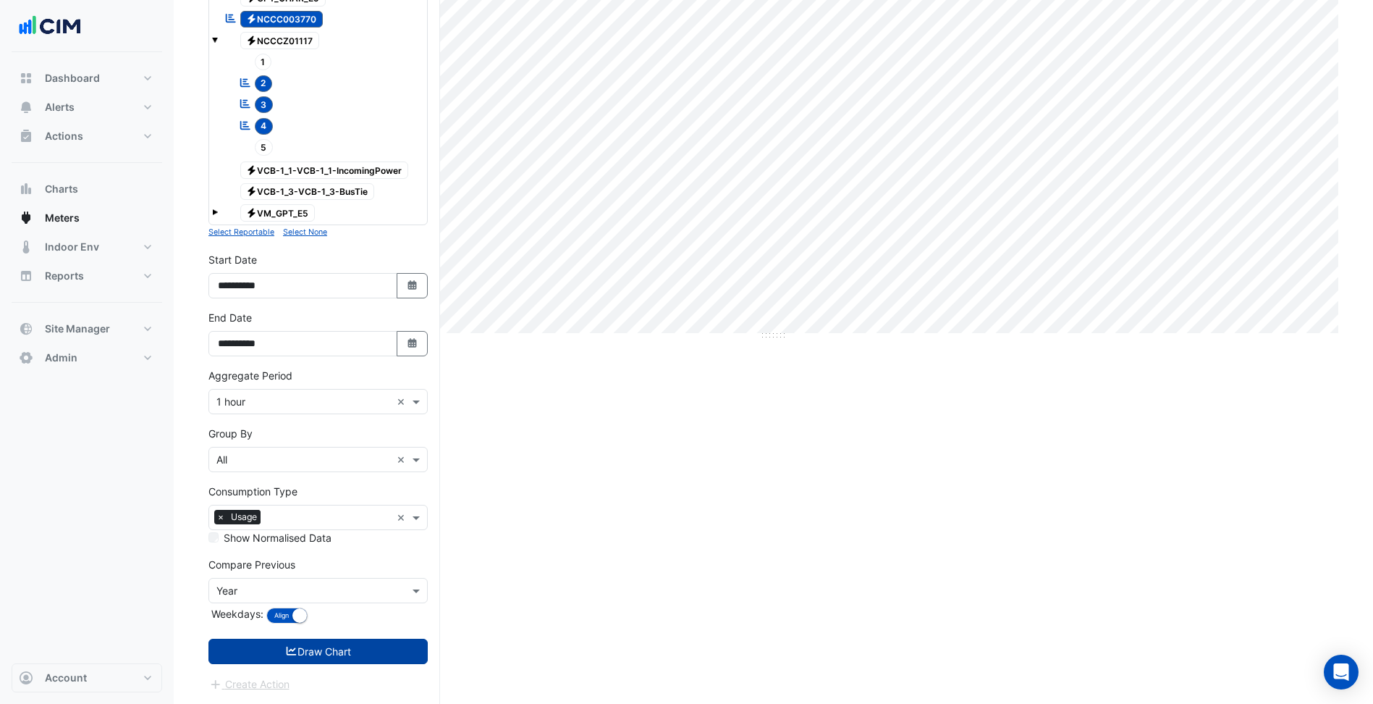
click at [331, 652] on button "Draw Chart" at bounding box center [318, 651] width 219 height 25
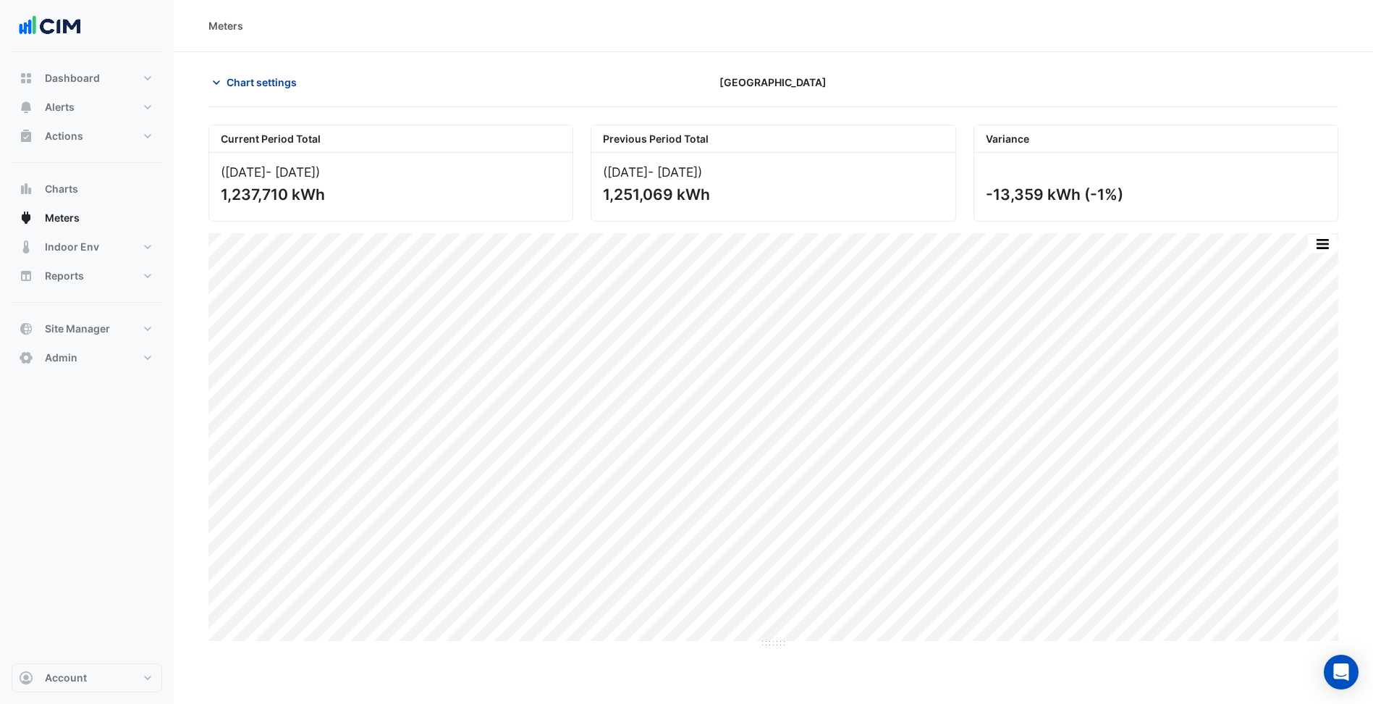
click at [280, 87] on span "Chart settings" at bounding box center [262, 82] width 70 height 15
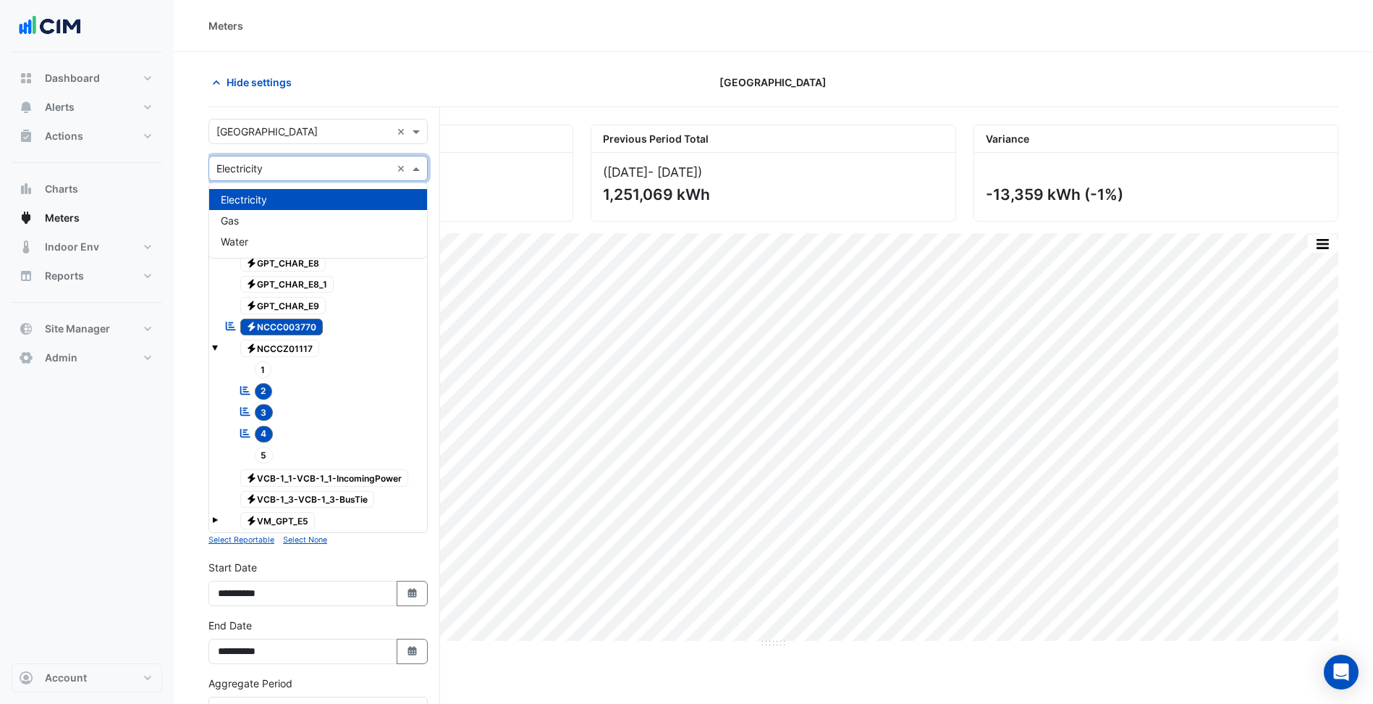
click at [237, 171] on input "text" at bounding box center [303, 168] width 174 height 15
click at [243, 238] on span "Water" at bounding box center [235, 241] width 28 height 12
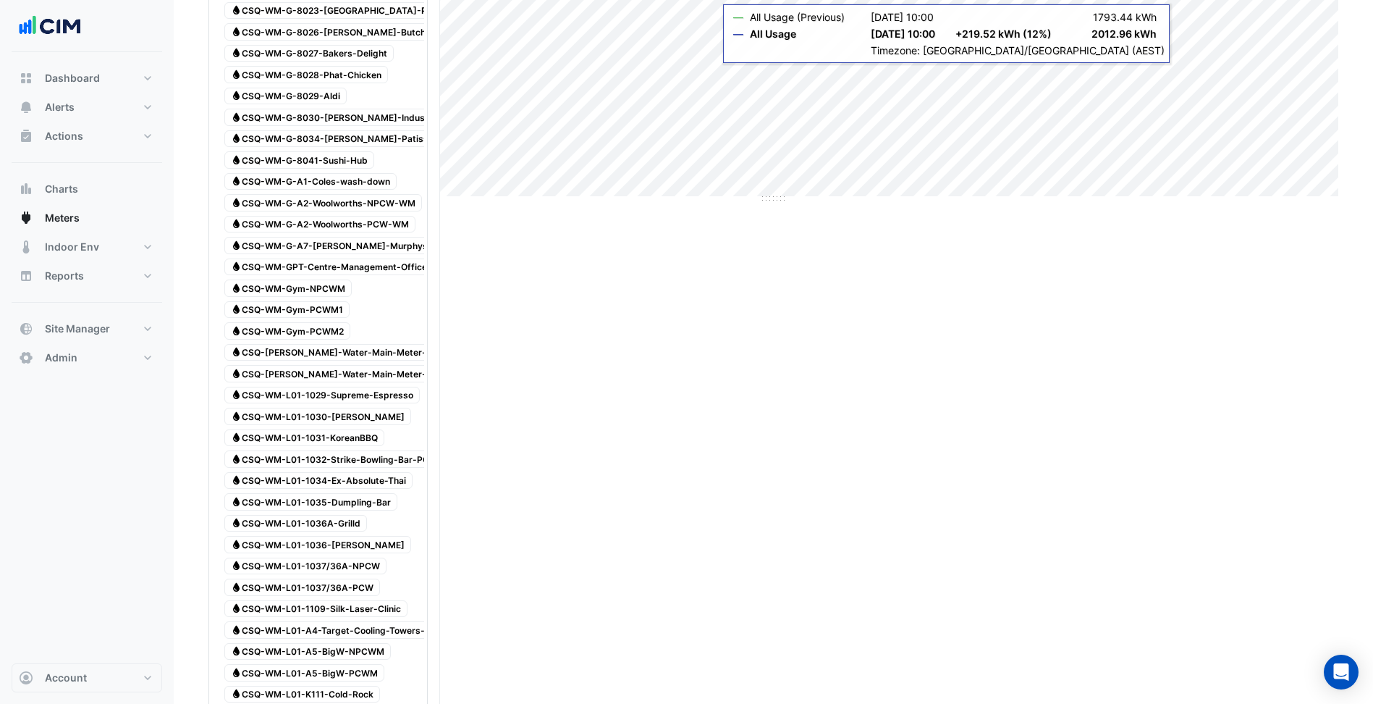
scroll to position [1918, 0]
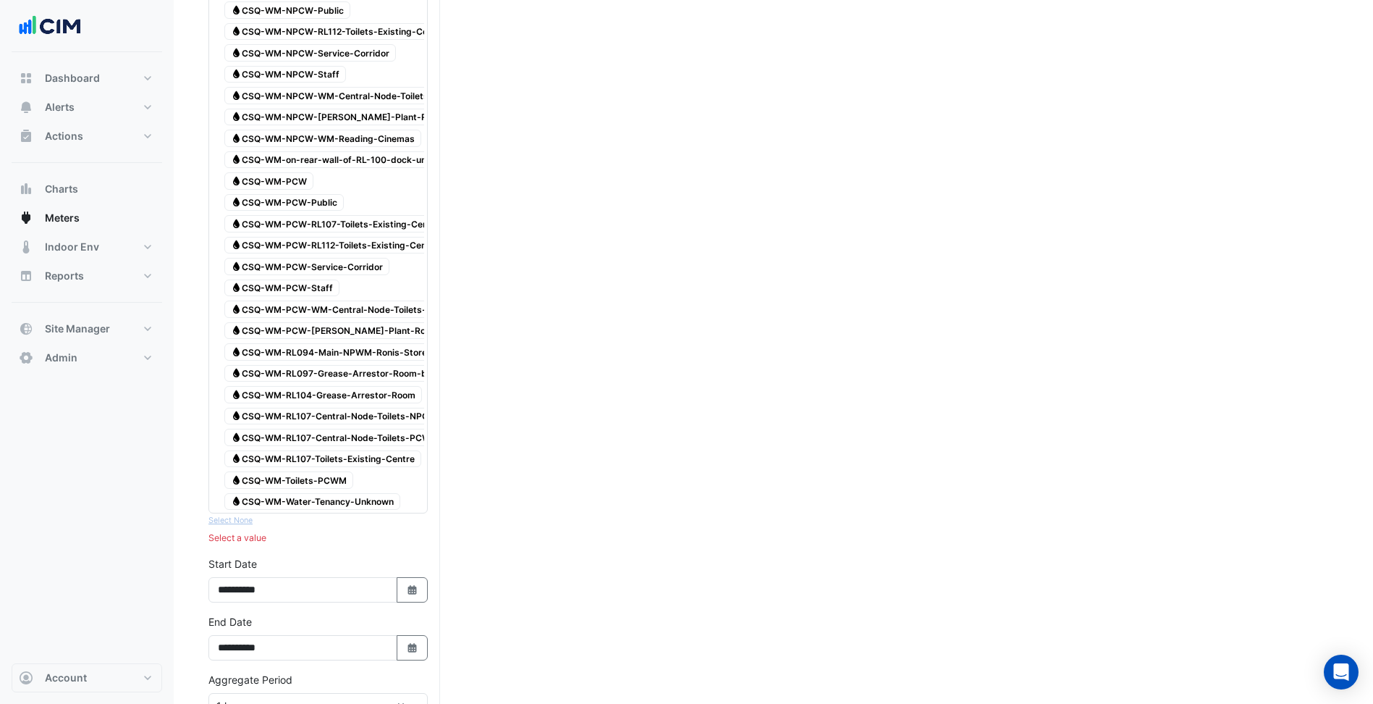
click at [390, 353] on span "Water CSQ-WM-RL094-Main-NPWM-Ronis-Storeroom" at bounding box center [339, 351] width 231 height 17
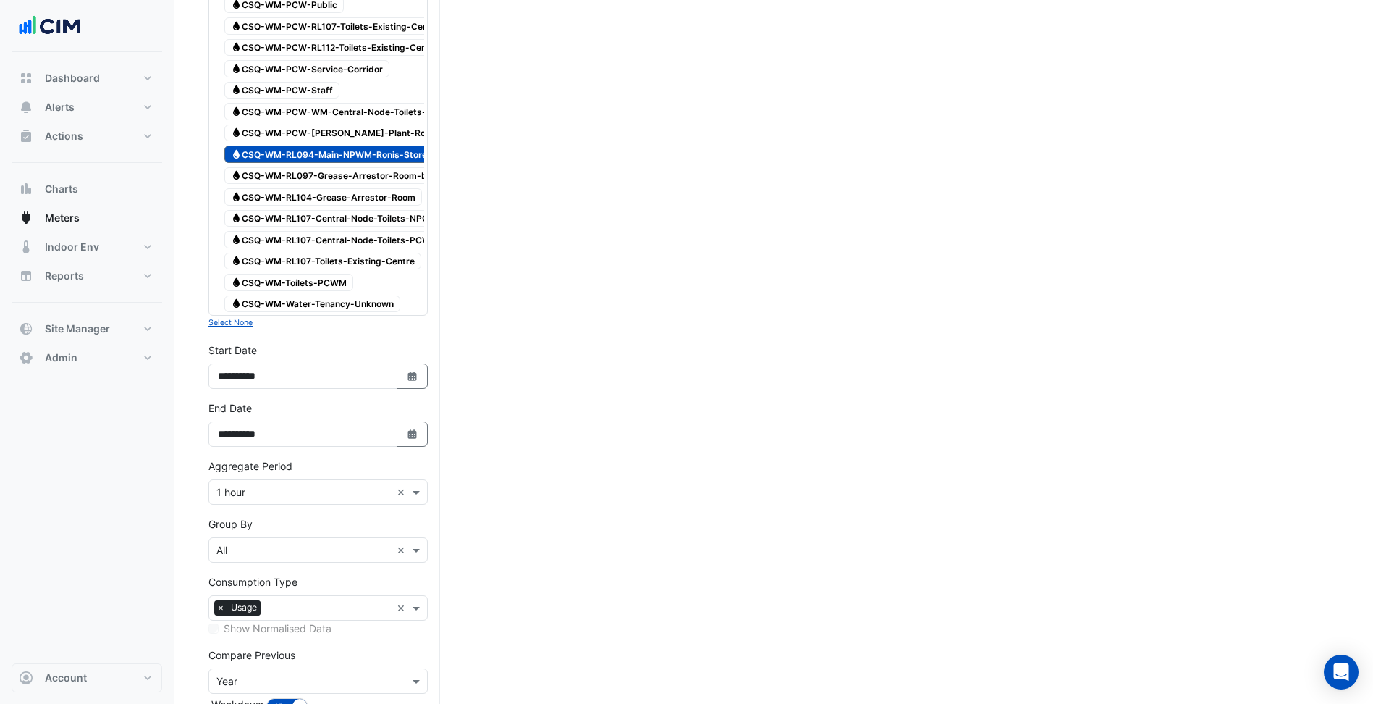
scroll to position [2172, 0]
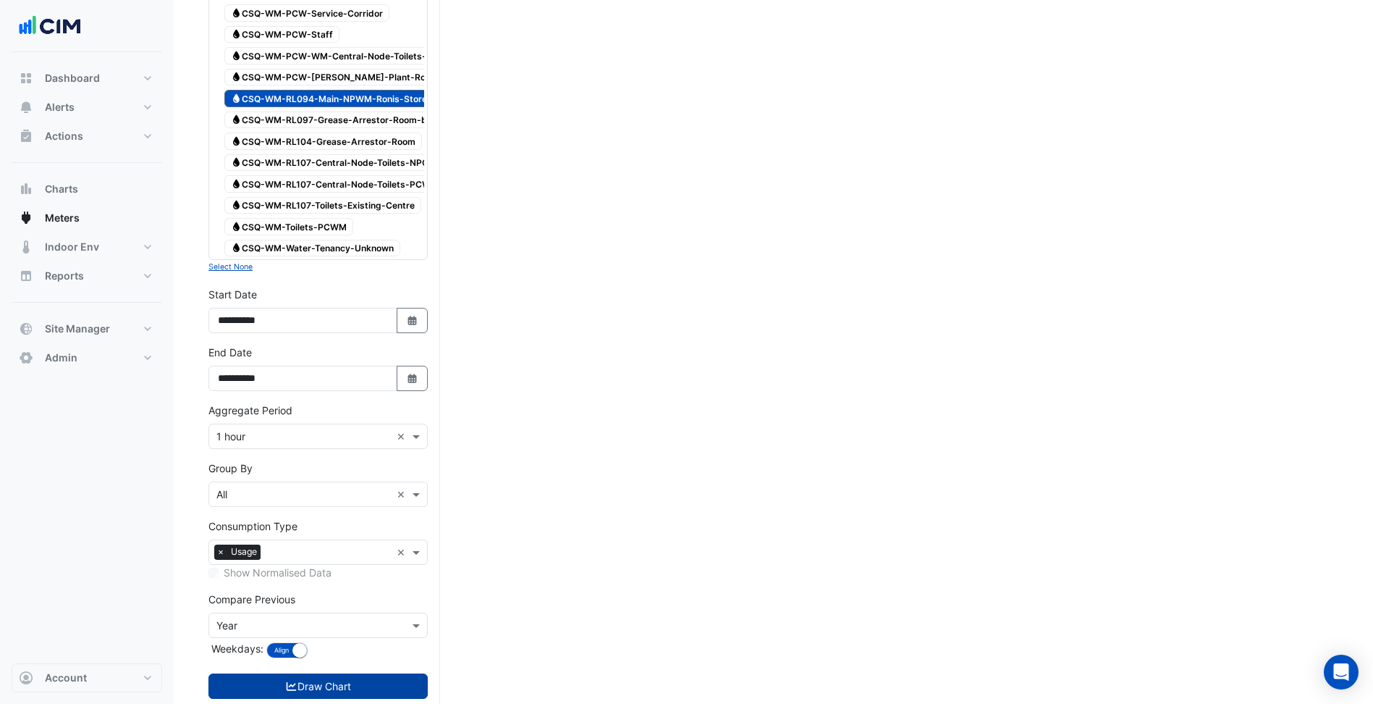
click at [352, 688] on button "Draw Chart" at bounding box center [318, 685] width 219 height 25
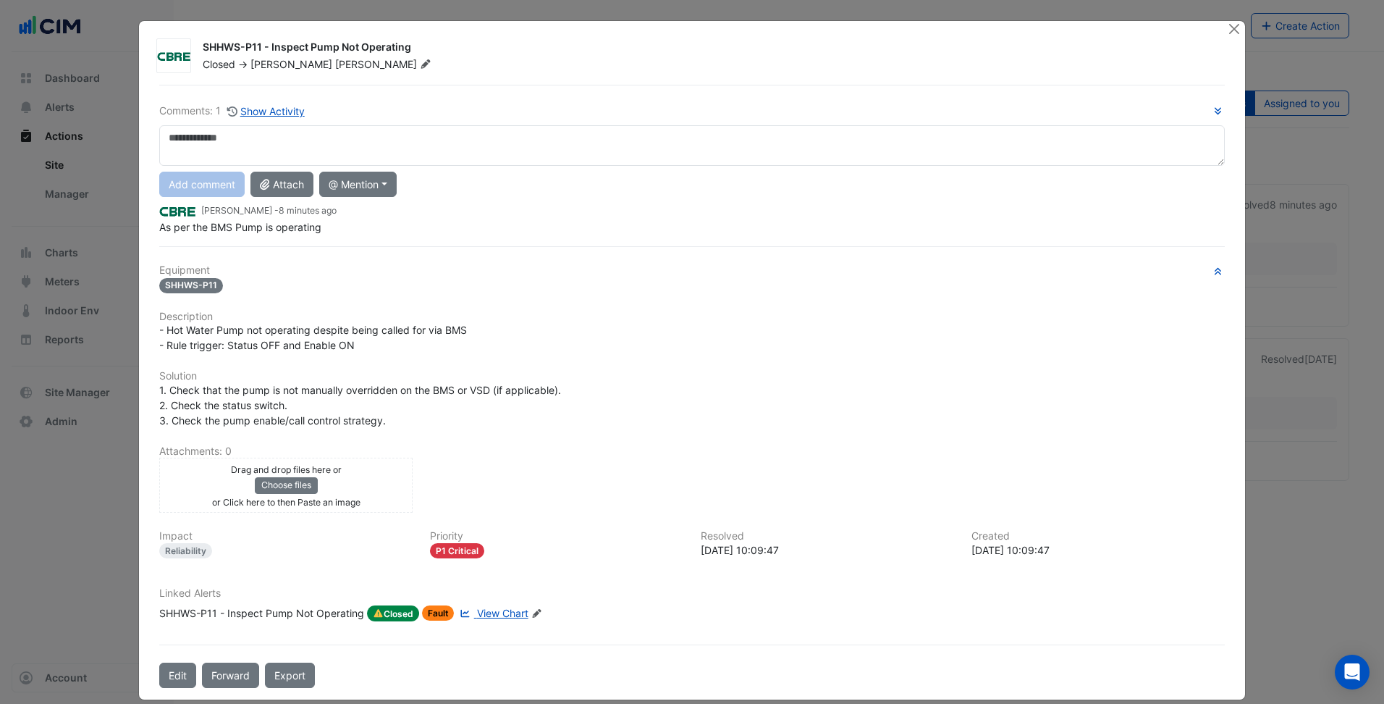
click at [486, 546] on span "View Chart" at bounding box center [502, 613] width 51 height 12
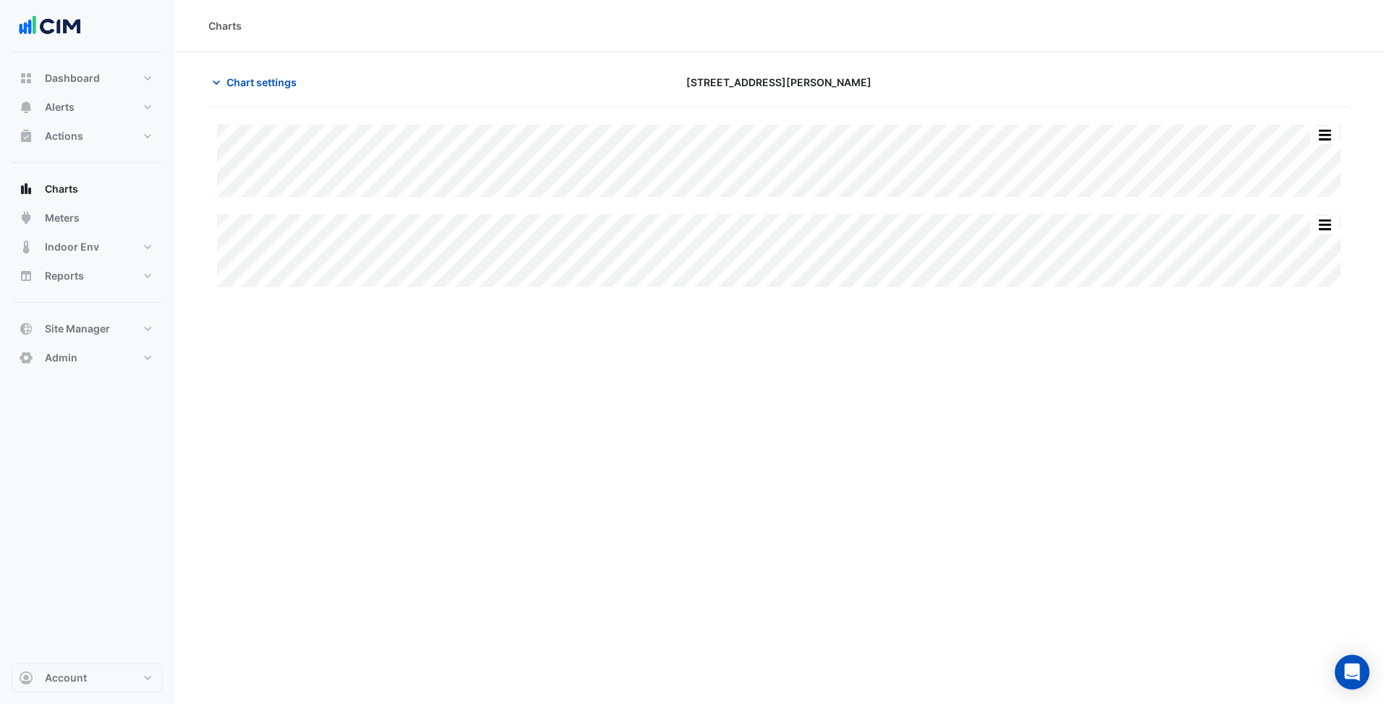
type input "**********"
click at [262, 87] on span "Chart settings" at bounding box center [262, 82] width 70 height 15
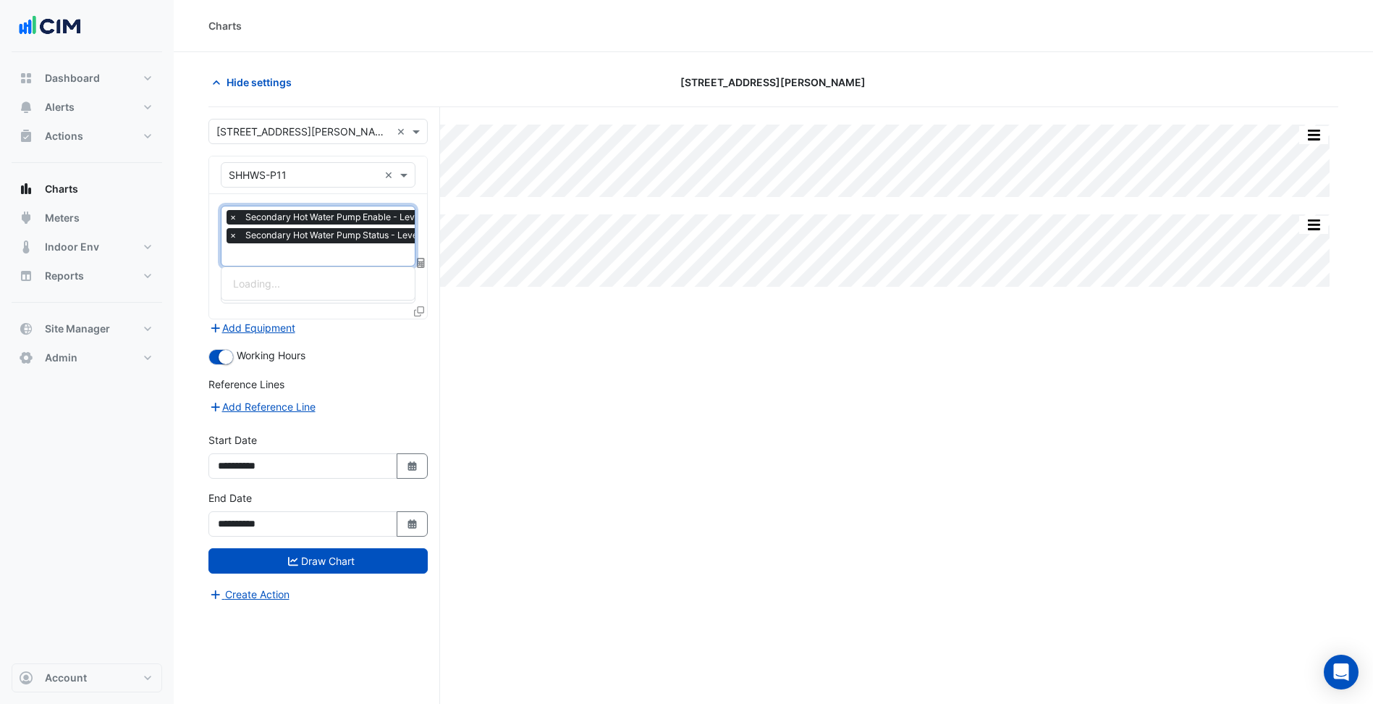
click at [365, 263] on div at bounding box center [384, 256] width 315 height 19
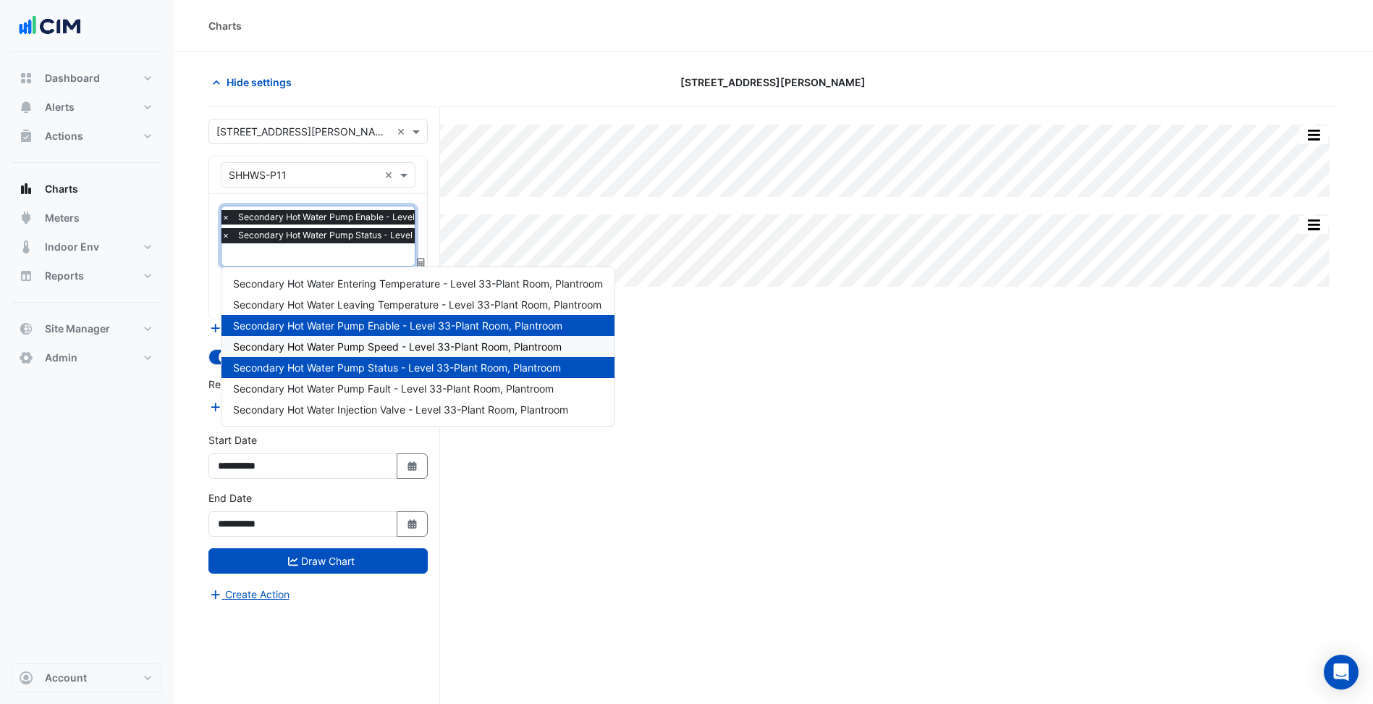
click at [379, 347] on span "Secondary Hot Water Pump Speed - Level 33-Plant Room, Plantroom" at bounding box center [397, 346] width 329 height 12
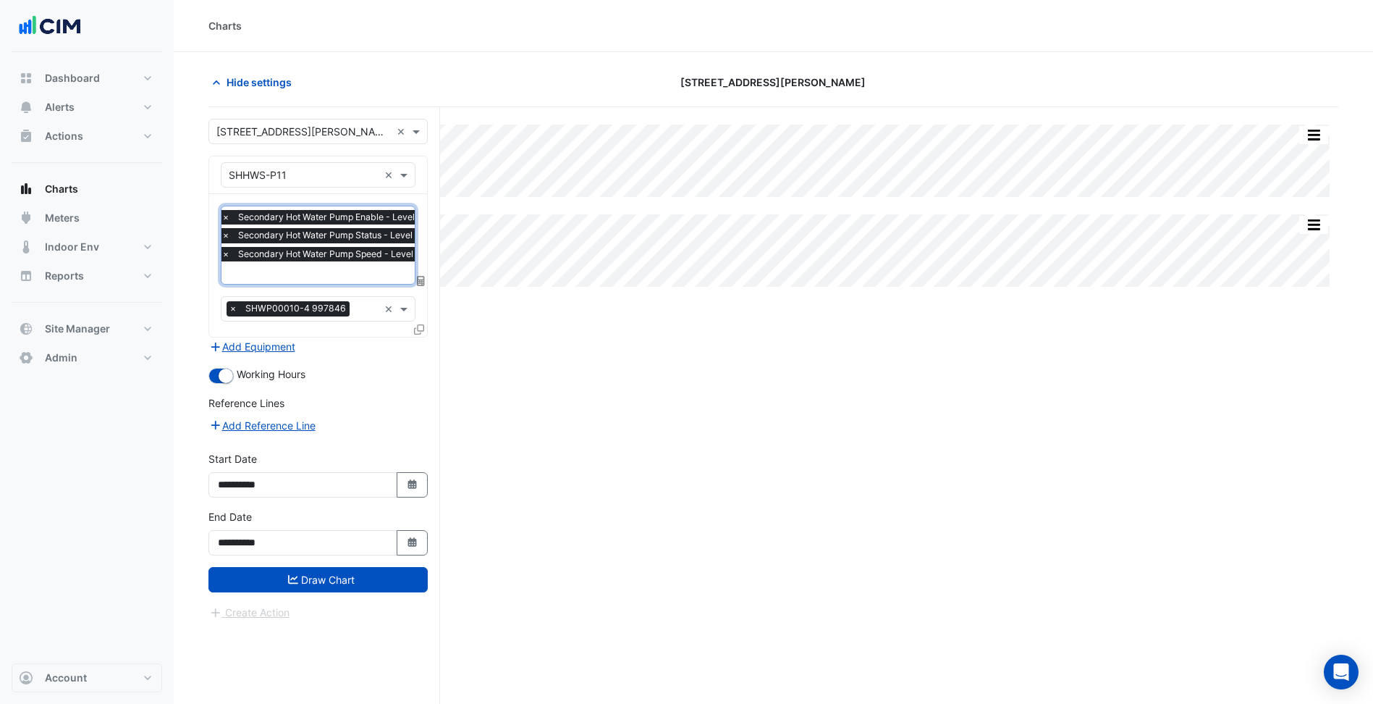
click at [362, 286] on div "× Secondary Hot Water Pump Enable - Level 33-Plant Room, Plantroom × Secondary …" at bounding box center [318, 265] width 218 height 143
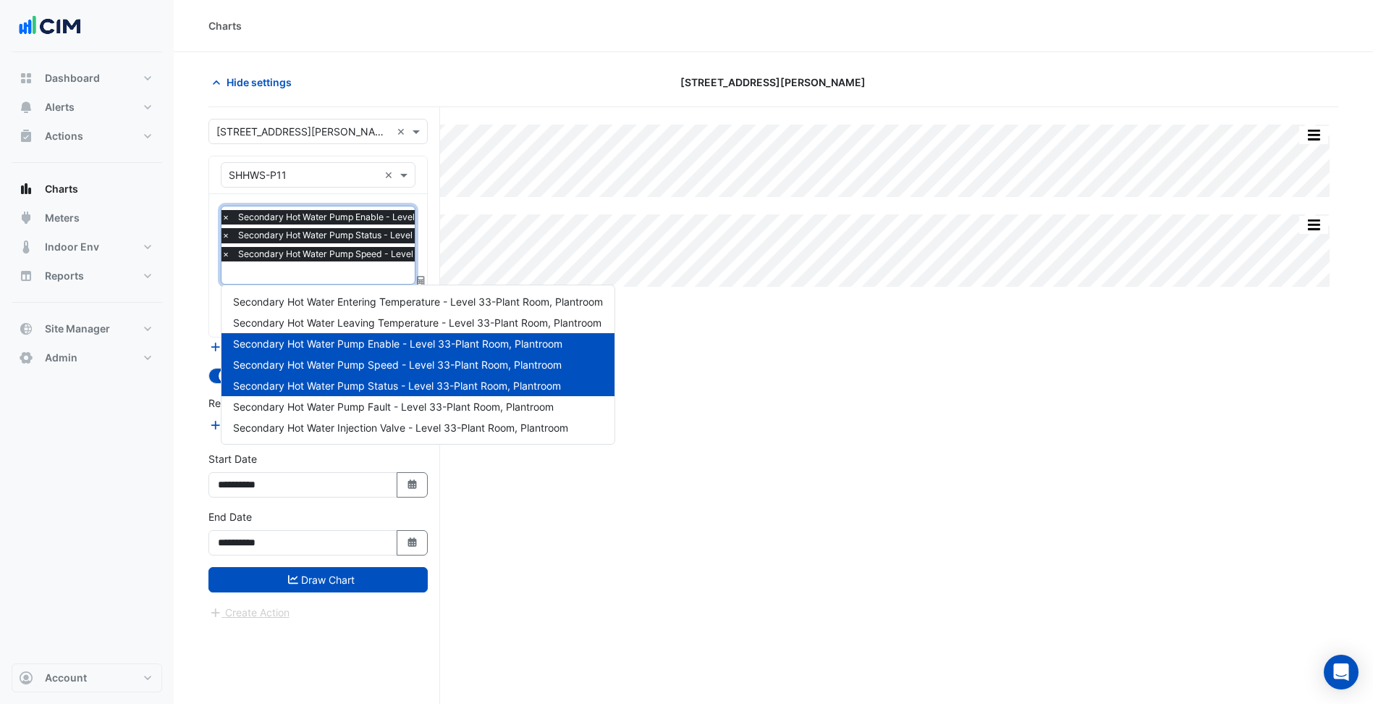
click at [366, 272] on input "text" at bounding box center [378, 273] width 313 height 15
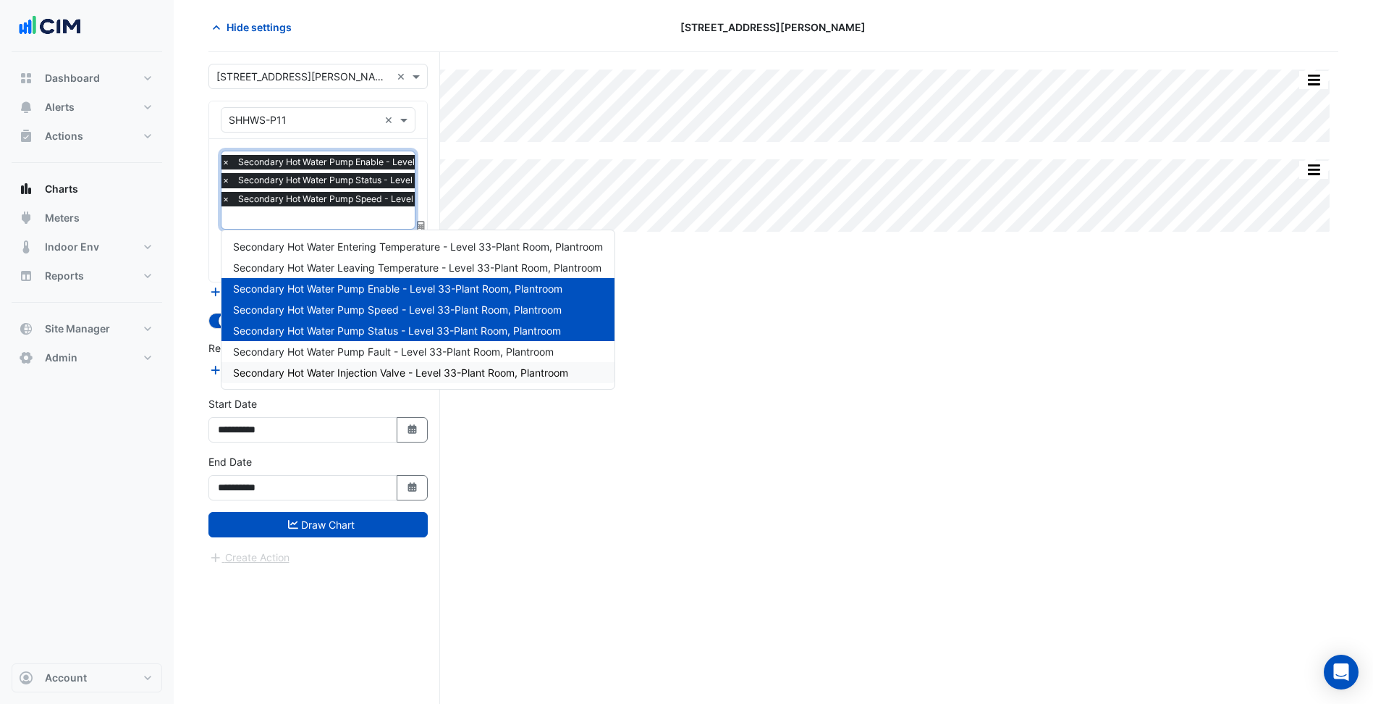
scroll to position [0, 0]
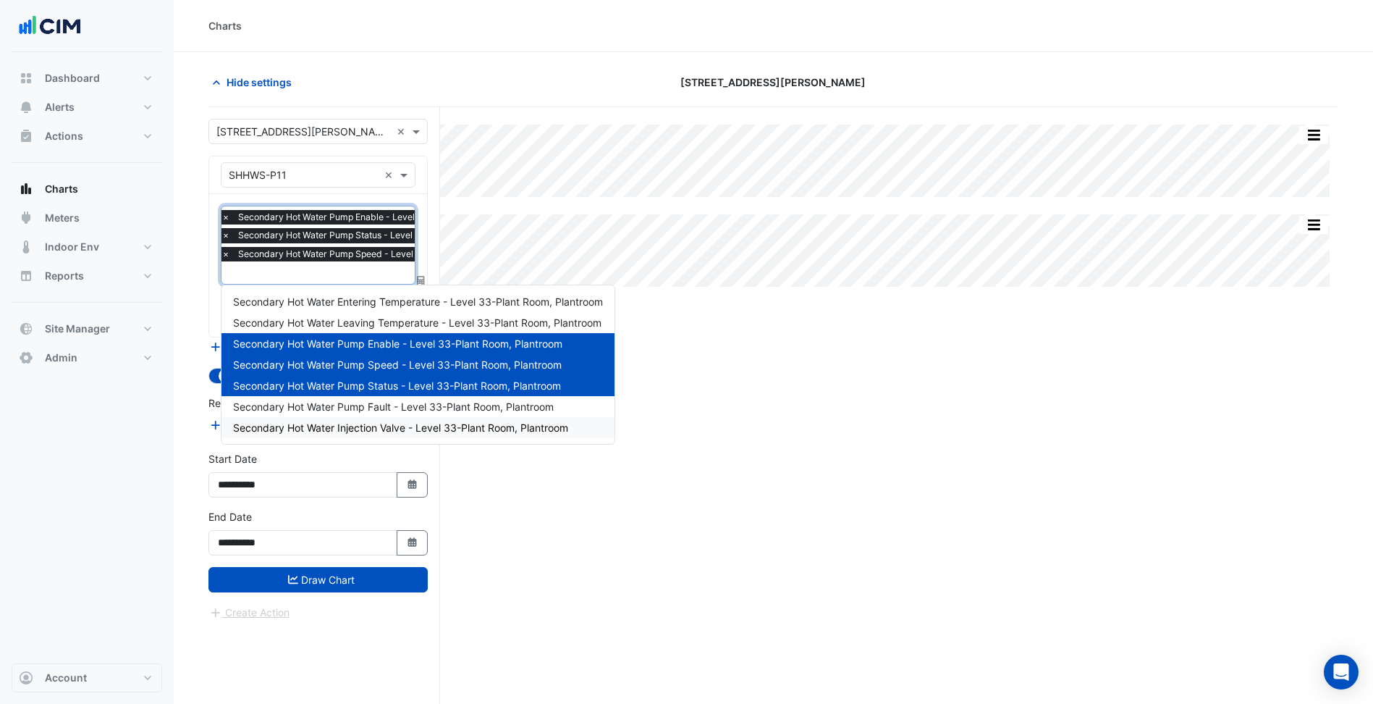
click at [582, 476] on div "Split All Split None Print Save as JPEG Save as PNG Pivot Data Table Export CSV…" at bounding box center [774, 433] width 1130 height 652
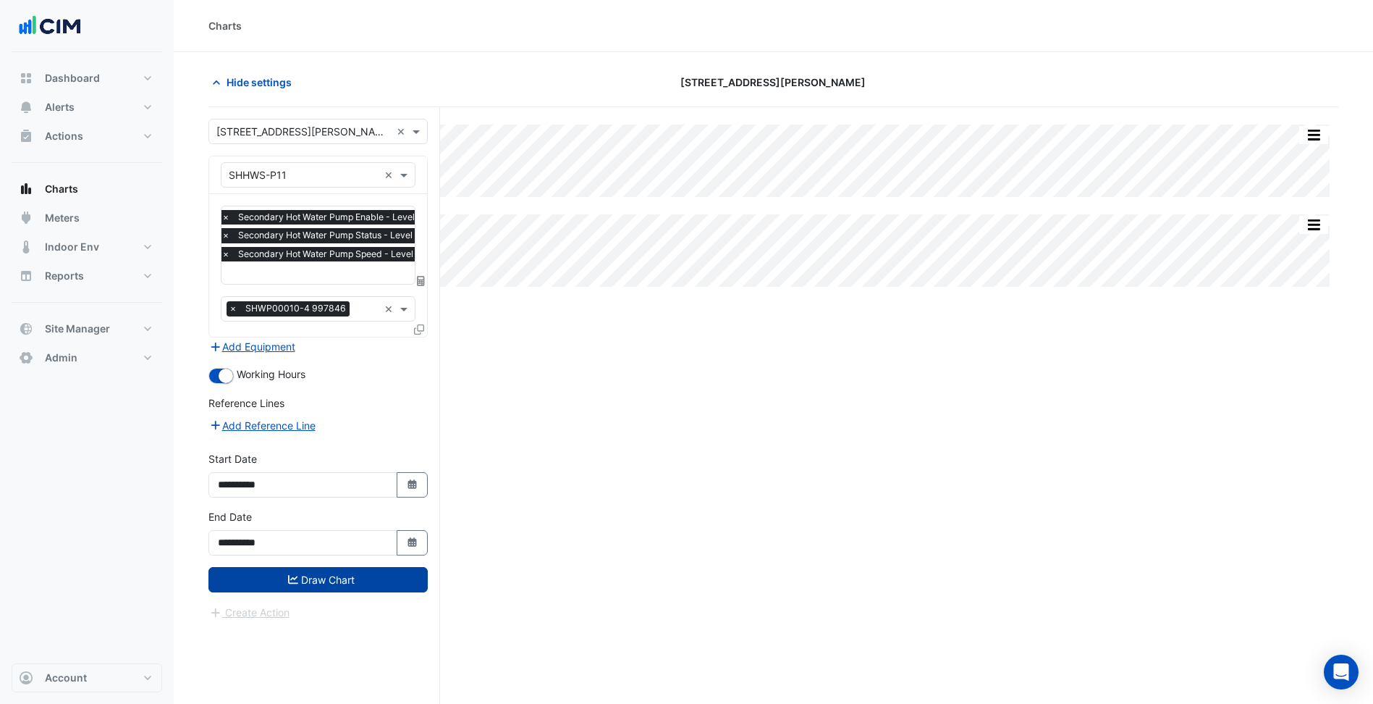
click at [374, 582] on button "Draw Chart" at bounding box center [318, 579] width 219 height 25
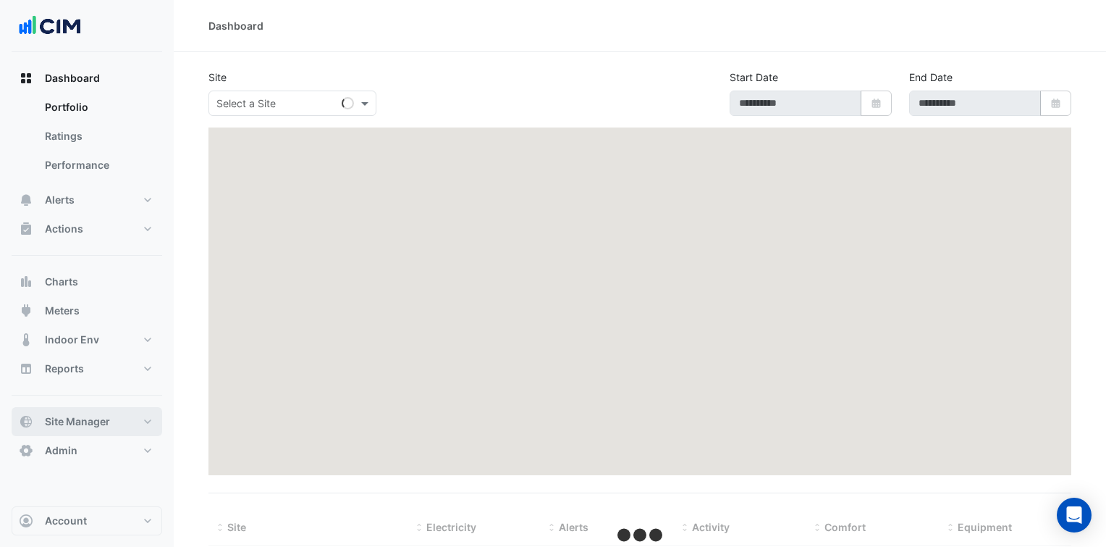
click at [59, 430] on button "Site Manager" at bounding box center [87, 421] width 151 height 29
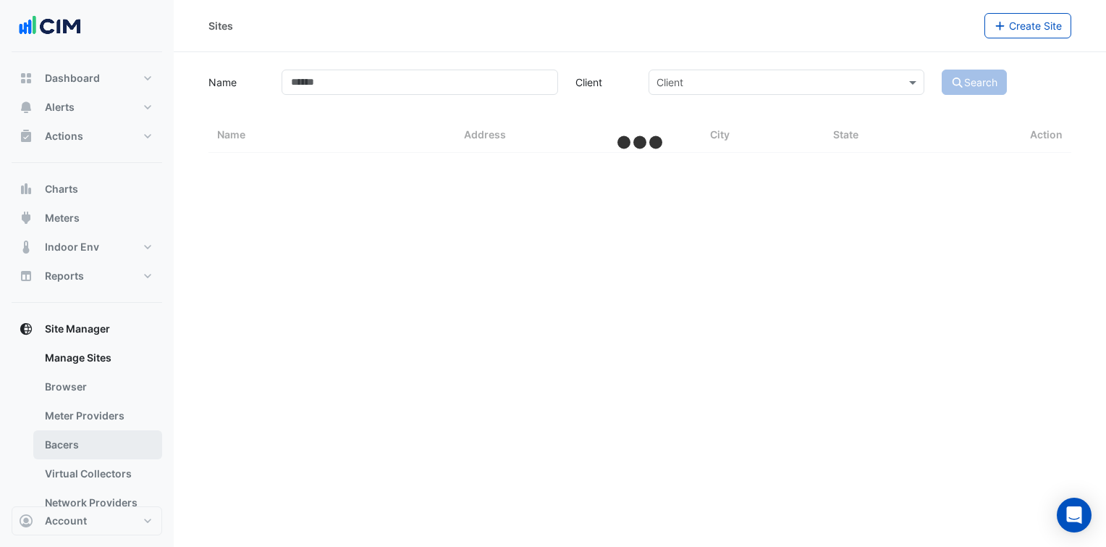
click at [93, 439] on link "Bacers" at bounding box center [97, 444] width 129 height 29
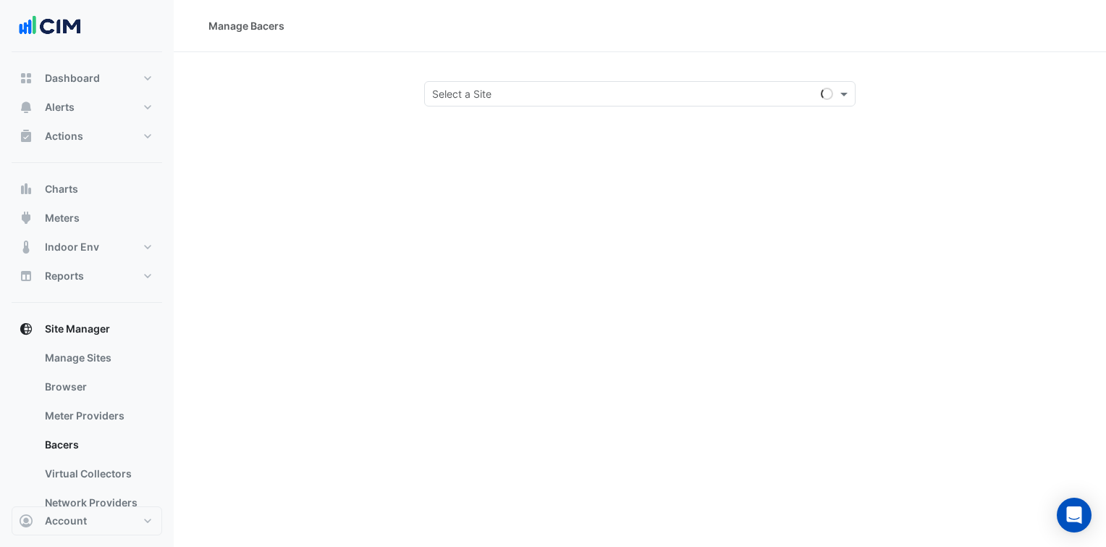
click at [468, 93] on input "text" at bounding box center [625, 94] width 387 height 15
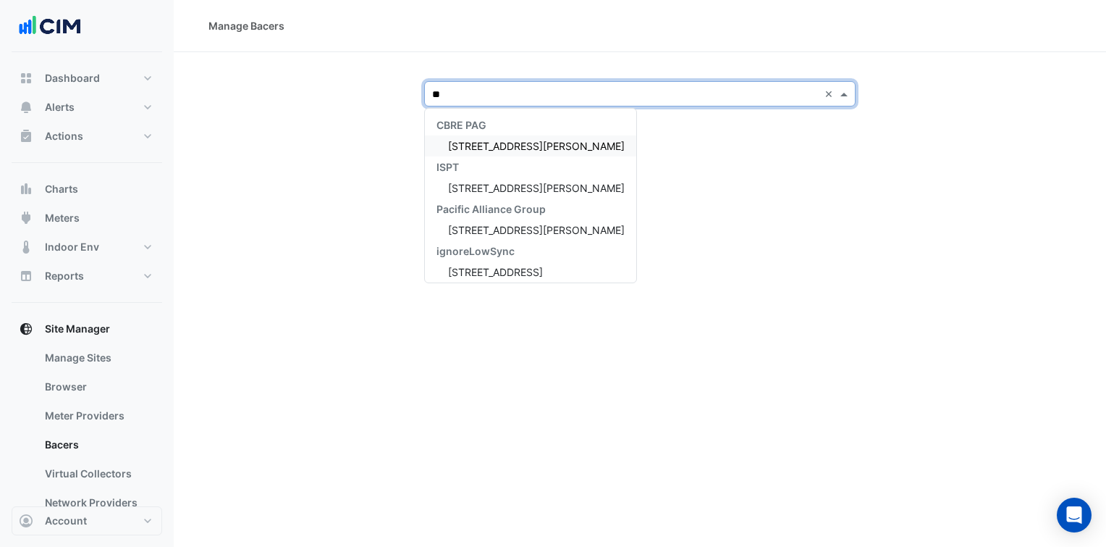
type input "***"
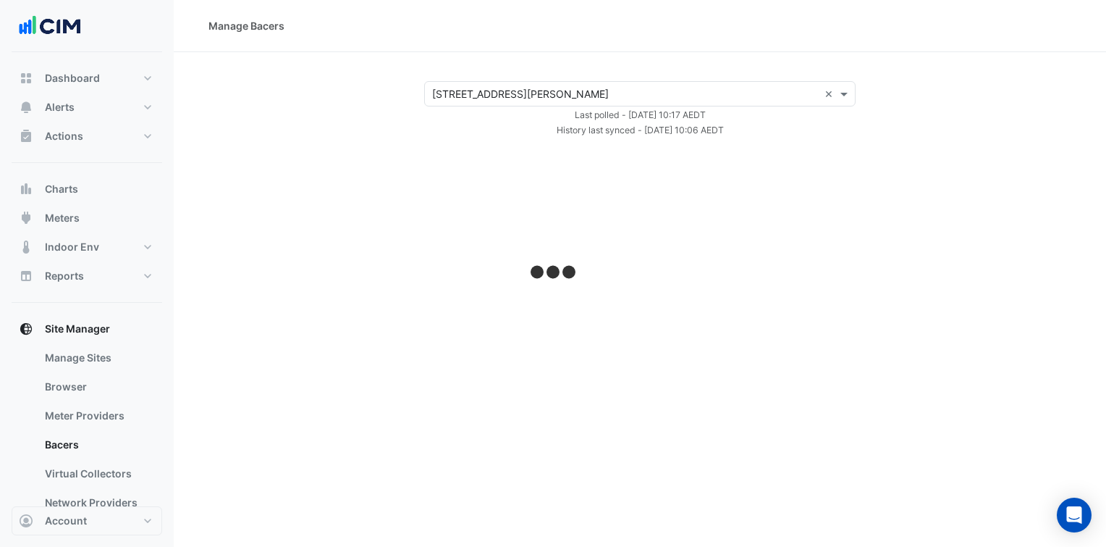
click at [282, 106] on div "× 367 Collins Street × Last polled - Thu 09-Oct-2025 10:17 AEDT History last sy…" at bounding box center [640, 109] width 898 height 56
select select "***"
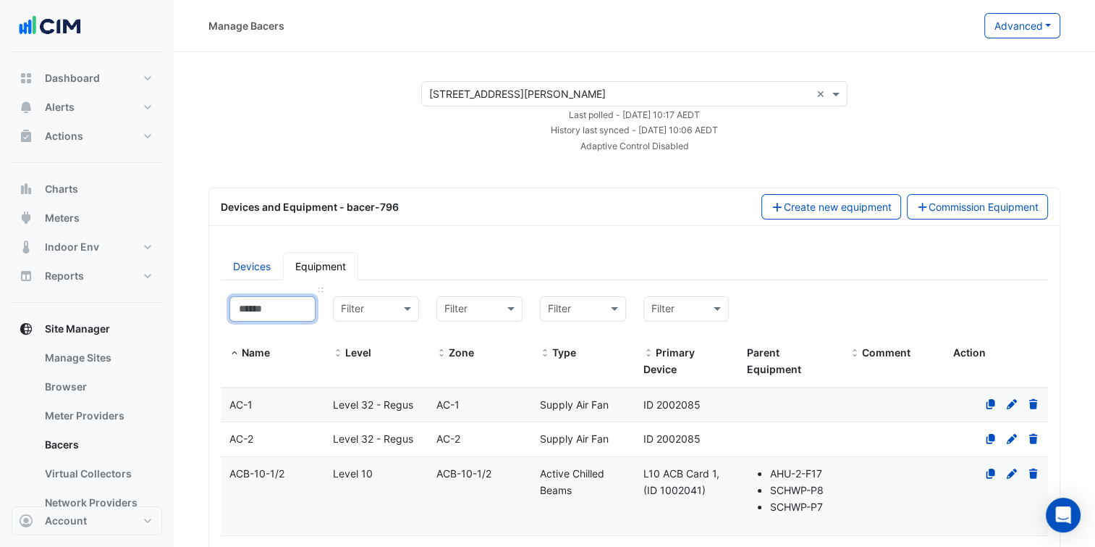
click at [287, 307] on input at bounding box center [272, 308] width 86 height 25
paste input "*********"
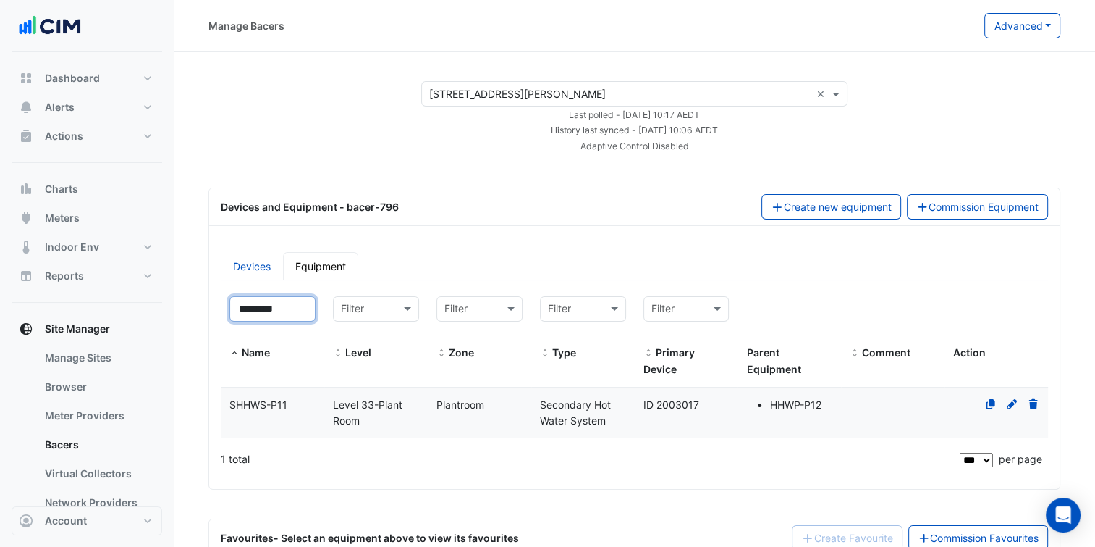
type input "*********"
click at [300, 397] on div "SHHWS-P11" at bounding box center [273, 405] width 104 height 17
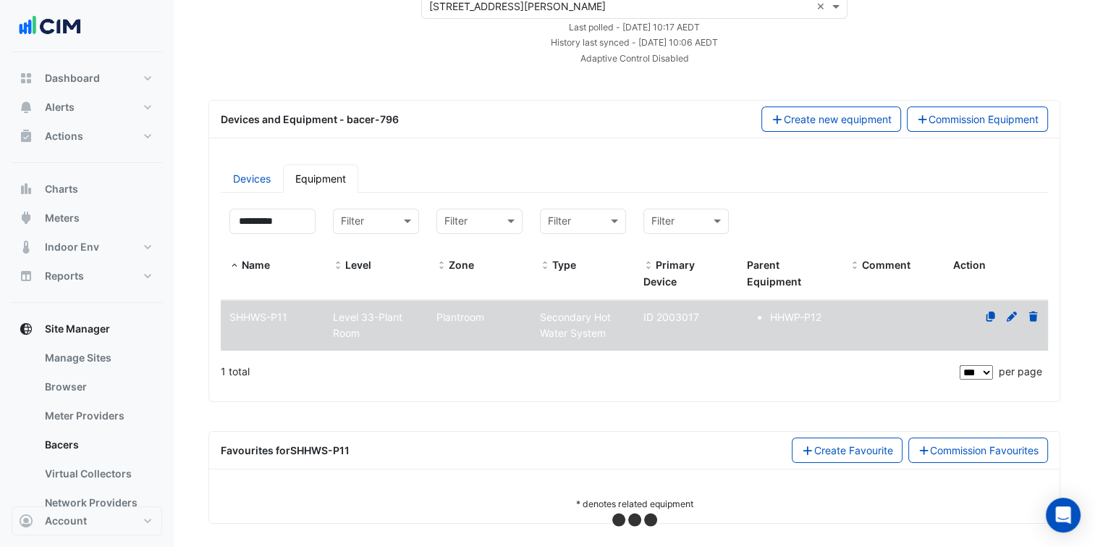
scroll to position [90, 0]
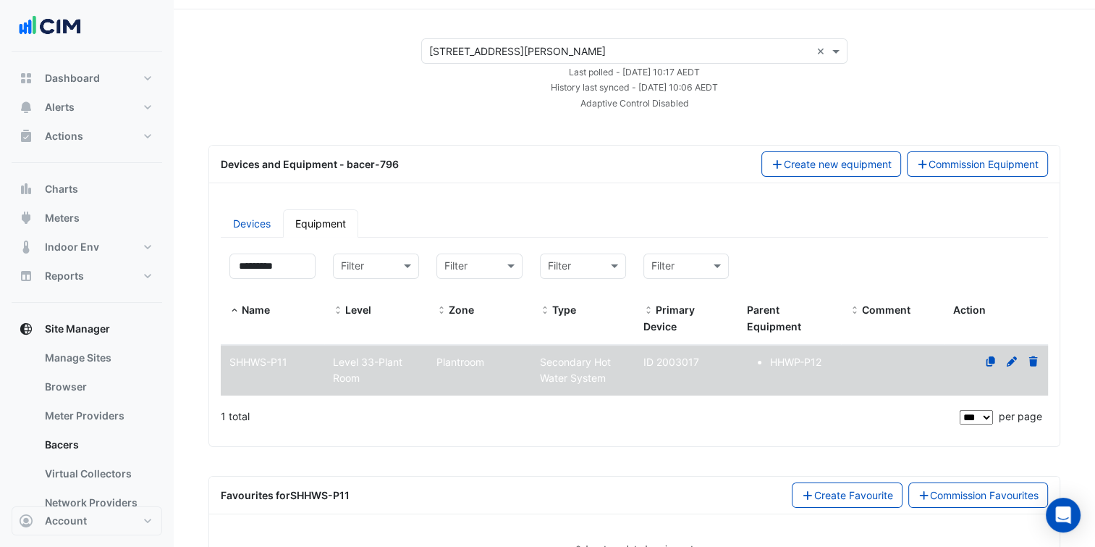
select select "***"
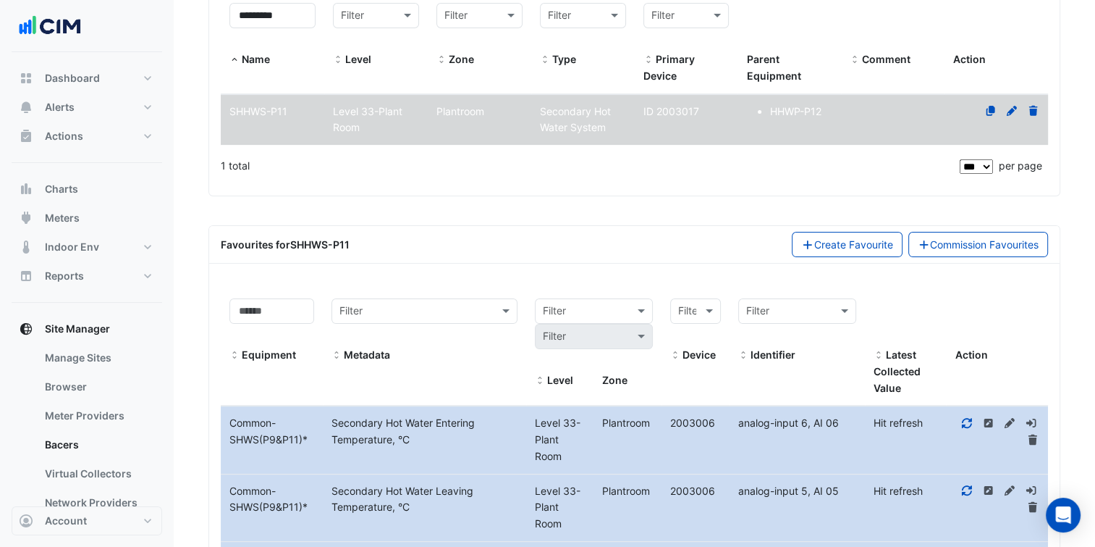
scroll to position [235, 0]
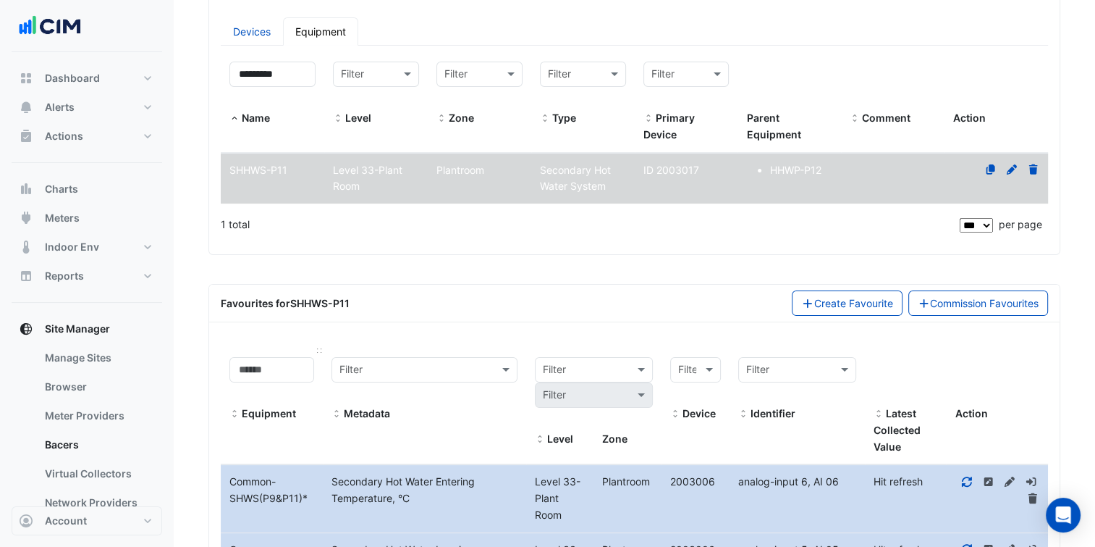
click at [234, 408] on span at bounding box center [234, 414] width 10 height 12
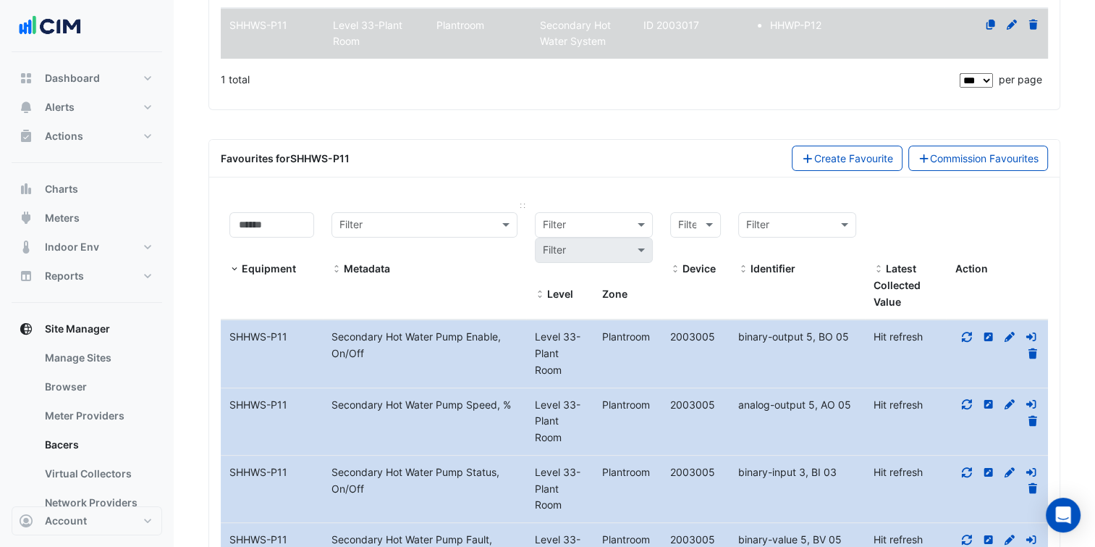
scroll to position [452, 0]
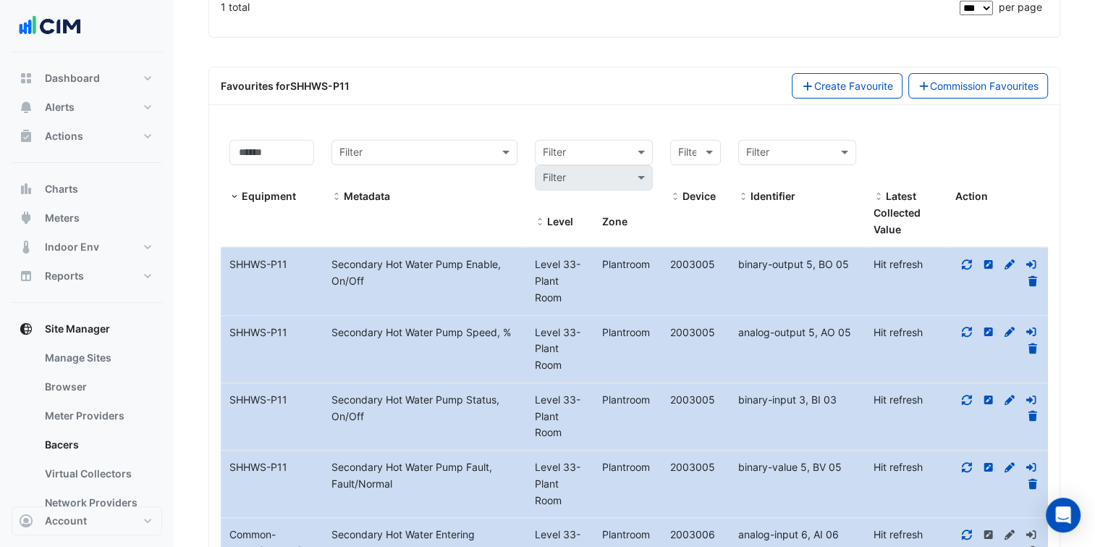
click at [967, 395] on icon at bounding box center [967, 400] width 10 height 10
click at [930, 344] on datatable-body-cell "Latest Value Hit refresh" at bounding box center [905, 349] width 81 height 67
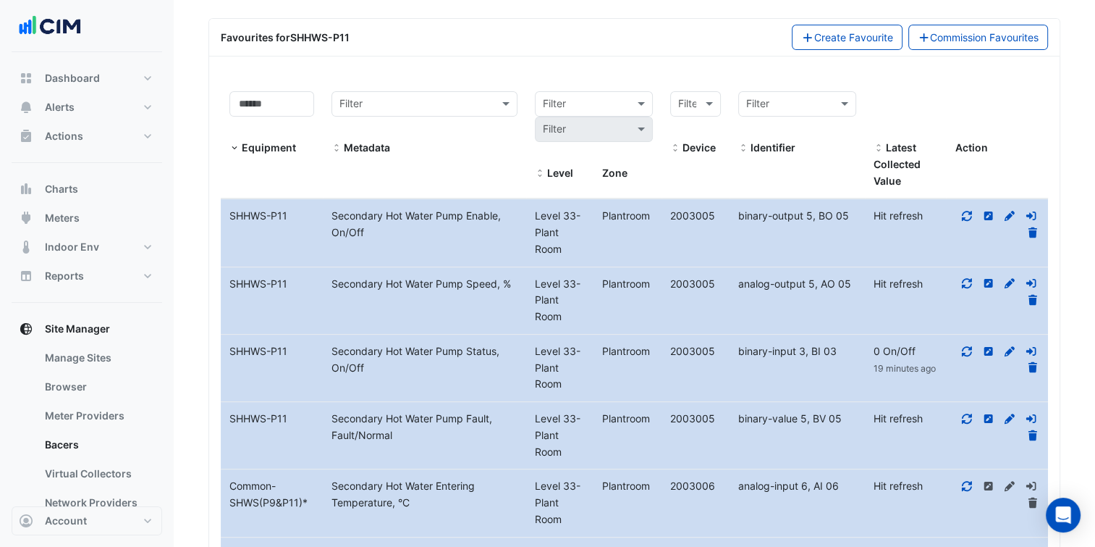
scroll to position [428, 0]
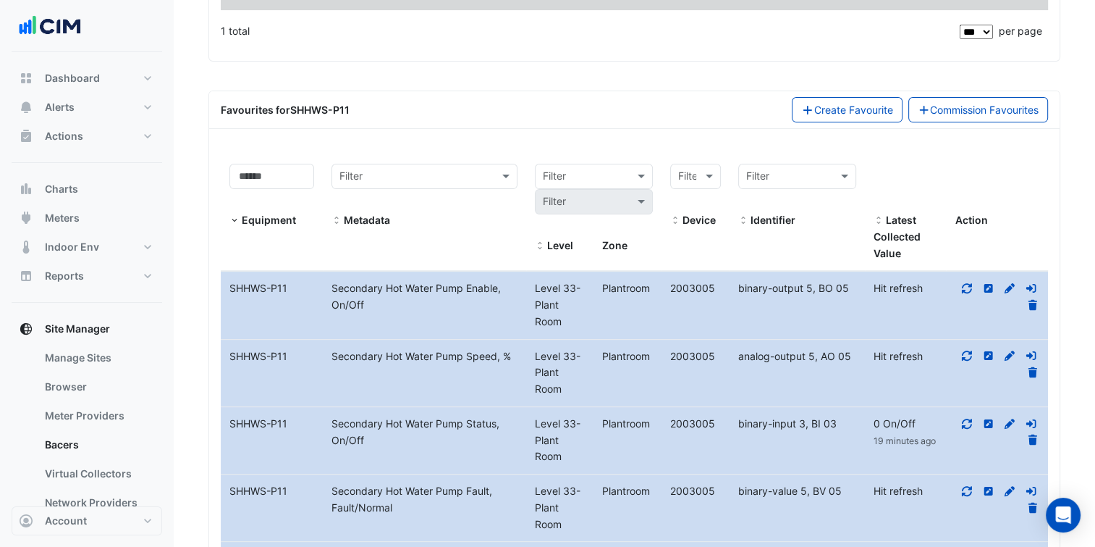
click at [972, 290] on icon at bounding box center [967, 288] width 13 height 10
click at [973, 356] on div at bounding box center [997, 364] width 102 height 33
click at [968, 354] on icon at bounding box center [967, 355] width 13 height 10
click at [967, 492] on icon at bounding box center [967, 491] width 10 height 10
click at [1011, 422] on icon at bounding box center [1009, 423] width 13 height 10
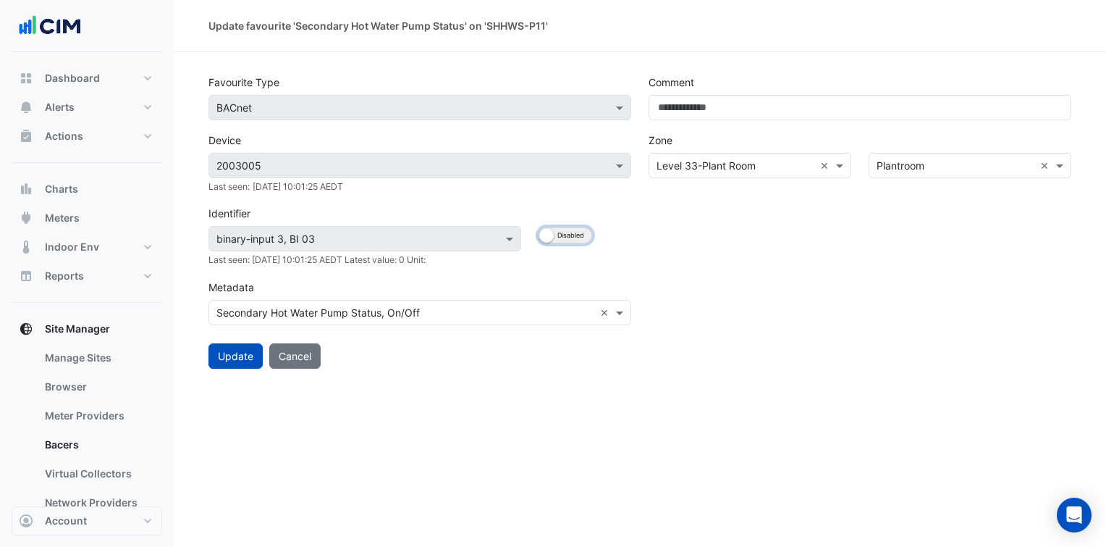
click at [576, 233] on button "Enabled Disabled" at bounding box center [566, 235] width 54 height 16
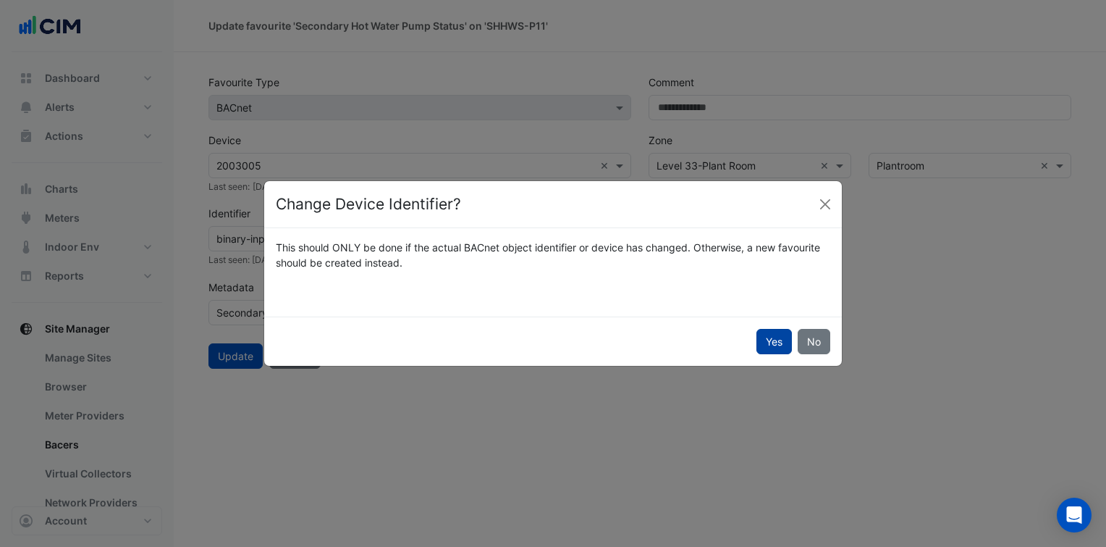
click at [783, 337] on button "Yes" at bounding box center [774, 341] width 35 height 25
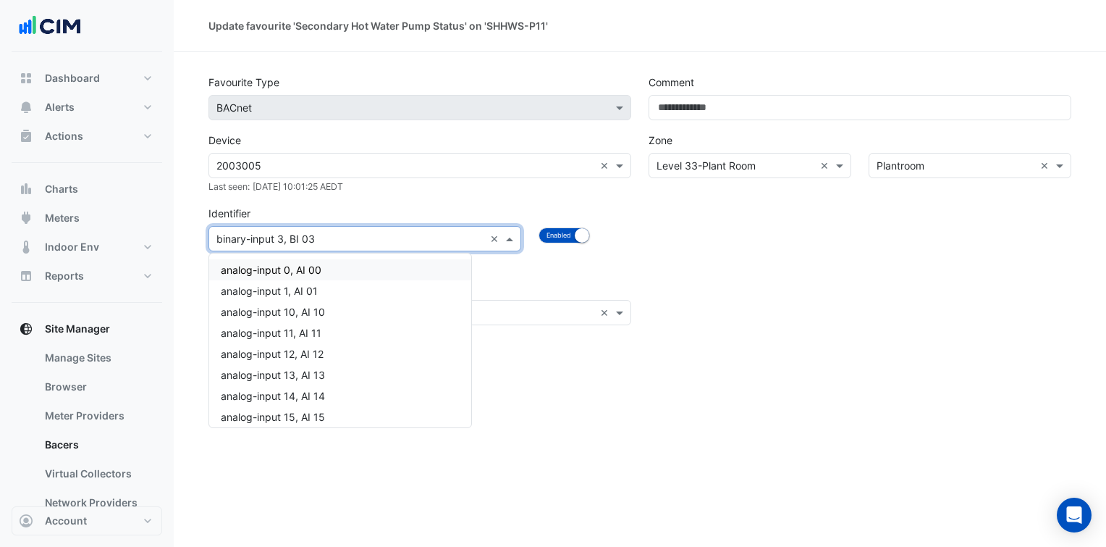
click at [432, 243] on input "text" at bounding box center [350, 239] width 268 height 15
type input "**********"
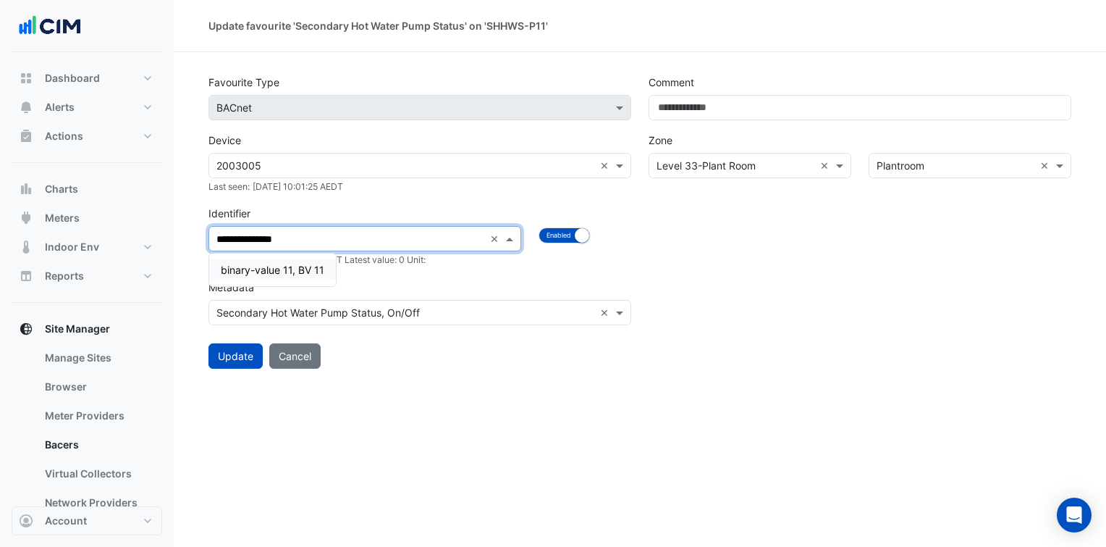
click at [299, 275] on span "binary-value 11, BV 11" at bounding box center [273, 270] width 104 height 12
click at [238, 361] on button "Update" at bounding box center [236, 355] width 54 height 25
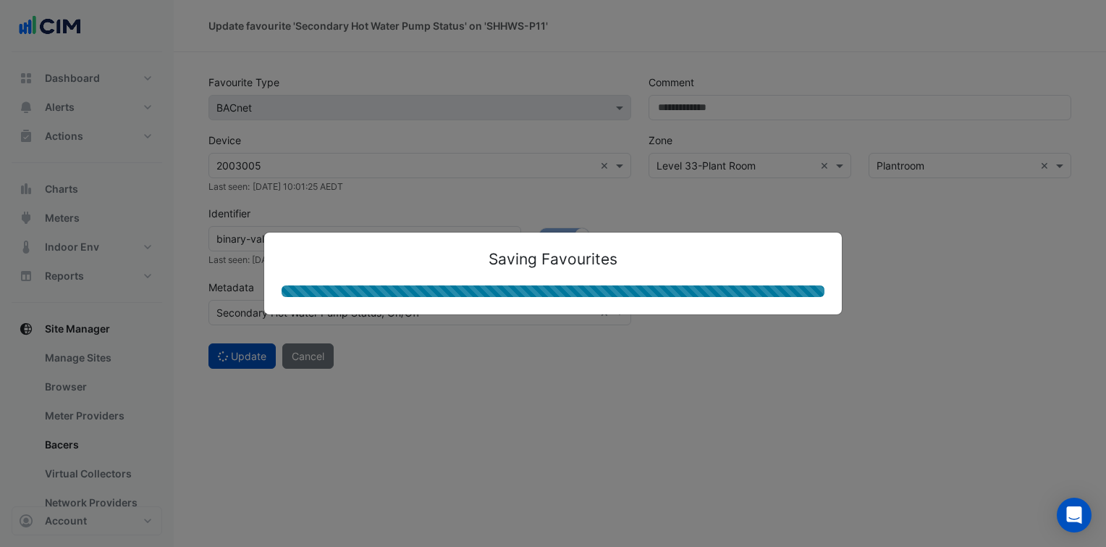
select select "***"
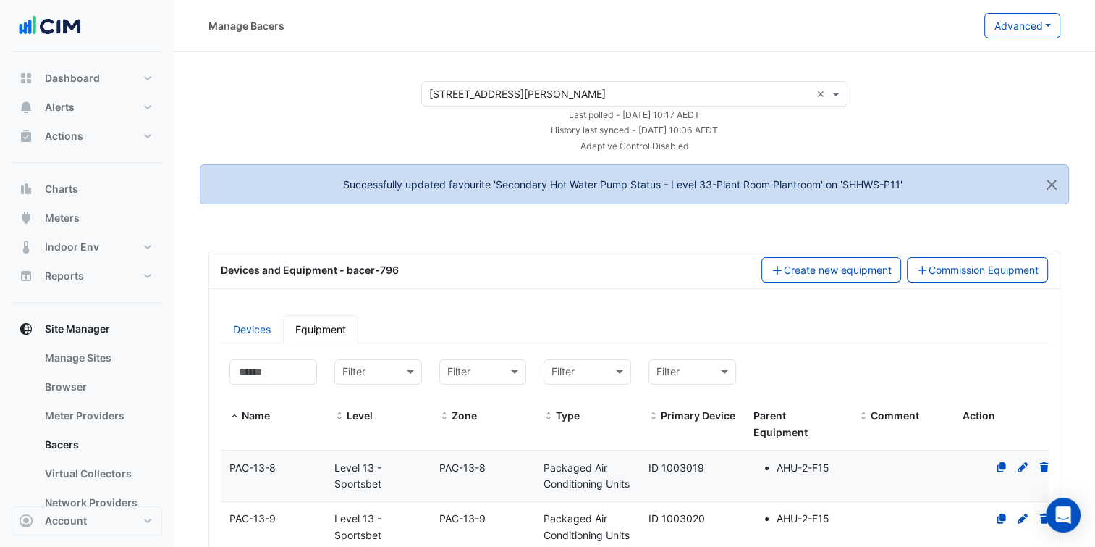
select select "***"
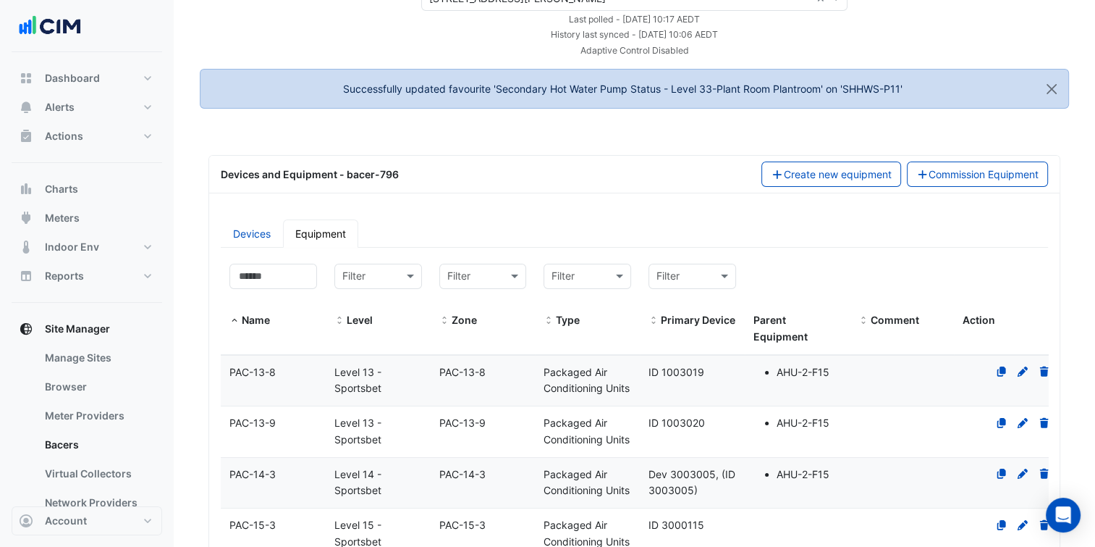
scroll to position [72, 0]
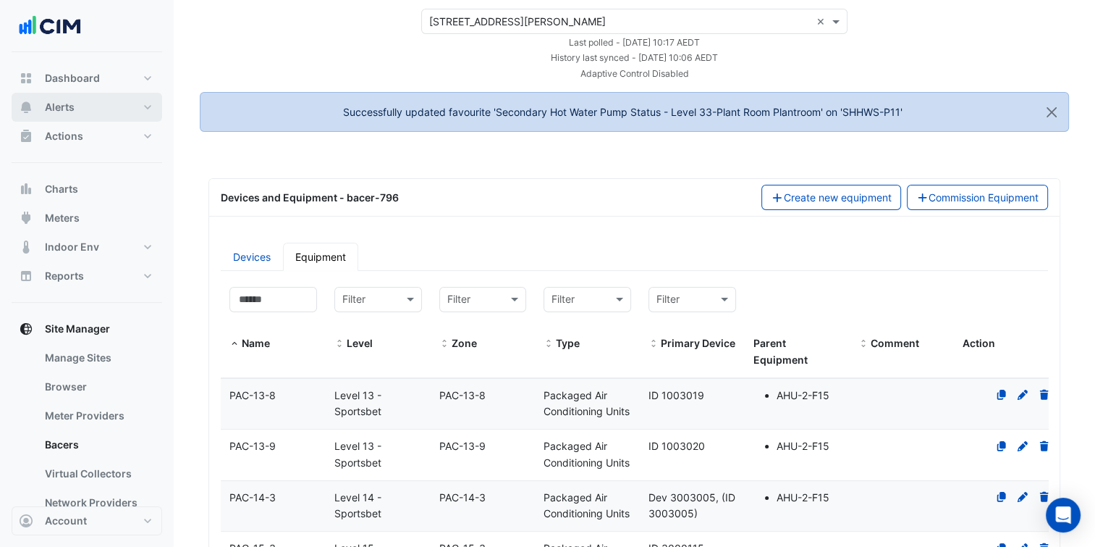
click at [122, 110] on button "Alerts" at bounding box center [87, 107] width 151 height 29
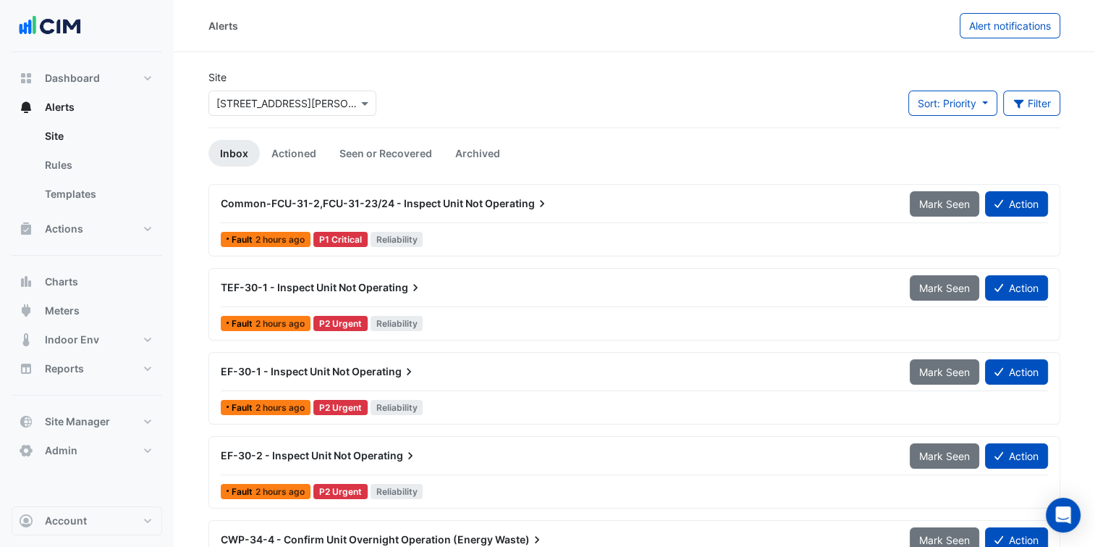
click at [397, 206] on span "Common-FCU-31-2,FCU-31-23/24 - Inspect Unit Not" at bounding box center [352, 203] width 262 height 12
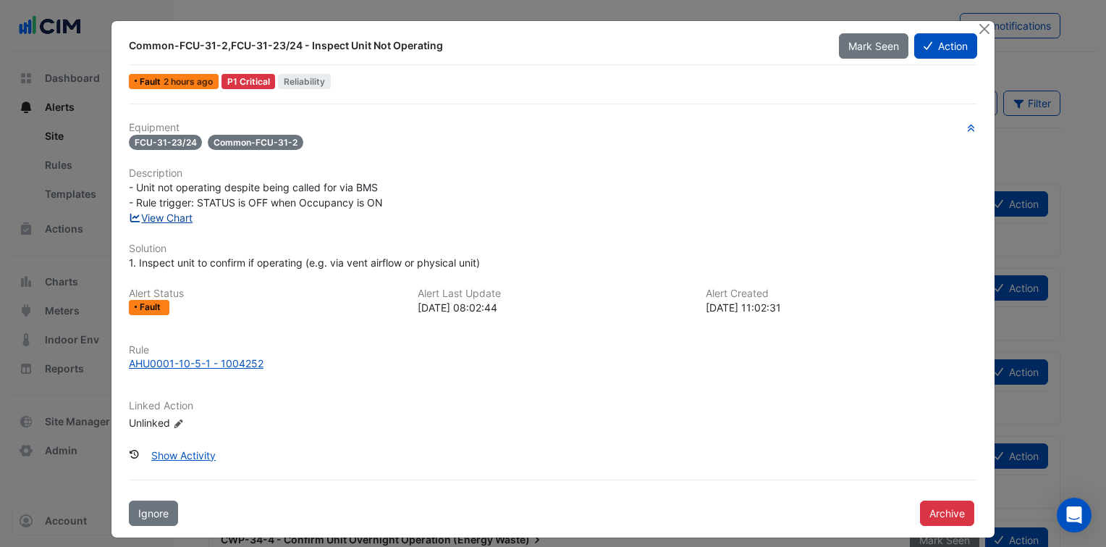
click at [178, 216] on link "View Chart" at bounding box center [161, 217] width 64 height 12
click at [227, 46] on div "Common-FCU-31-2,FCU-31-23/24 - Inspect Unit Not Operating" at bounding box center [475, 45] width 693 height 14
click at [226, 45] on div "Common-FCU-31-2,FCU-31-23/24 - Inspect Unit Not Operating" at bounding box center [475, 45] width 693 height 14
click at [222, 45] on div "Common-FCU-31-2,FCU-31-23/24 - Inspect Unit Not Operating" at bounding box center [475, 45] width 693 height 14
click at [235, 44] on div "Common-FCU-31-2,FCU-31-23/24 - Inspect Unit Not Operating" at bounding box center [475, 45] width 693 height 14
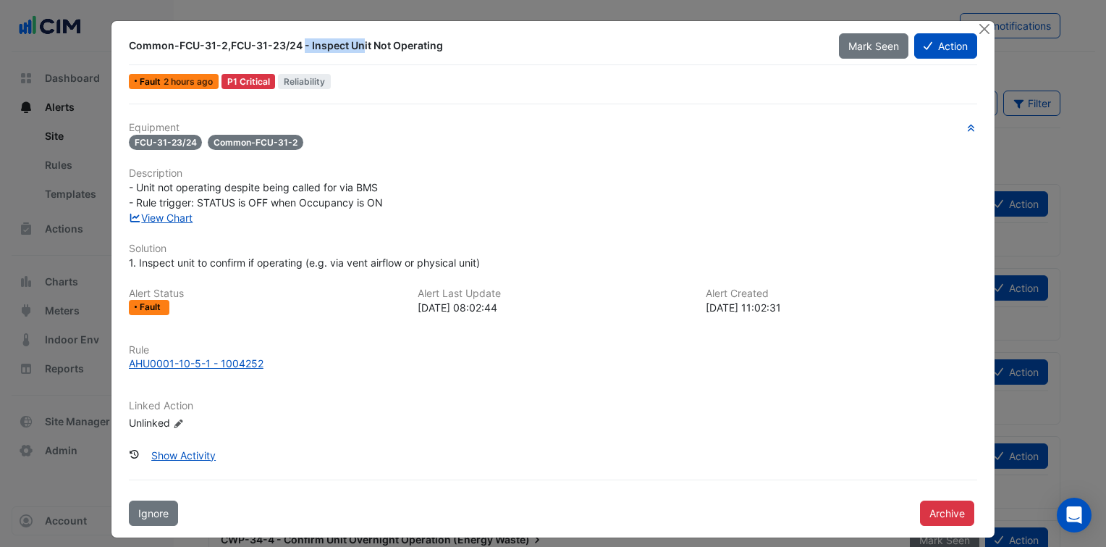
drag, startPoint x: 222, startPoint y: 43, endPoint x: 291, endPoint y: 35, distance: 69.3
click at [291, 35] on div "Common-FCU-31-2,FCU-31-23/24 - Inspect Unit Not Operating" at bounding box center [475, 46] width 710 height 26
copy div "FCU-31-23/24"
click at [174, 214] on link "View Chart" at bounding box center [161, 217] width 64 height 12
click at [200, 355] on div "AHU0001-10-5-1 - 1004252" at bounding box center [196, 362] width 135 height 15
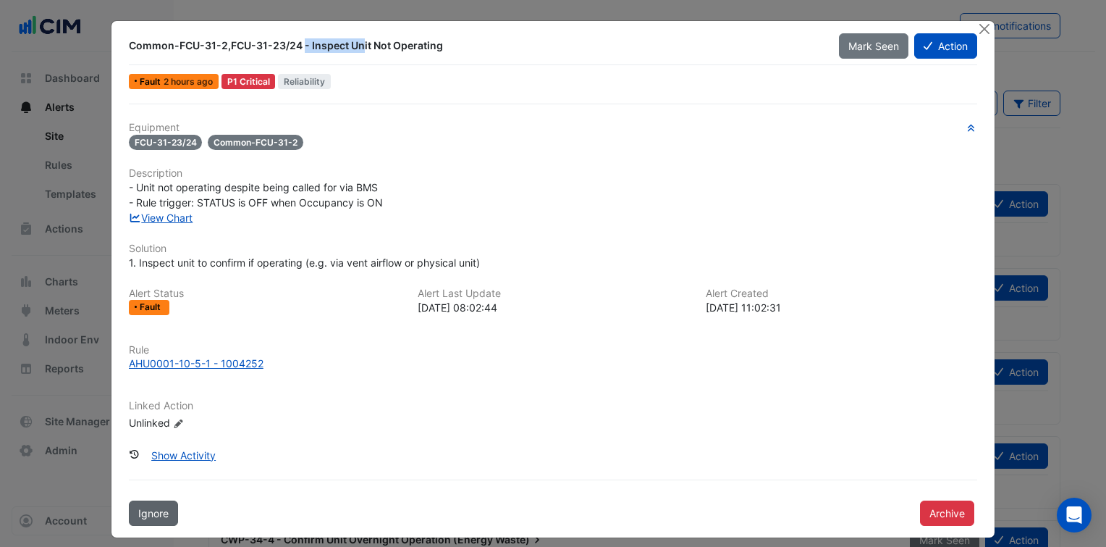
click at [159, 507] on span "Ignore" at bounding box center [153, 513] width 30 height 12
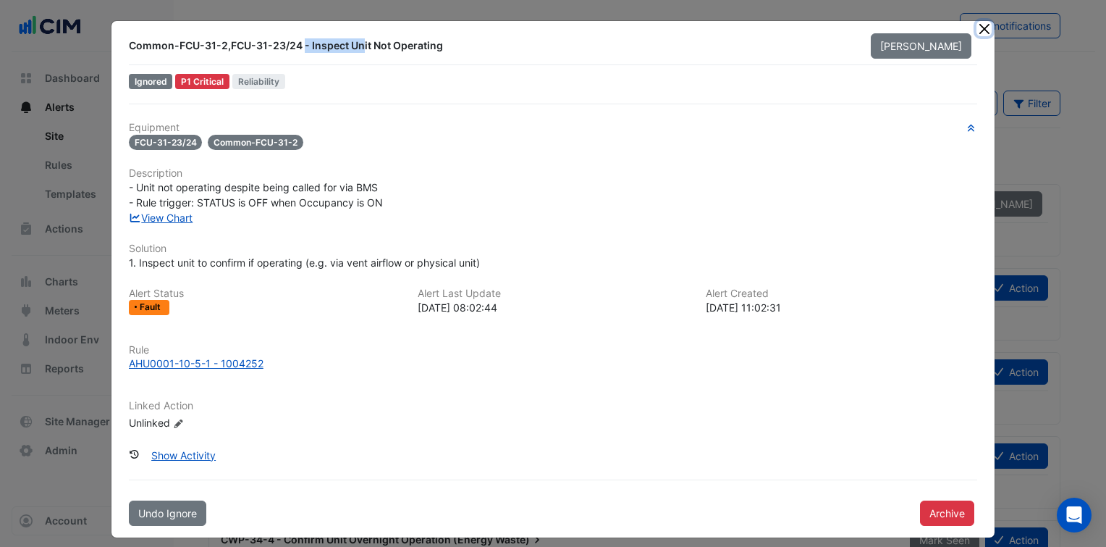
click at [977, 32] on button "Close" at bounding box center [984, 28] width 15 height 15
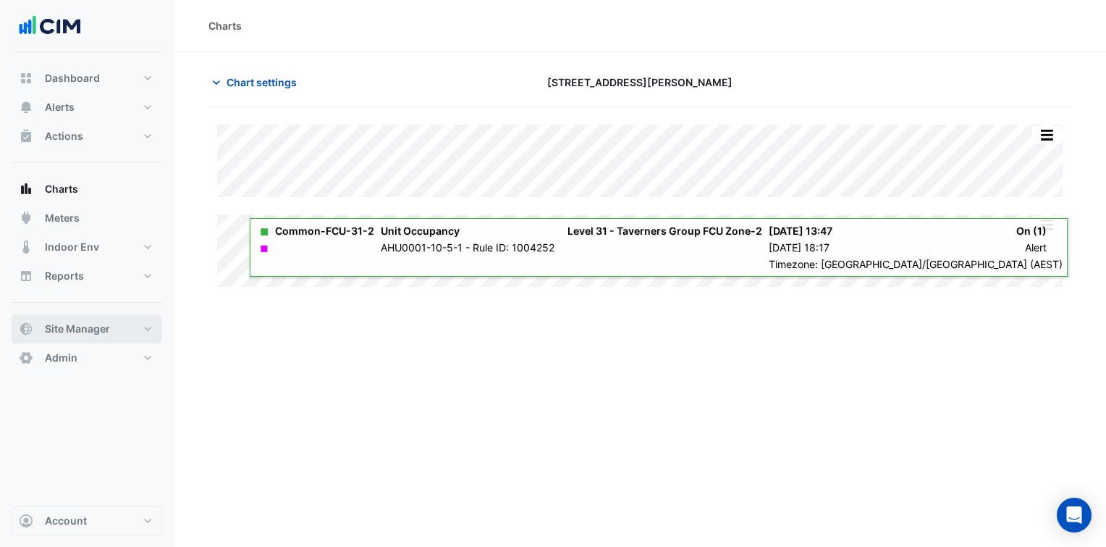
click at [127, 329] on button "Site Manager" at bounding box center [87, 328] width 151 height 29
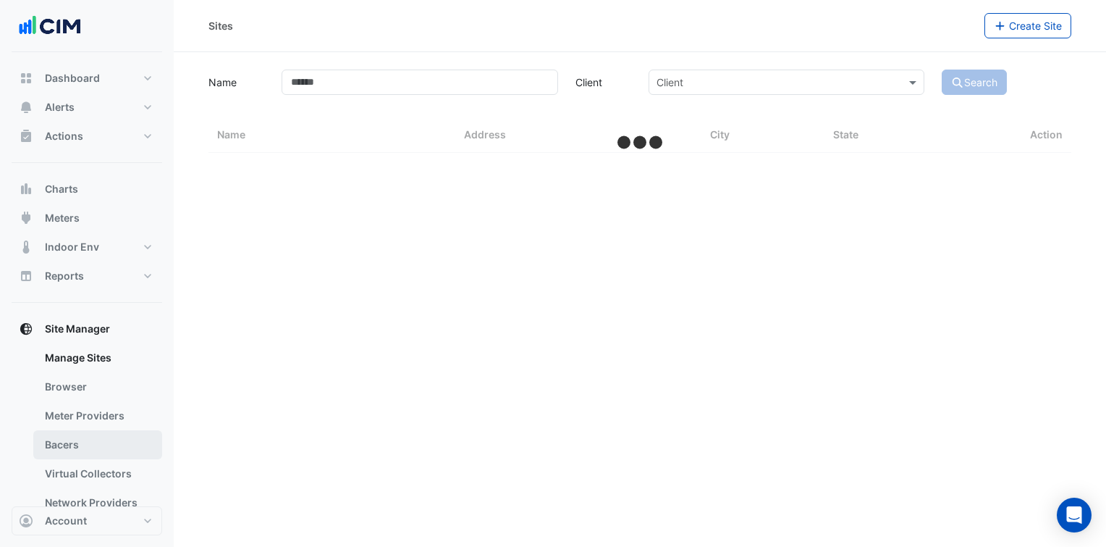
click at [114, 448] on link "Bacers" at bounding box center [97, 444] width 129 height 29
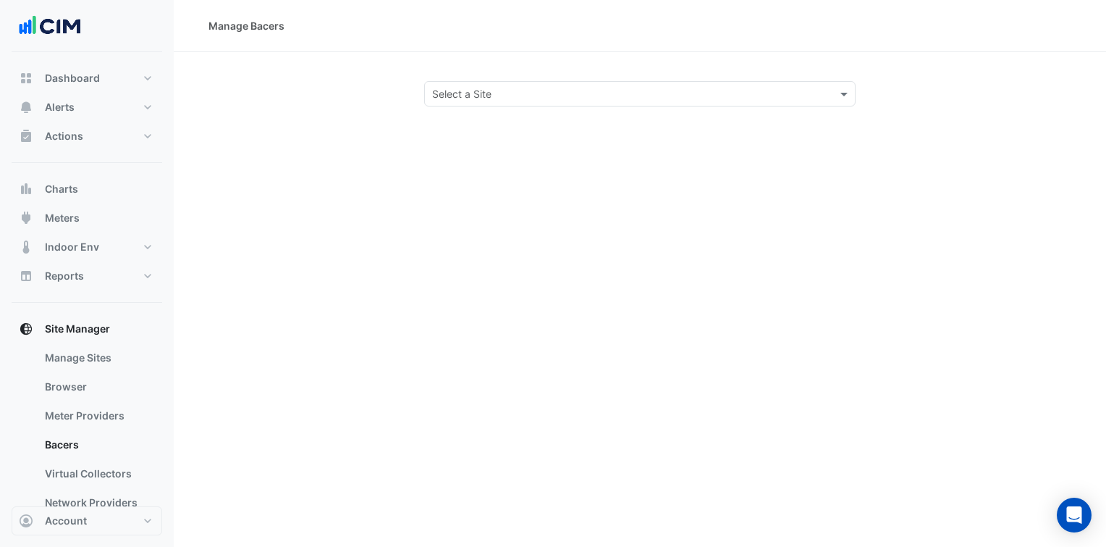
click at [517, 98] on input "text" at bounding box center [625, 94] width 387 height 15
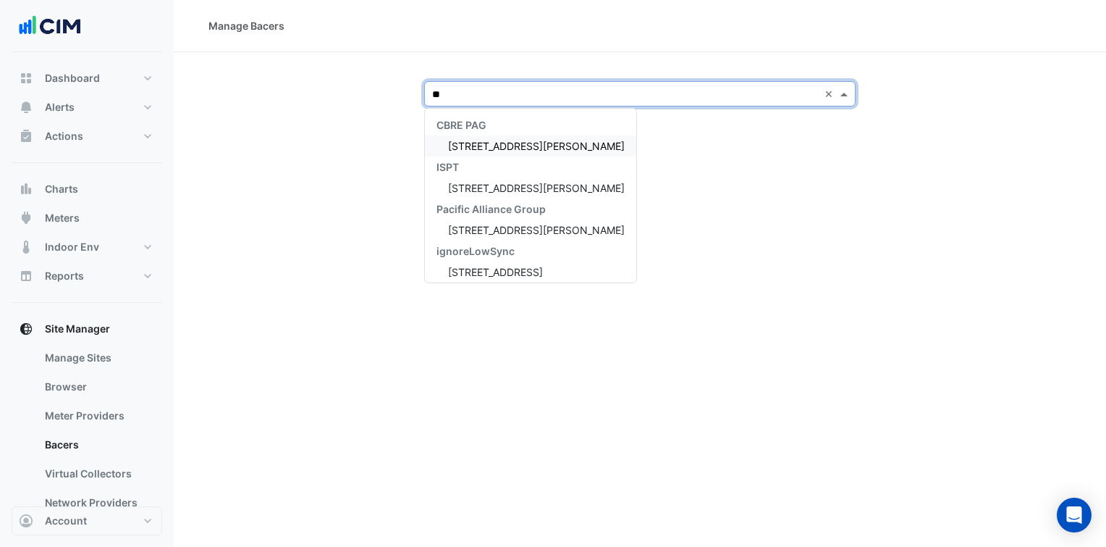
type input "***"
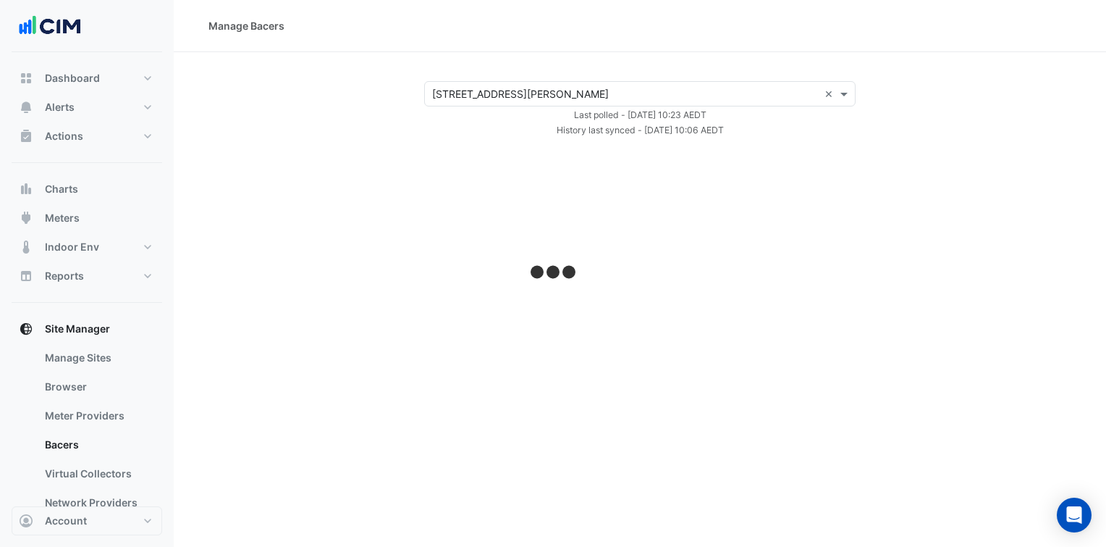
select select "***"
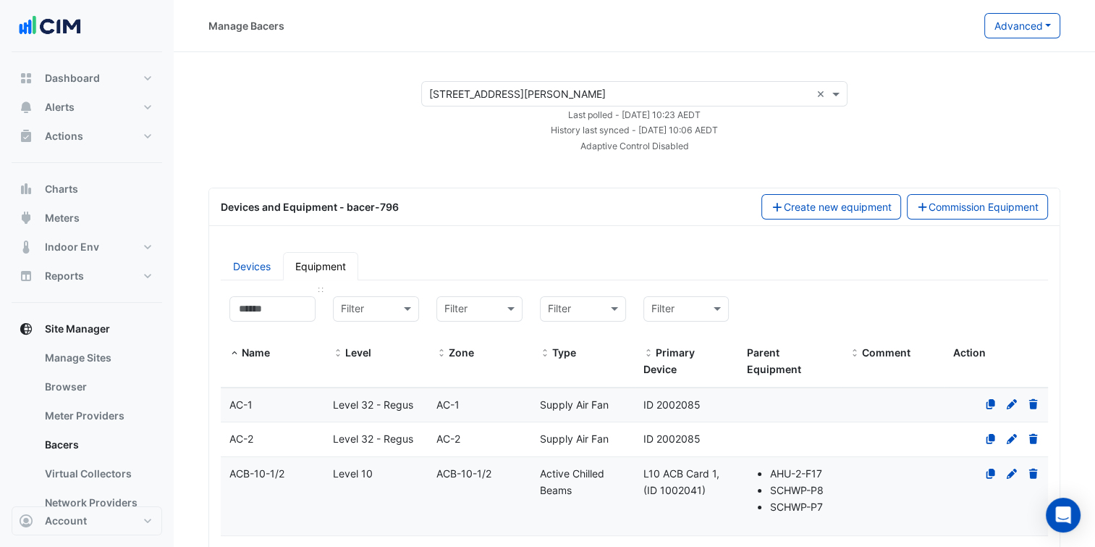
click at [290, 292] on datatable-header-cell "Name" at bounding box center [273, 337] width 104 height 100
click at [256, 308] on input at bounding box center [272, 308] width 86 height 25
paste input "**********"
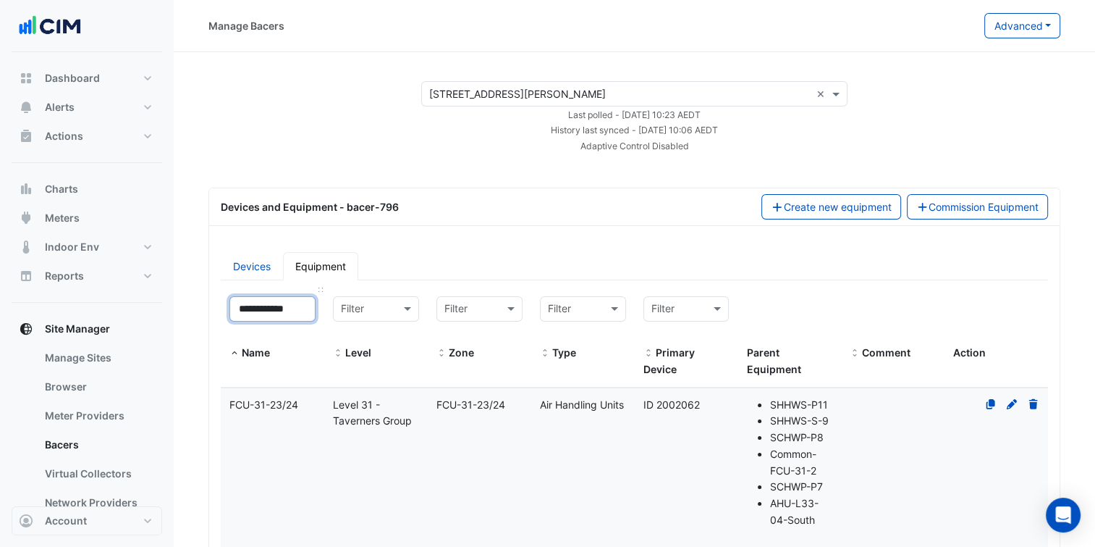
scroll to position [0, 1]
type input "**********"
click at [324, 433] on datatable-body-cell "Level Level 31 - Taverners Group" at bounding box center [376, 468] width 104 height 161
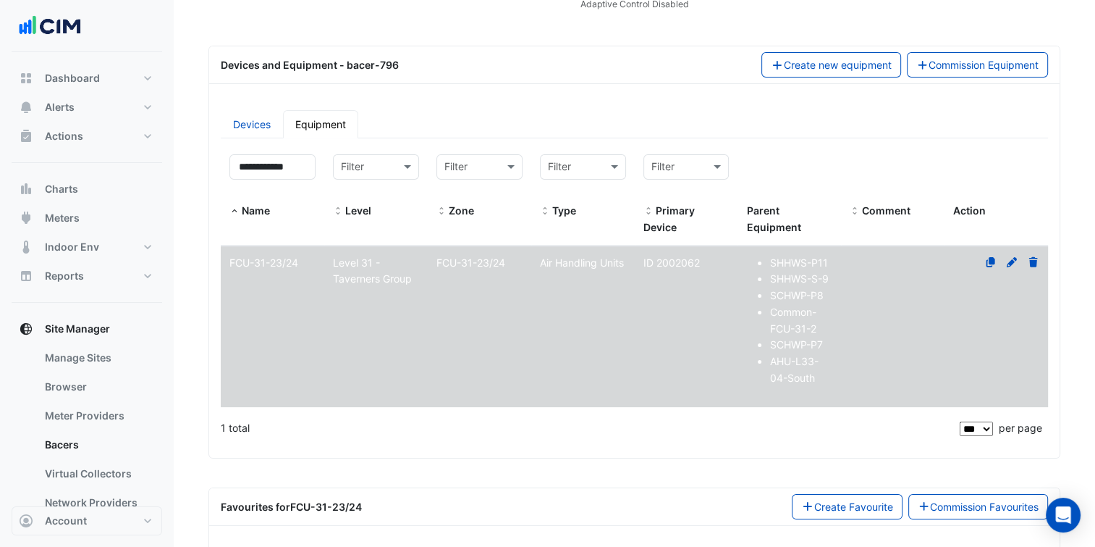
scroll to position [200, 0]
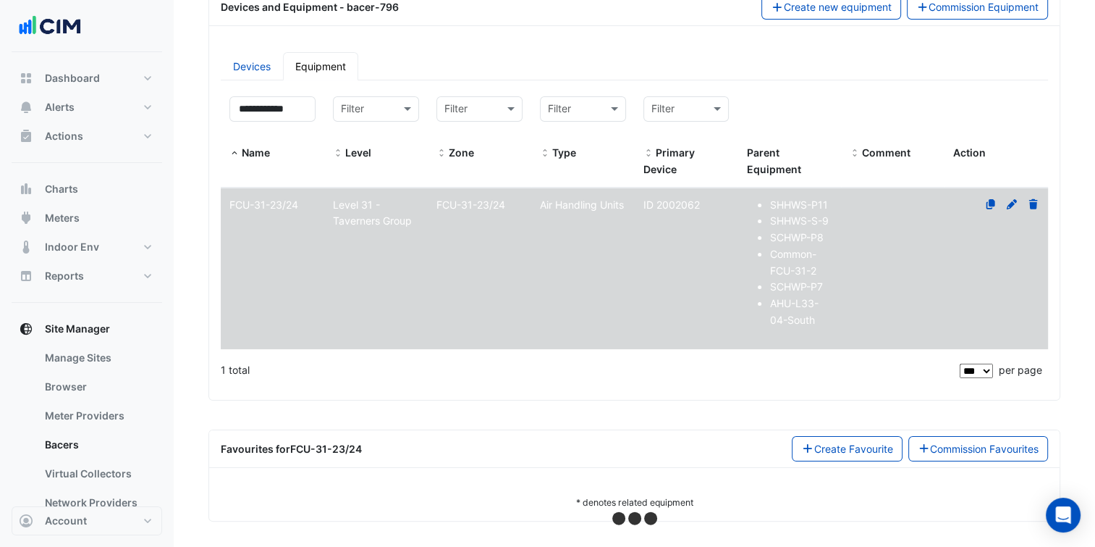
select select "***"
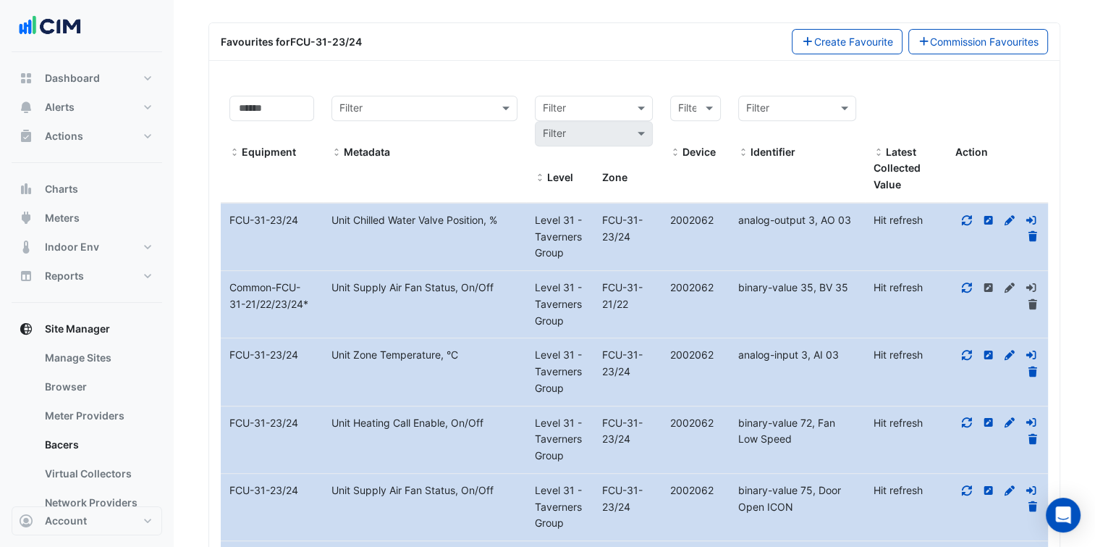
scroll to position [634, 0]
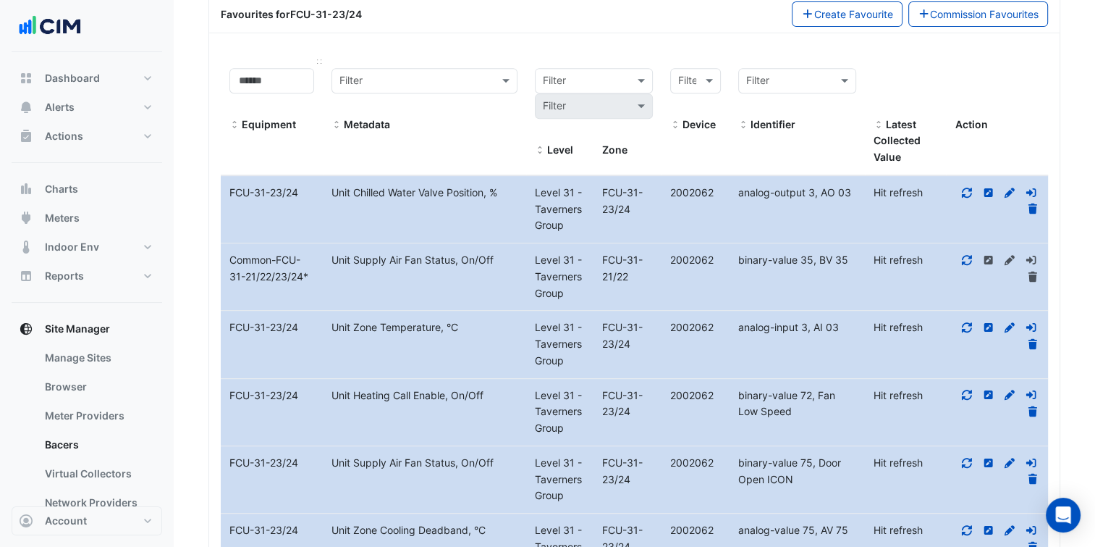
click at [232, 123] on span at bounding box center [234, 125] width 10 height 12
click at [962, 256] on icon at bounding box center [967, 260] width 13 height 10
click at [966, 188] on icon at bounding box center [967, 193] width 13 height 10
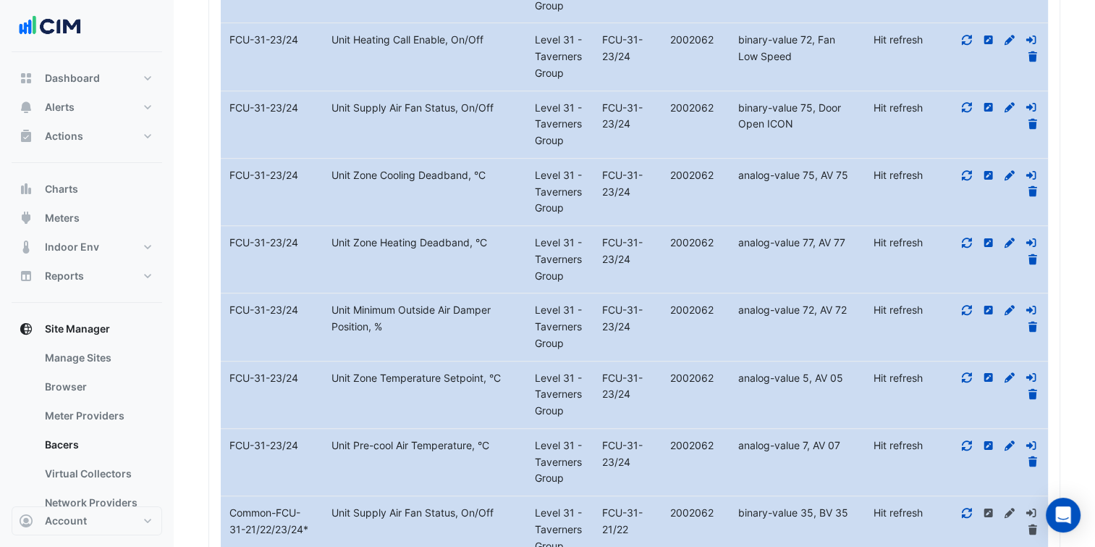
scroll to position [924, 0]
click at [964, 371] on icon at bounding box center [967, 375] width 13 height 10
click at [968, 438] on icon at bounding box center [967, 443] width 13 height 10
click at [961, 303] on icon at bounding box center [967, 308] width 13 height 10
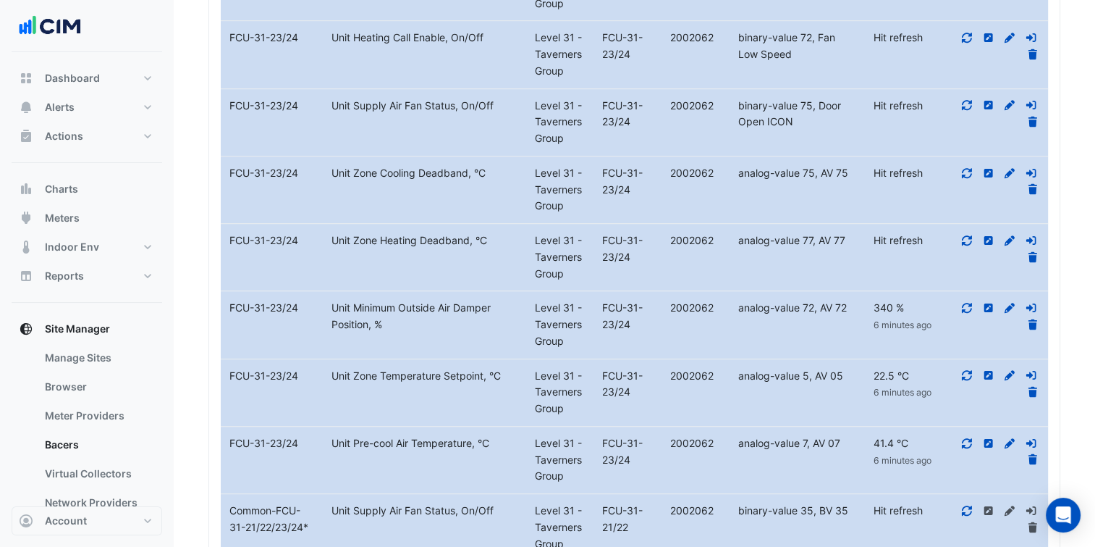
click at [964, 239] on icon at bounding box center [967, 240] width 10 height 10
click at [959, 170] on div at bounding box center [997, 181] width 102 height 33
click at [964, 168] on icon at bounding box center [967, 173] width 13 height 10
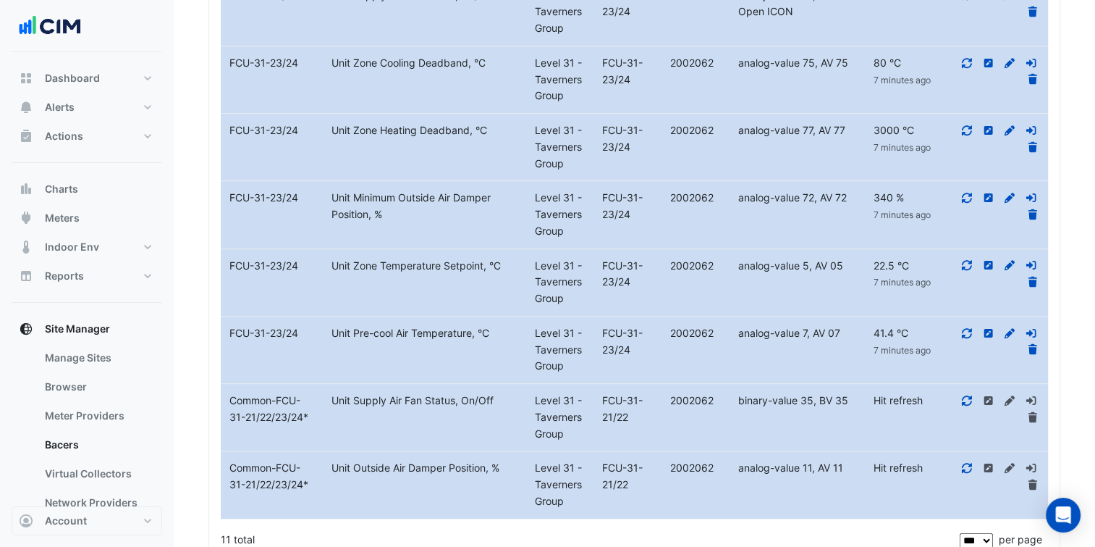
scroll to position [1069, 0]
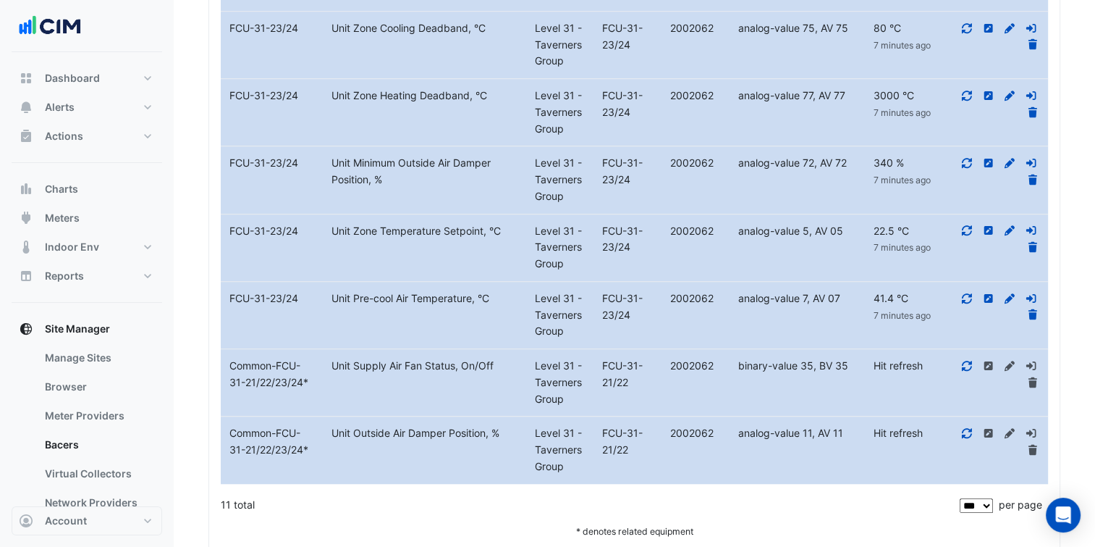
click at [964, 362] on icon at bounding box center [967, 366] width 13 height 10
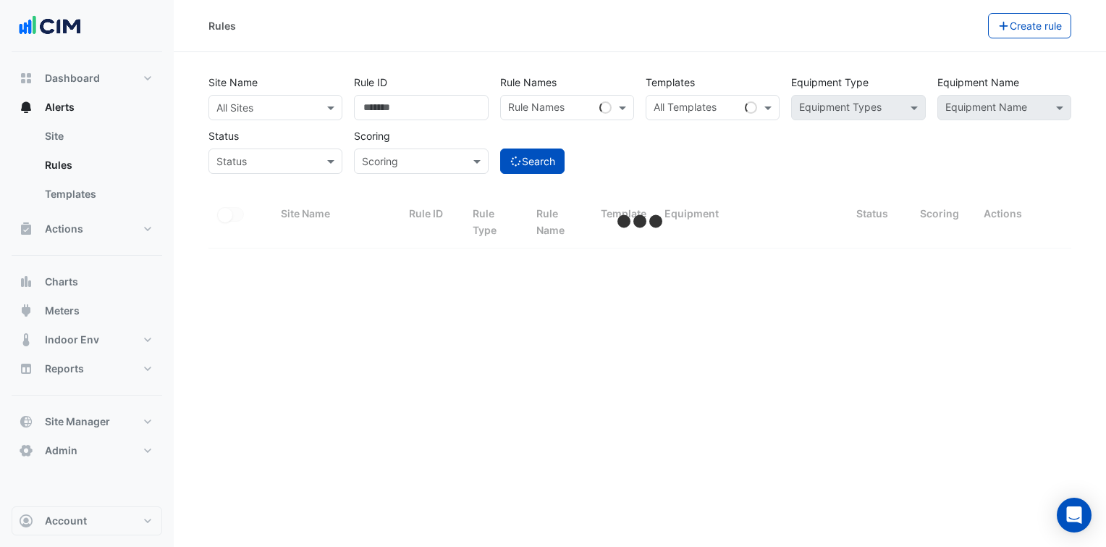
select select "***"
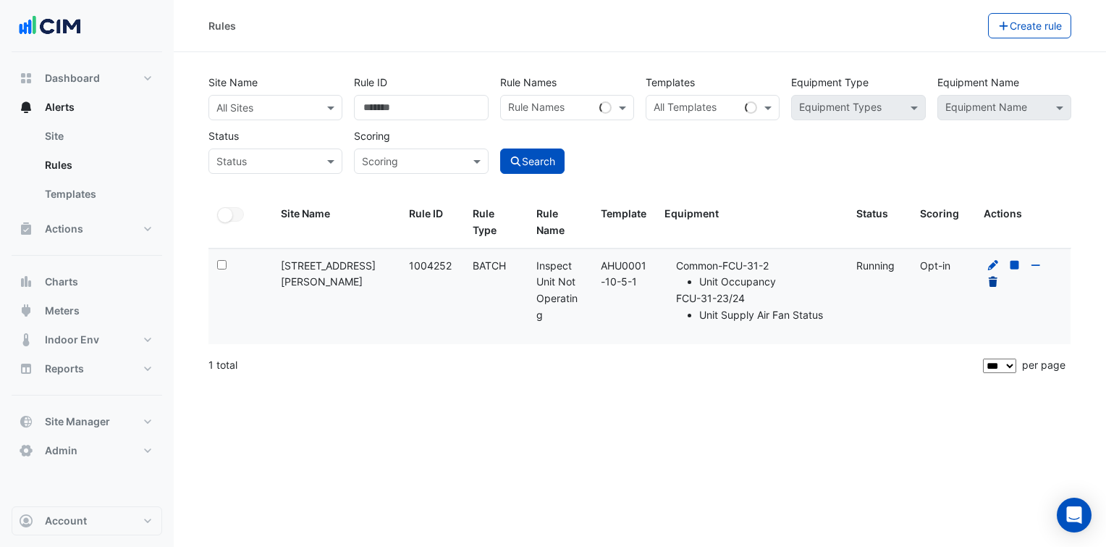
click at [993, 285] on icon at bounding box center [993, 282] width 9 height 10
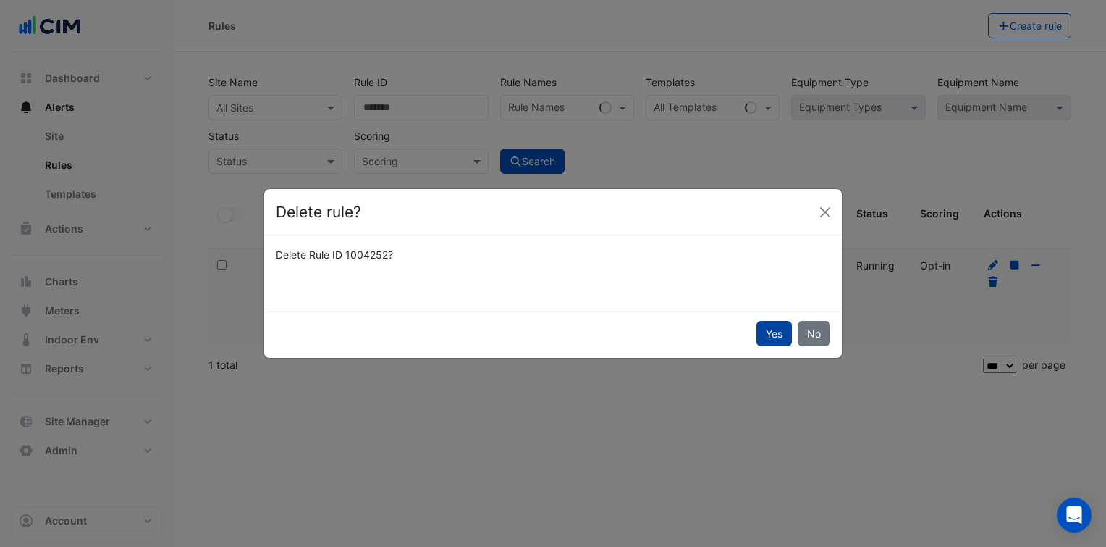
click at [763, 333] on button "Yes" at bounding box center [774, 333] width 35 height 25
select select "**"
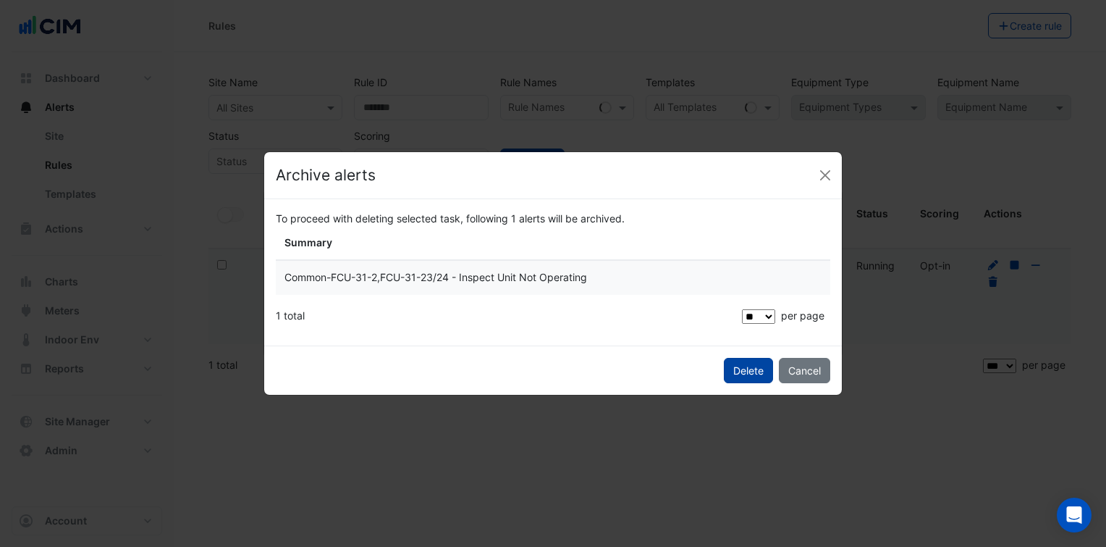
click at [746, 368] on span "Delete" at bounding box center [748, 370] width 30 height 12
